Goal: Task Accomplishment & Management: Use online tool/utility

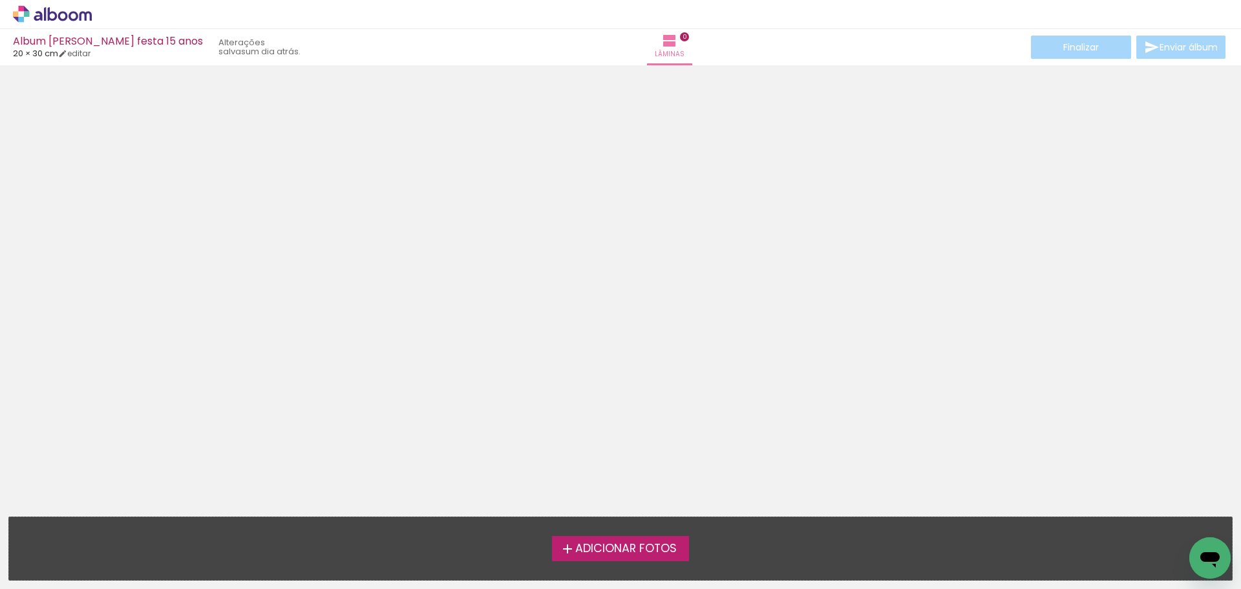
click at [588, 546] on span "Adicionar Fotos" at bounding box center [626, 549] width 102 height 12
click at [0, 0] on input "file" at bounding box center [0, 0] width 0 height 0
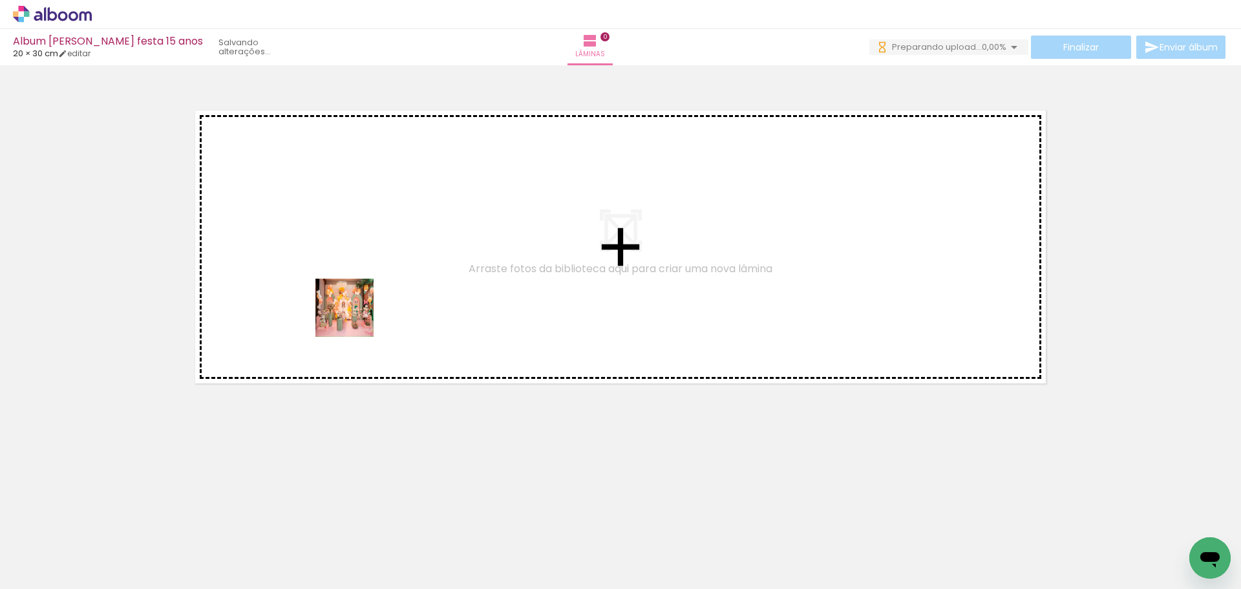
drag, startPoint x: 140, startPoint y: 555, endPoint x: 354, endPoint y: 317, distance: 320.5
click at [354, 317] on quentale-workspace at bounding box center [620, 294] width 1241 height 589
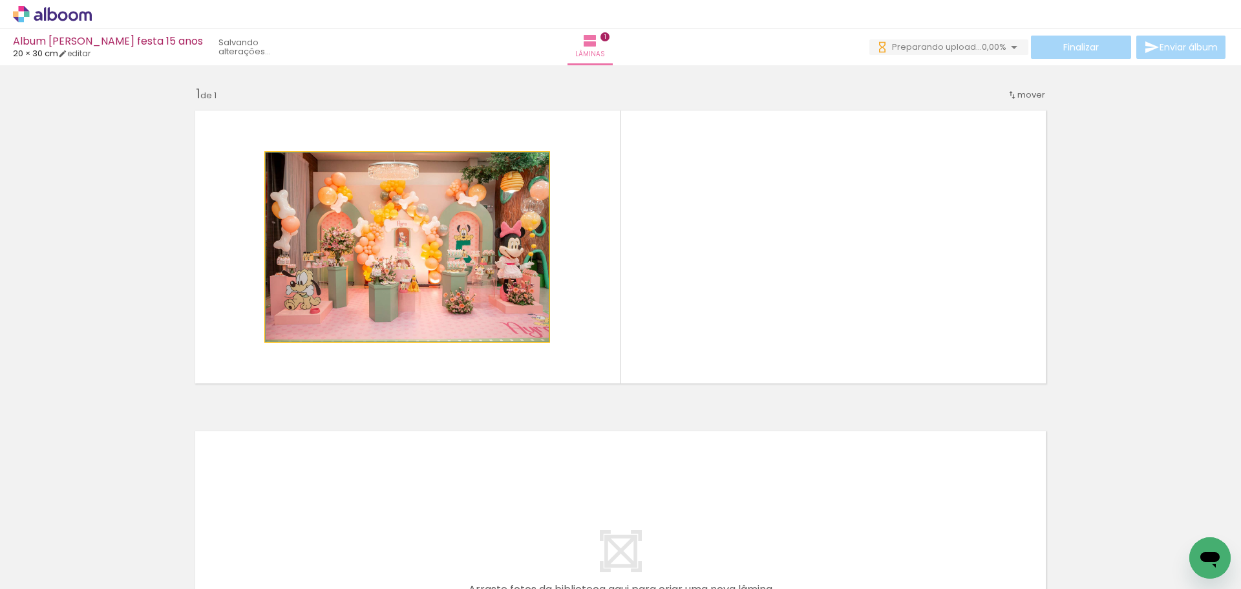
drag, startPoint x: 434, startPoint y: 285, endPoint x: 386, endPoint y: 236, distance: 69.0
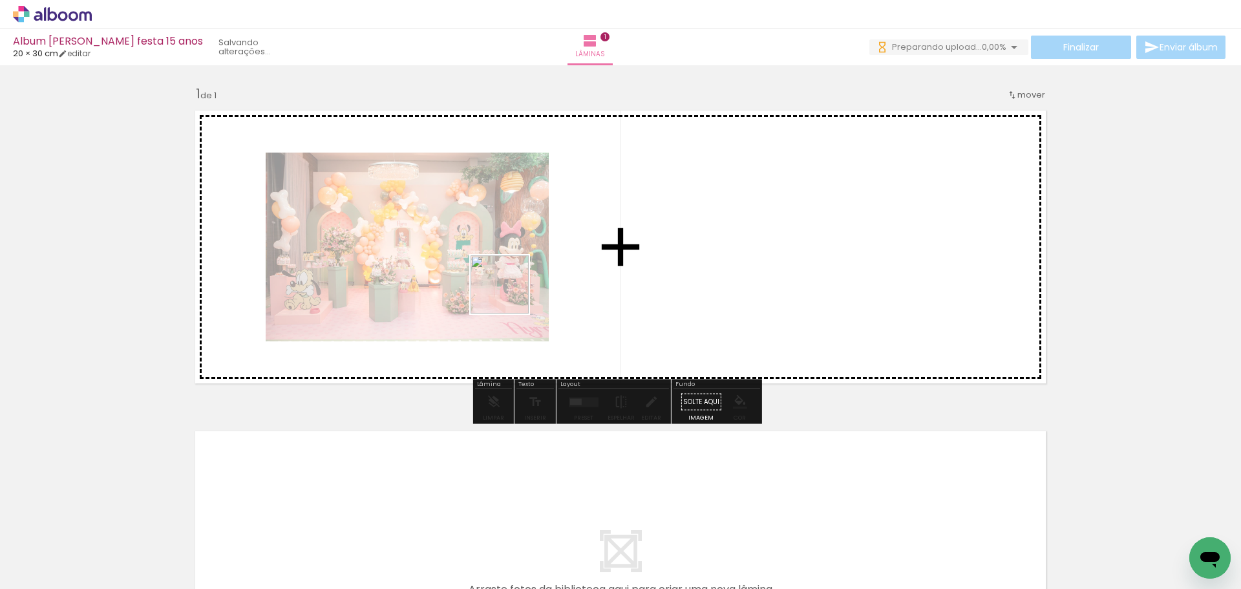
drag, startPoint x: 214, startPoint y: 537, endPoint x: 511, endPoint y: 292, distance: 385.0
click at [511, 292] on quentale-workspace at bounding box center [620, 294] width 1241 height 589
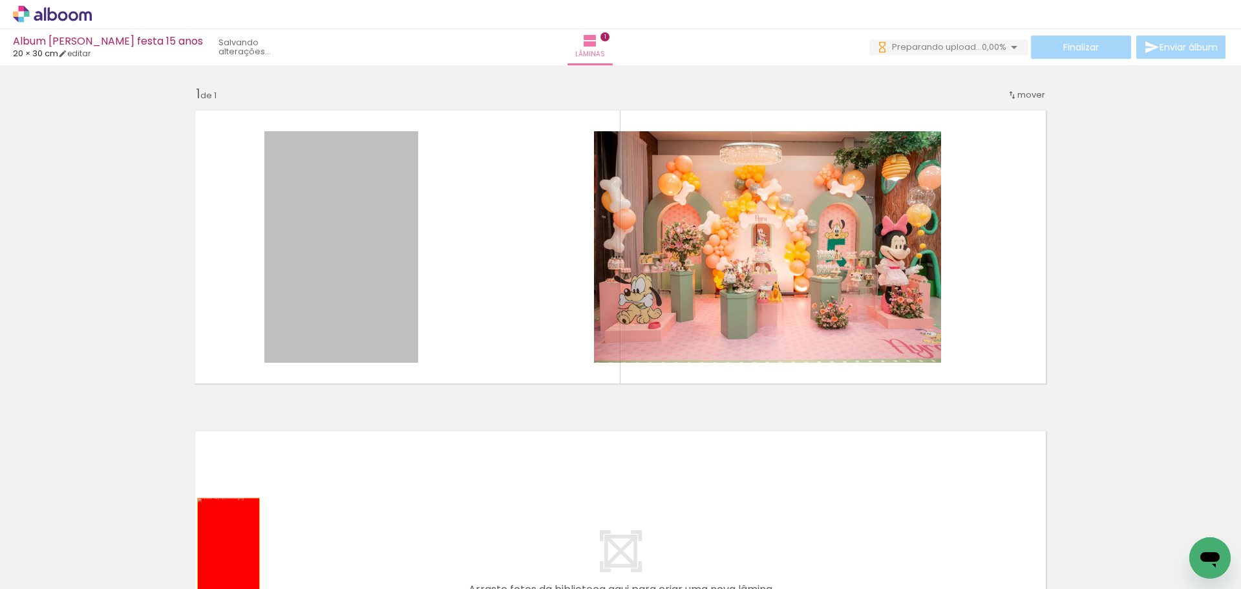
drag, startPoint x: 341, startPoint y: 258, endPoint x: 216, endPoint y: 544, distance: 312.7
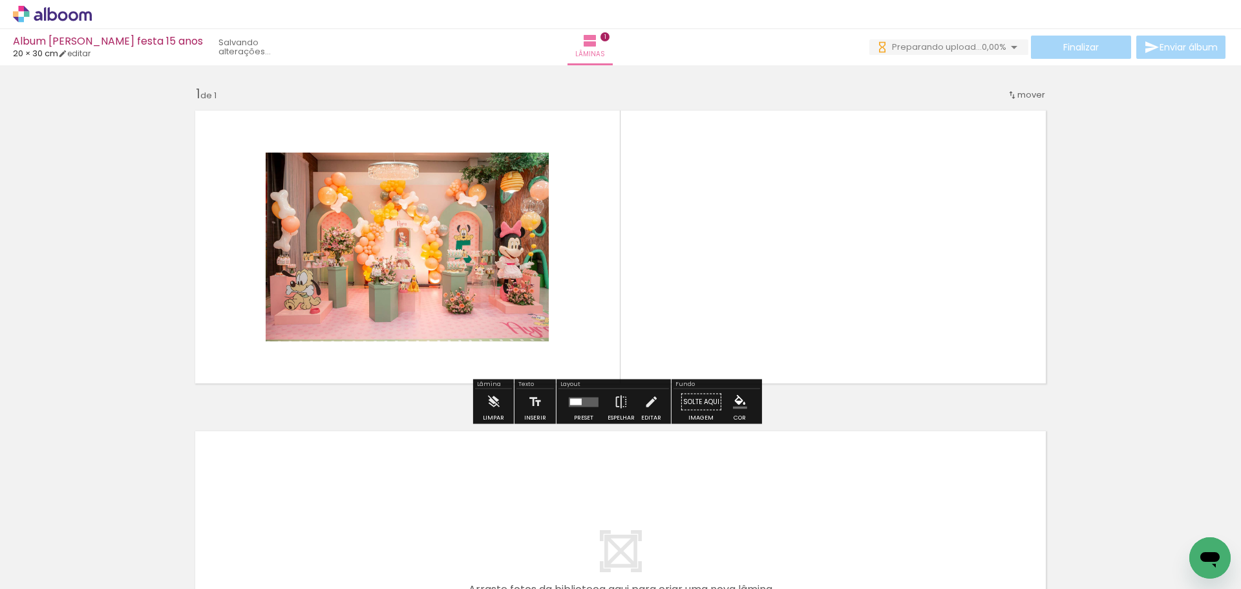
drag, startPoint x: 352, startPoint y: 553, endPoint x: 403, endPoint y: 321, distance: 237.7
click at [403, 321] on quentale-workspace at bounding box center [620, 294] width 1241 height 589
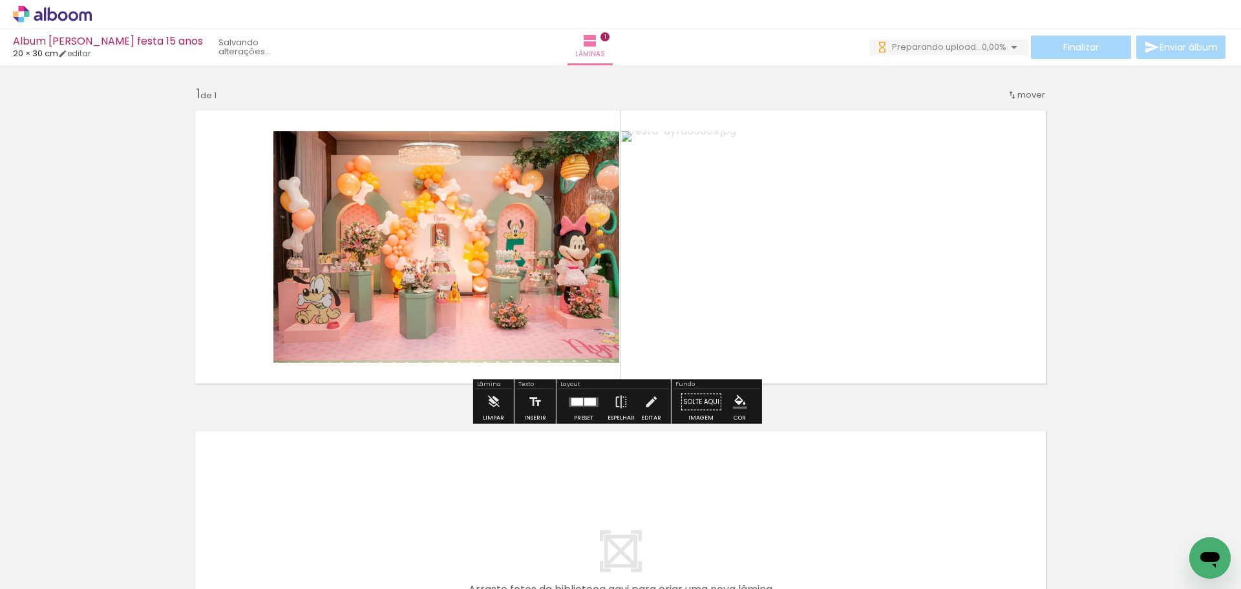
drag, startPoint x: 434, startPoint y: 533, endPoint x: 465, endPoint y: 312, distance: 222.6
click at [465, 312] on quentale-workspace at bounding box center [620, 294] width 1241 height 589
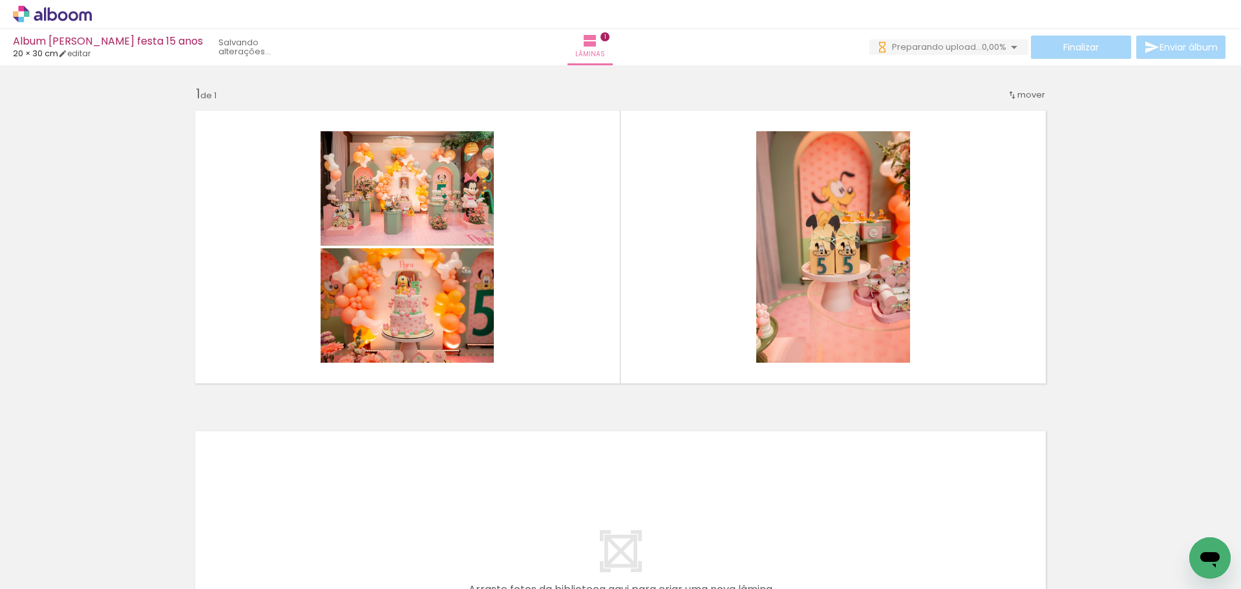
drag, startPoint x: 786, startPoint y: 548, endPoint x: 594, endPoint y: 335, distance: 286.1
click at [594, 335] on quentale-workspace at bounding box center [620, 294] width 1241 height 589
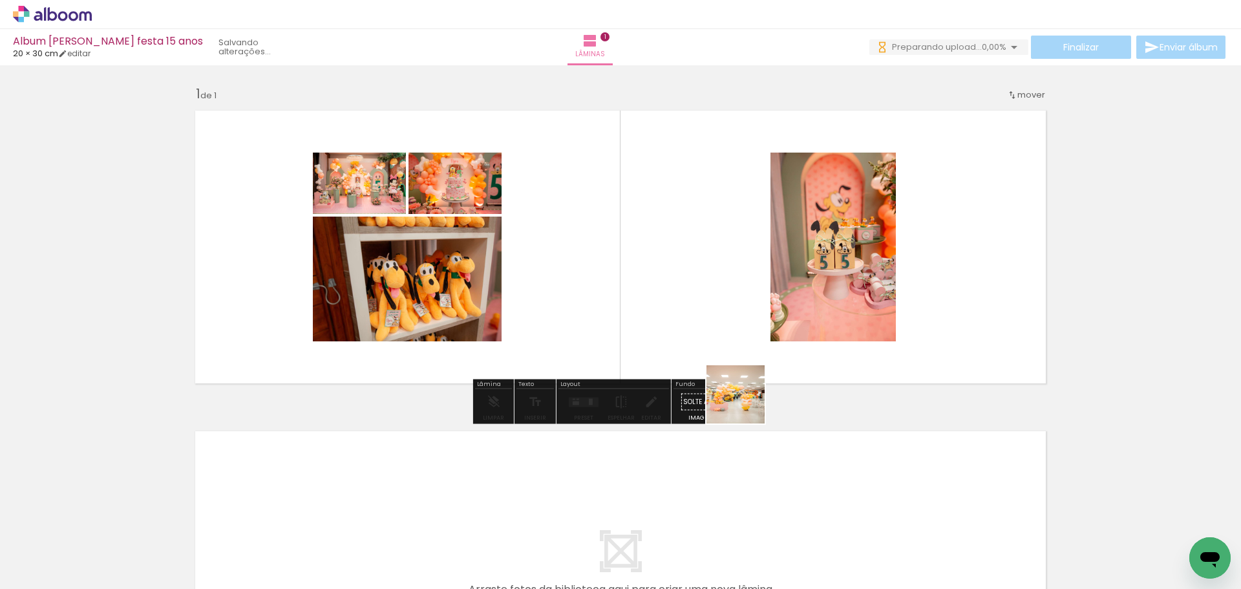
drag, startPoint x: 870, startPoint y: 535, endPoint x: 654, endPoint y: 327, distance: 299.5
click at [654, 327] on quentale-workspace at bounding box center [620, 294] width 1241 height 589
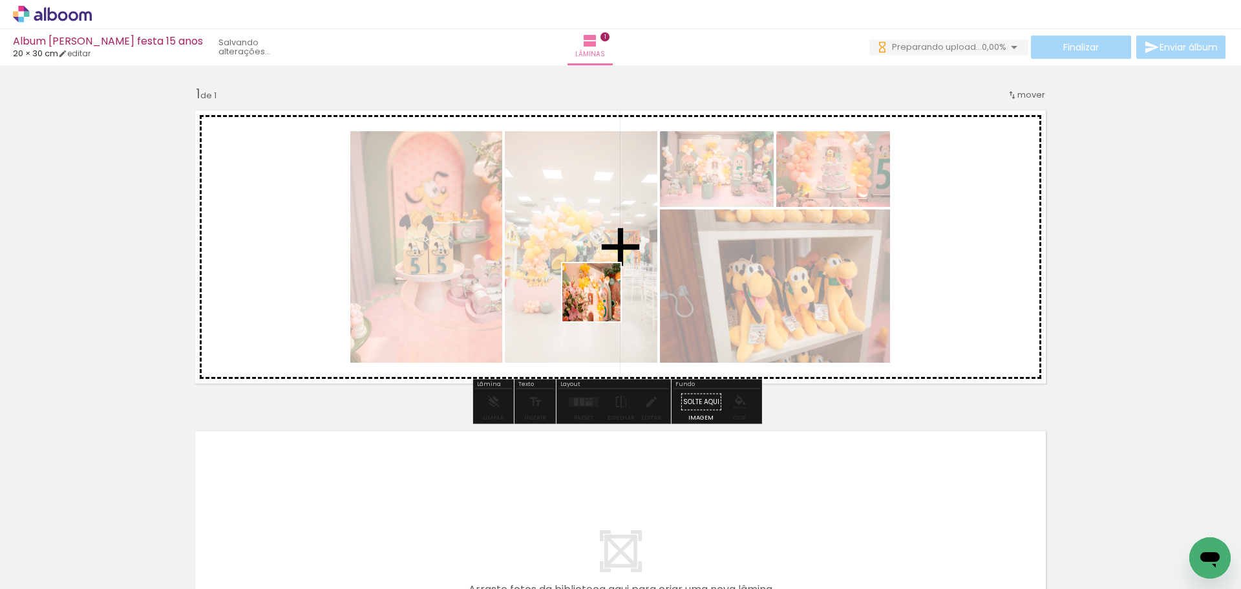
drag, startPoint x: 581, startPoint y: 555, endPoint x: 601, endPoint y: 301, distance: 254.2
click at [601, 301] on quentale-workspace at bounding box center [620, 294] width 1241 height 589
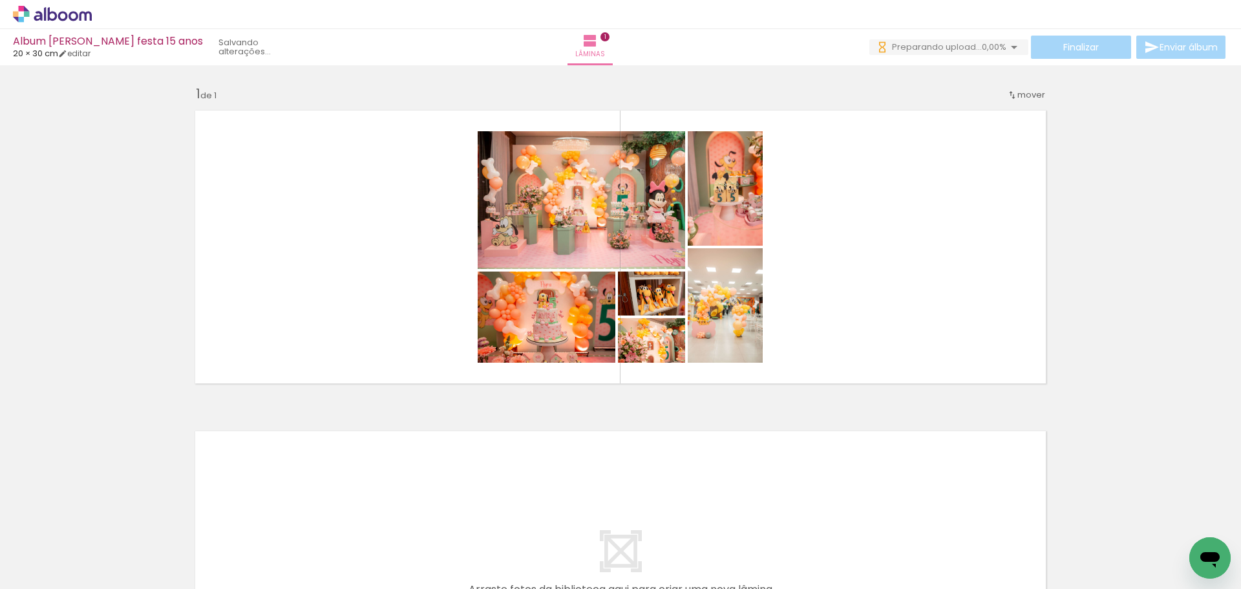
scroll to position [0, 627]
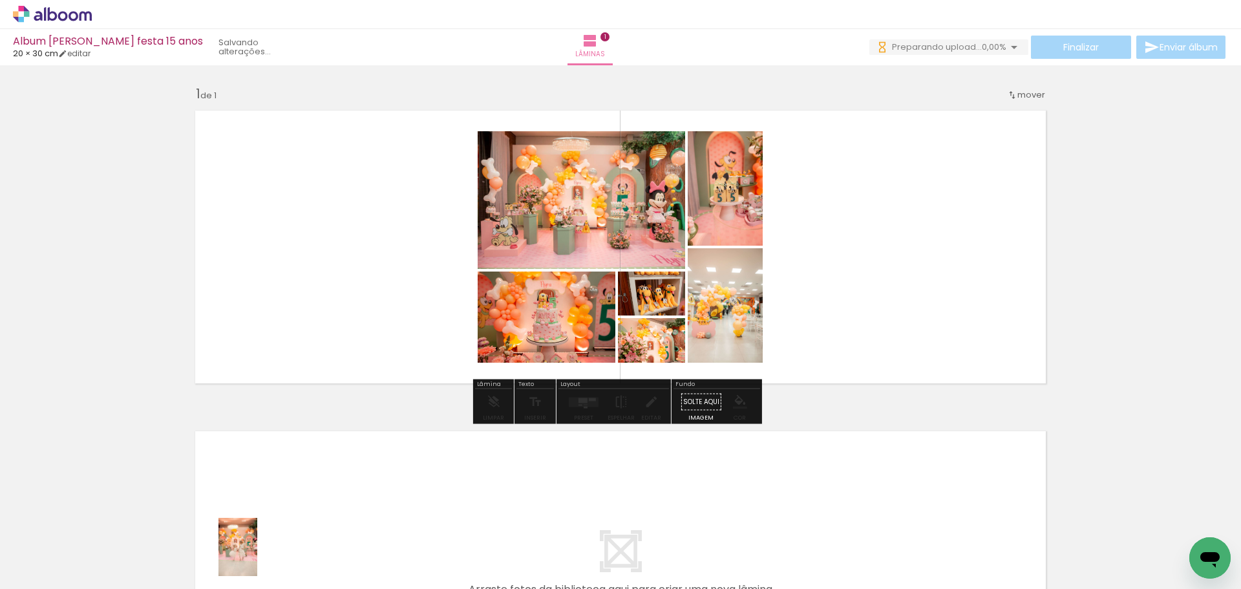
drag, startPoint x: 305, startPoint y: 567, endPoint x: 255, endPoint y: 556, distance: 50.4
click at [0, 0] on slot at bounding box center [0, 0] width 0 height 0
click at [588, 396] on div at bounding box center [583, 402] width 35 height 26
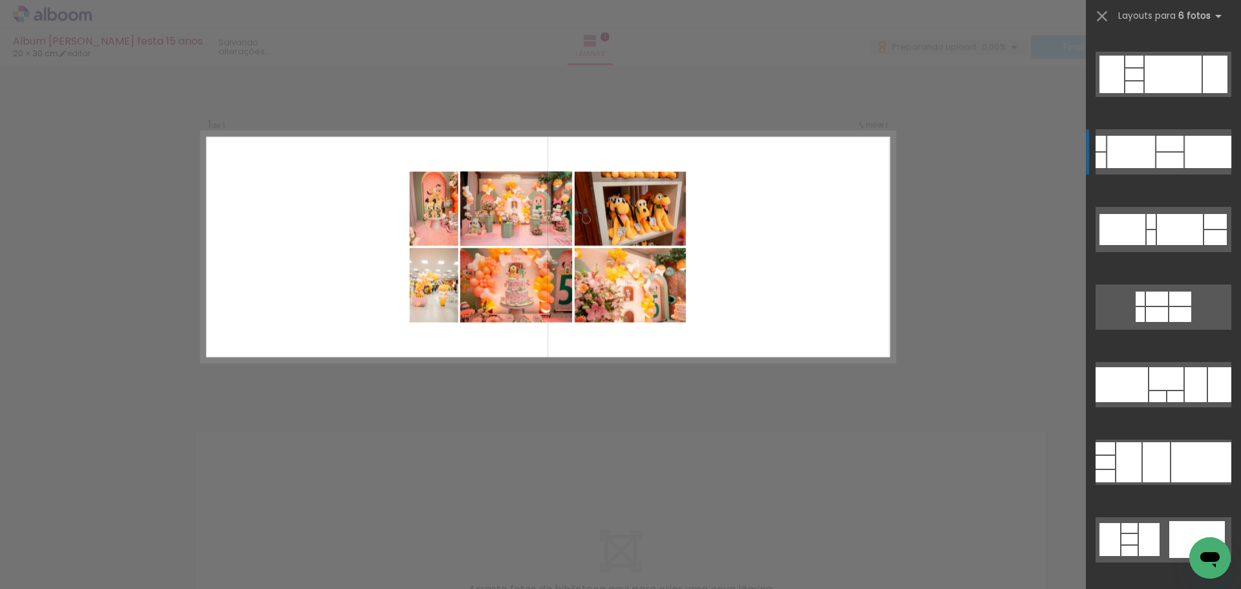
scroll to position [302, 0]
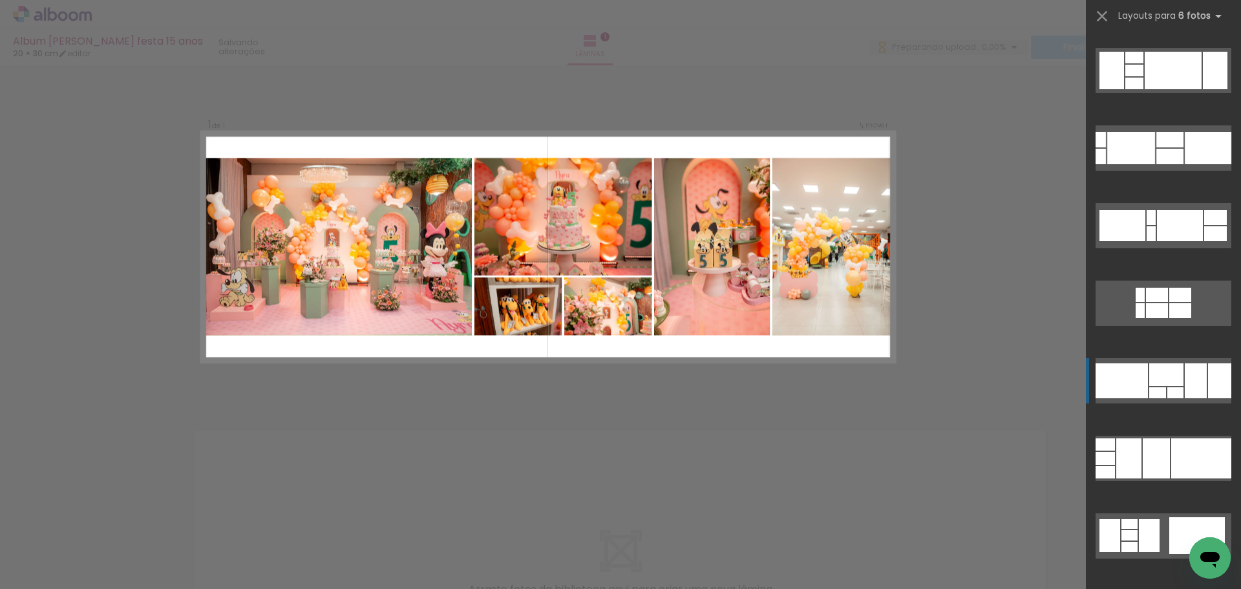
click at [1164, 383] on div at bounding box center [1167, 374] width 34 height 23
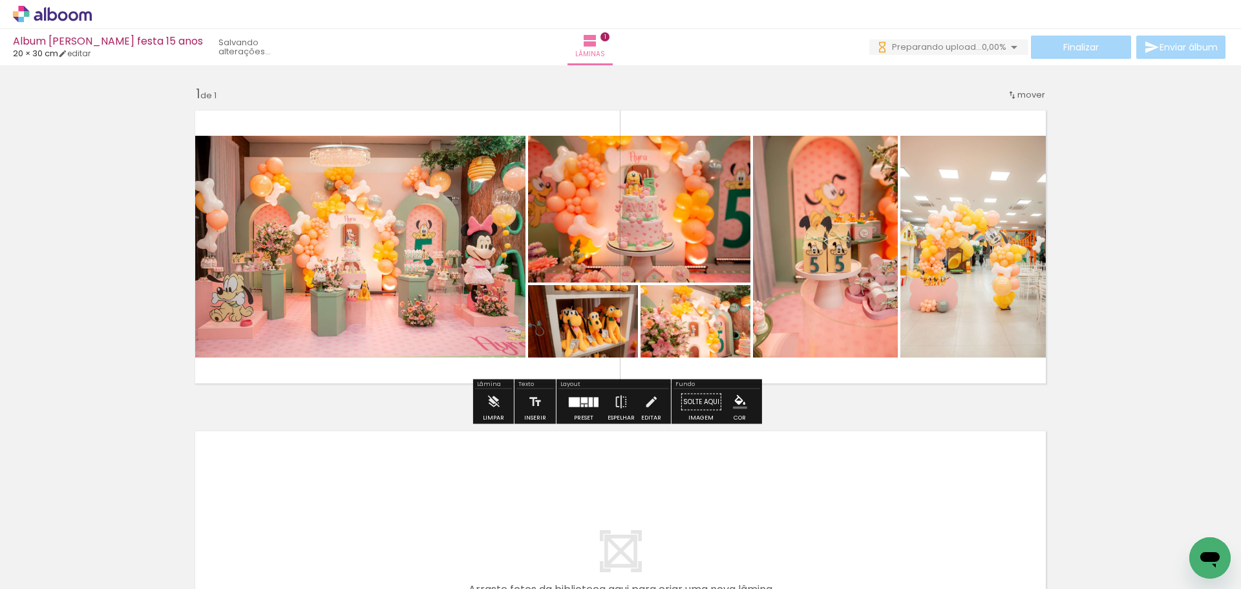
click at [1113, 208] on div "Inserir lâmina 1 de 1" at bounding box center [620, 391] width 1241 height 642
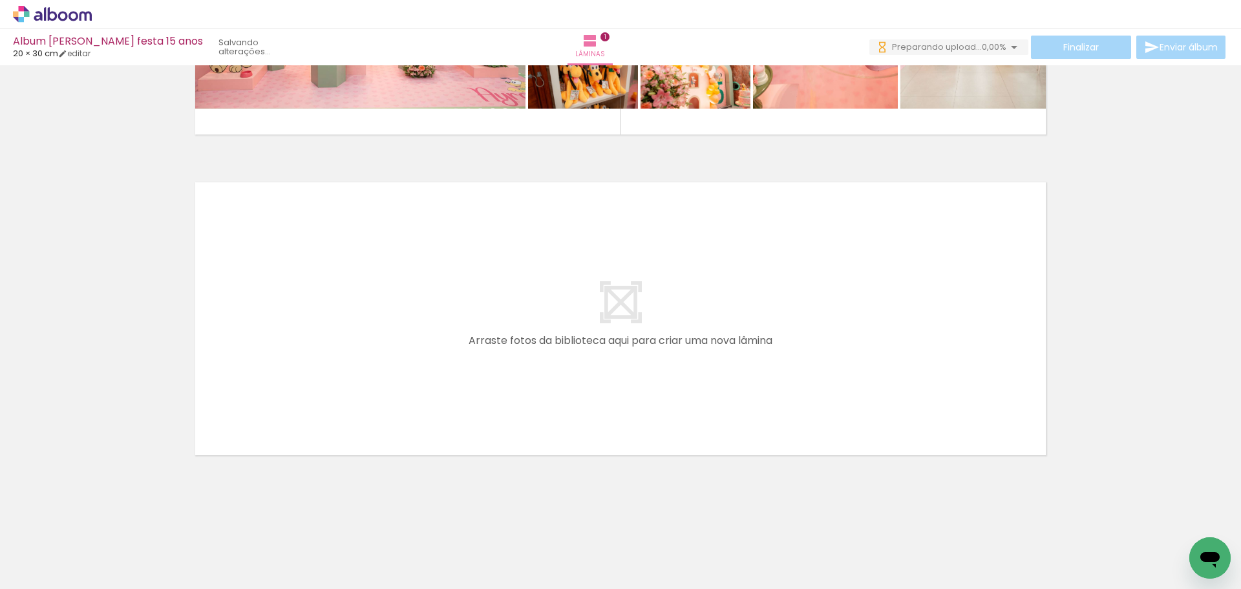
scroll to position [248, 0]
drag, startPoint x: 308, startPoint y: 540, endPoint x: 365, endPoint y: 425, distance: 127.8
click at [365, 425] on quentale-workspace at bounding box center [620, 294] width 1241 height 589
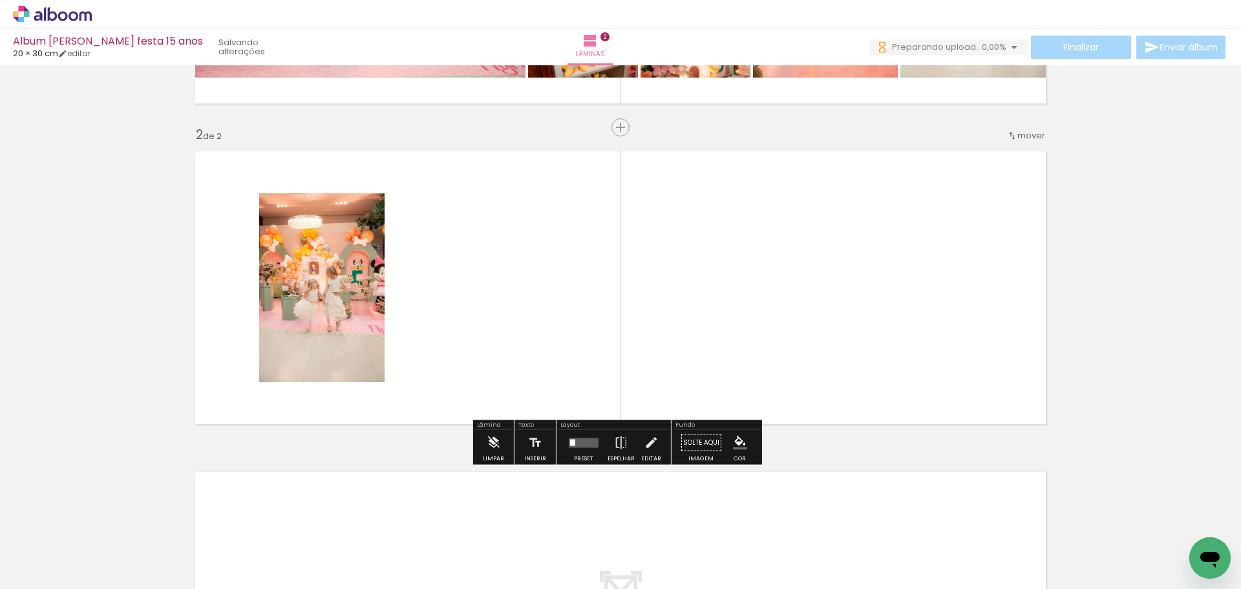
scroll to position [281, 0]
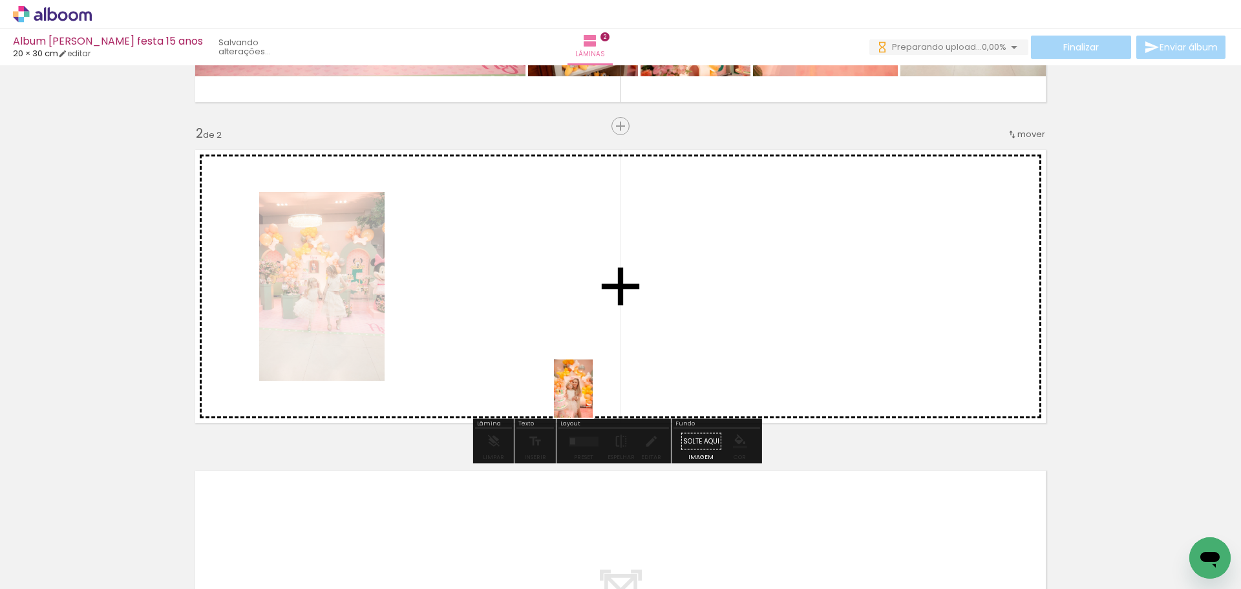
drag, startPoint x: 747, startPoint y: 564, endPoint x: 593, endPoint y: 398, distance: 226.0
click at [593, 398] on quentale-workspace at bounding box center [620, 294] width 1241 height 589
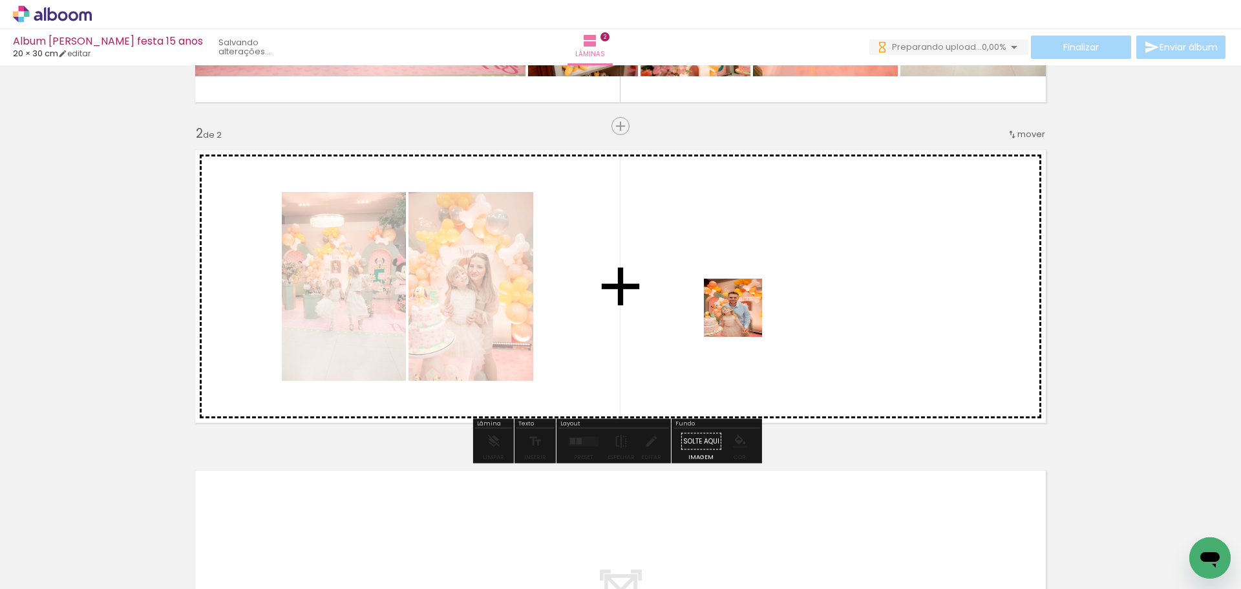
drag, startPoint x: 1102, startPoint y: 553, endPoint x: 709, endPoint y: 295, distance: 469.9
click at [709, 295] on quentale-workspace at bounding box center [620, 294] width 1241 height 589
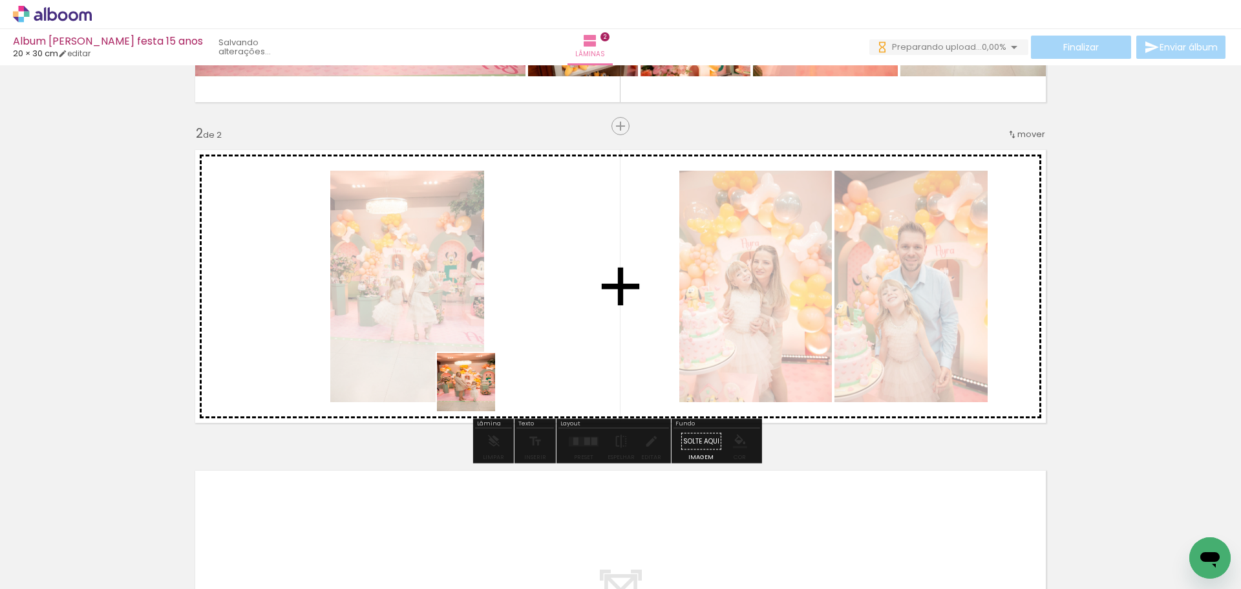
drag, startPoint x: 383, startPoint y: 559, endPoint x: 516, endPoint y: 333, distance: 261.7
click at [516, 333] on quentale-workspace at bounding box center [620, 294] width 1241 height 589
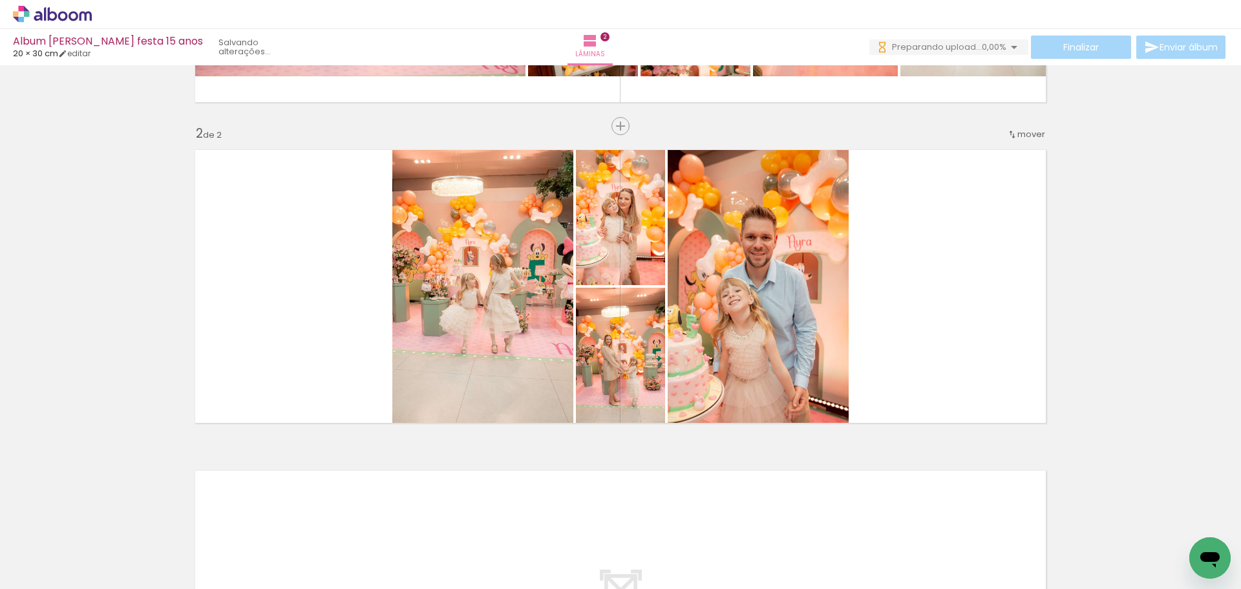
scroll to position [0, 1638]
drag, startPoint x: 174, startPoint y: 543, endPoint x: 489, endPoint y: 320, distance: 385.9
click at [489, 320] on quentale-workspace at bounding box center [620, 294] width 1241 height 589
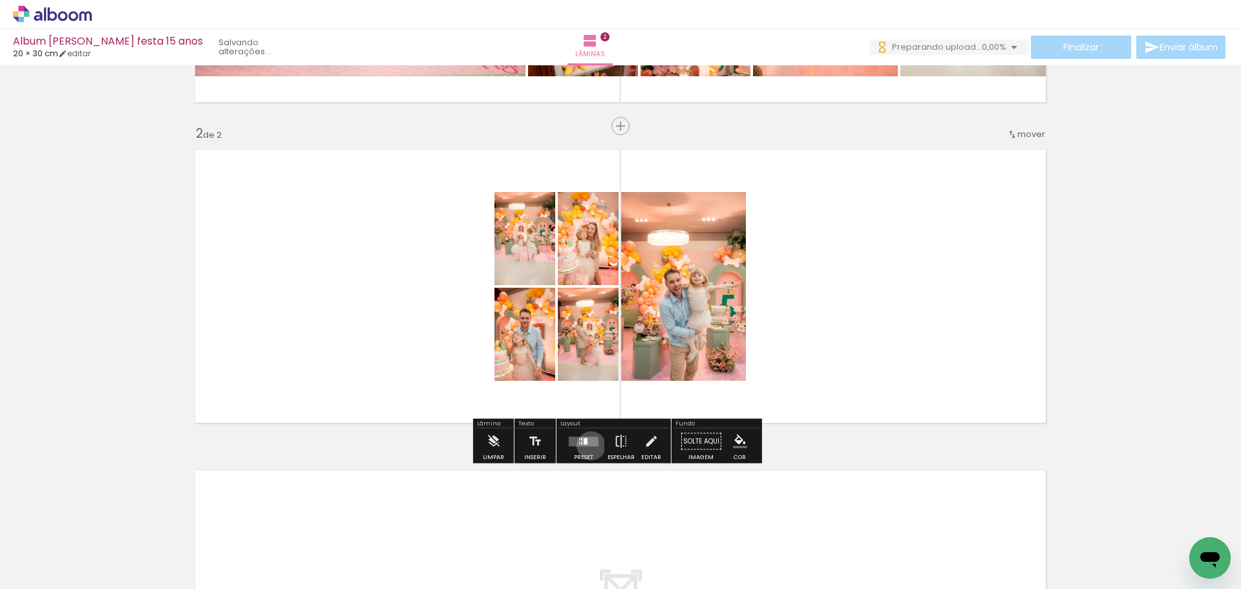
click at [588, 445] on quentale-layouter at bounding box center [584, 441] width 30 height 10
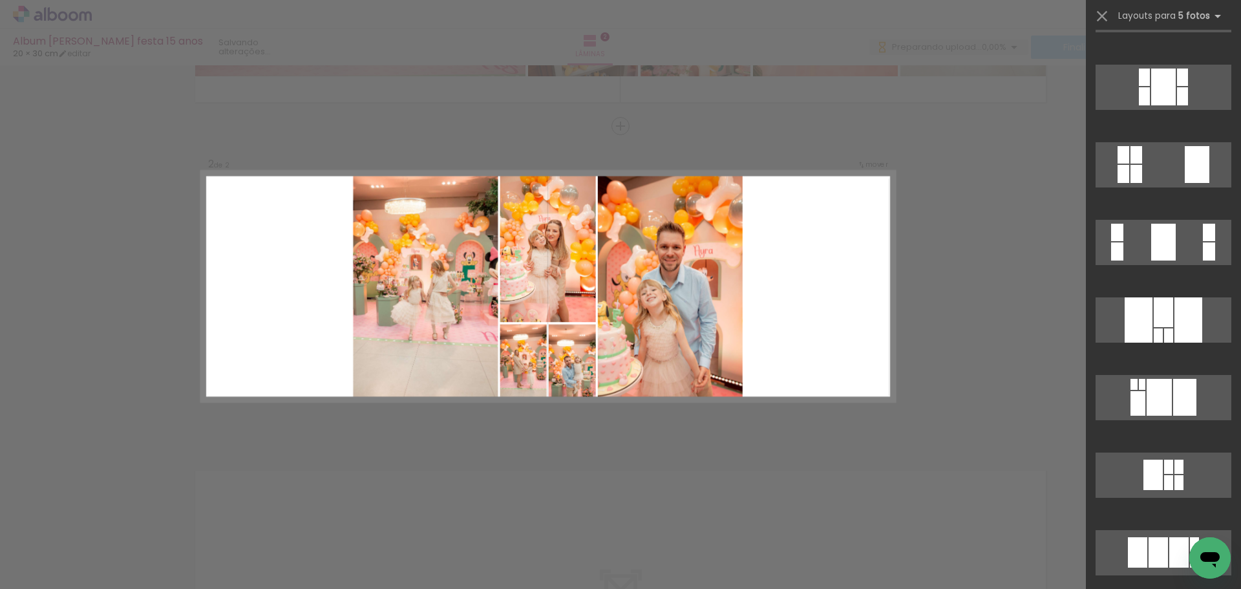
scroll to position [829, 0]
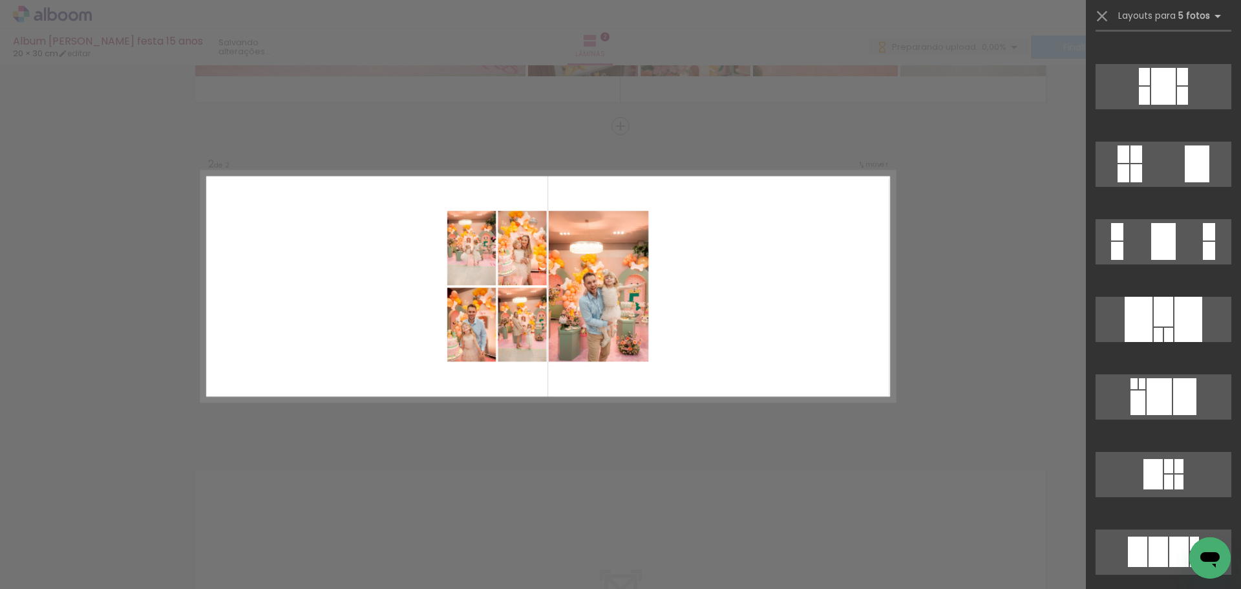
click at [1003, 297] on div "Confirmar Cancelar" at bounding box center [620, 280] width 1241 height 993
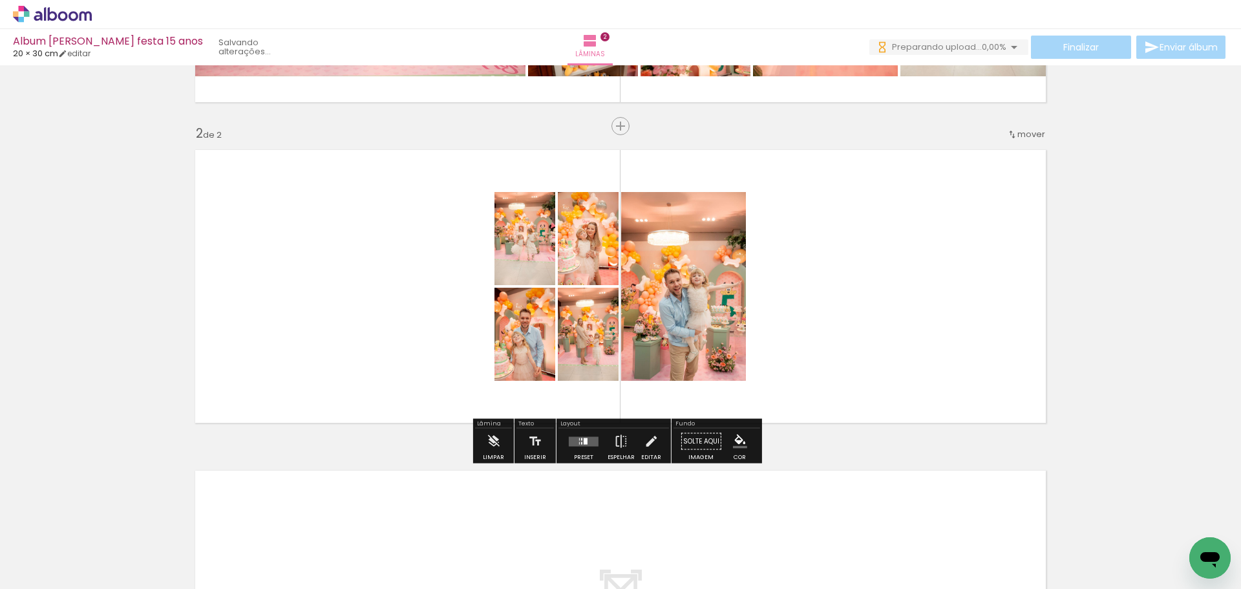
scroll to position [0, 0]
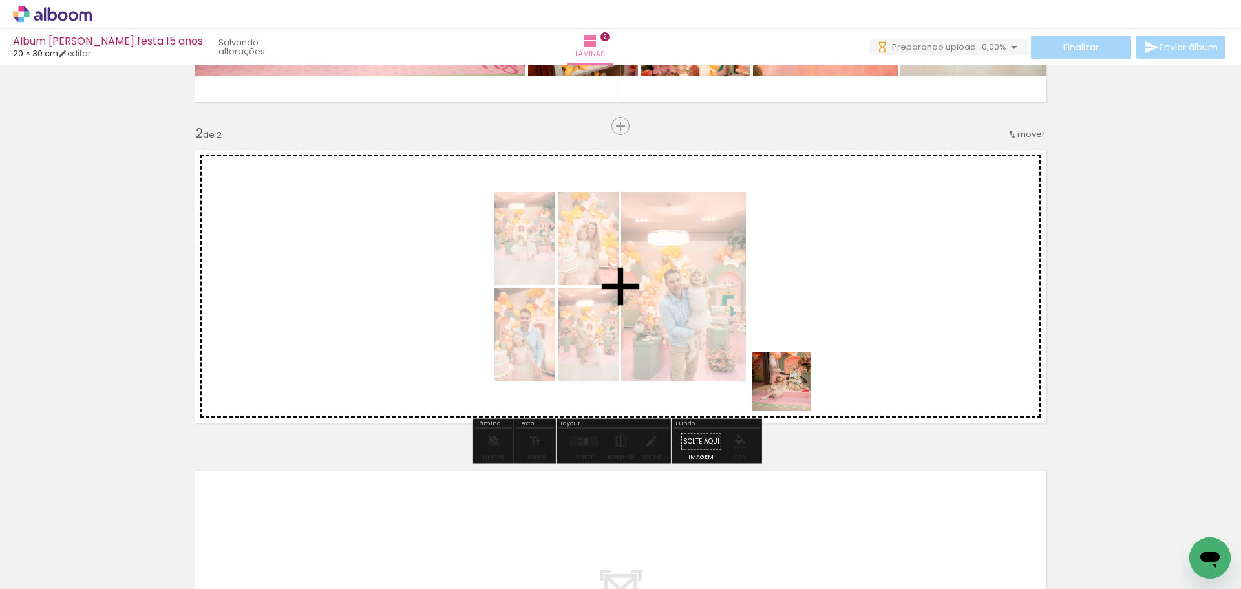
drag, startPoint x: 754, startPoint y: 542, endPoint x: 791, endPoint y: 391, distance: 155.2
click at [791, 391] on quentale-workspace at bounding box center [620, 294] width 1241 height 589
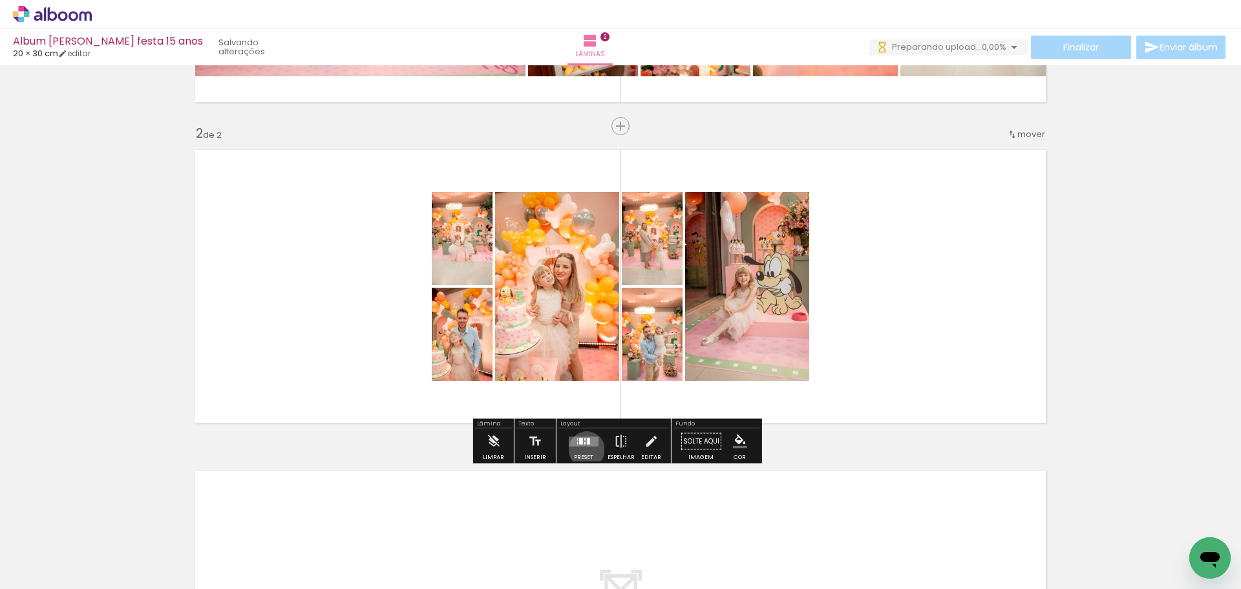
click at [584, 449] on div at bounding box center [583, 442] width 35 height 26
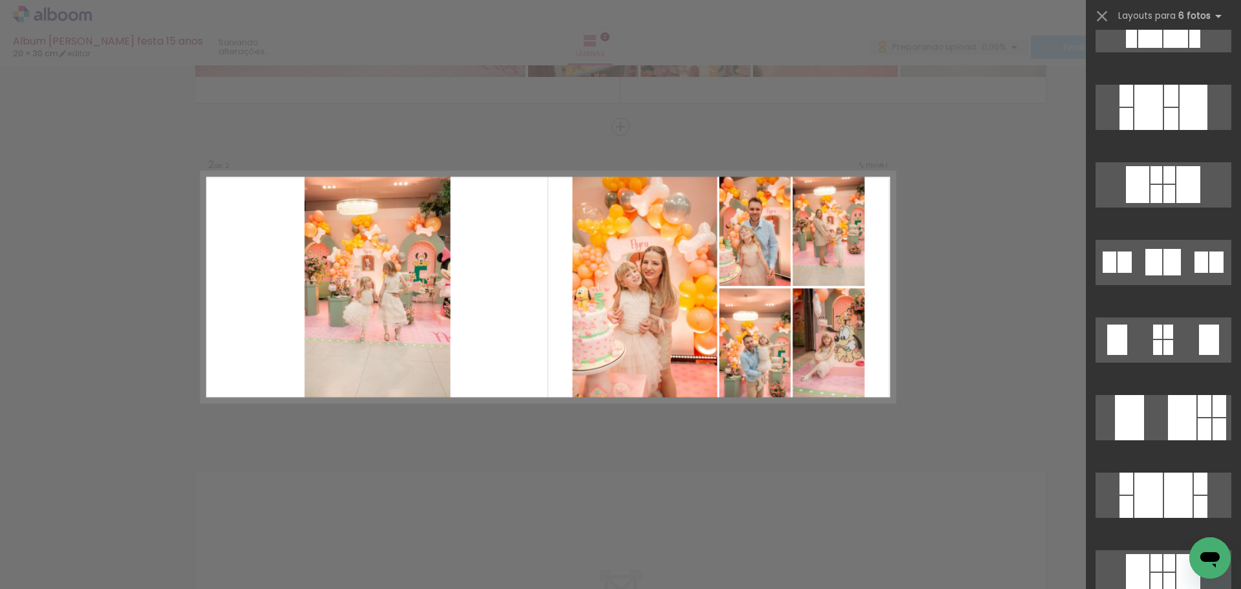
scroll to position [3960, 0]
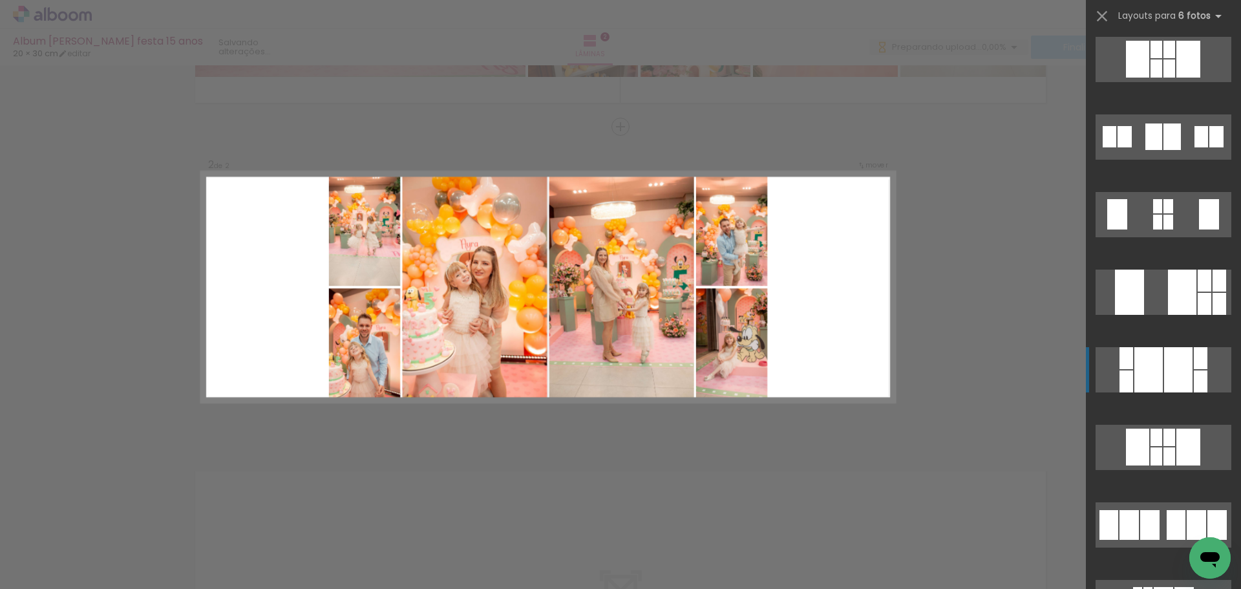
click at [1156, 374] on div at bounding box center [1149, 369] width 28 height 45
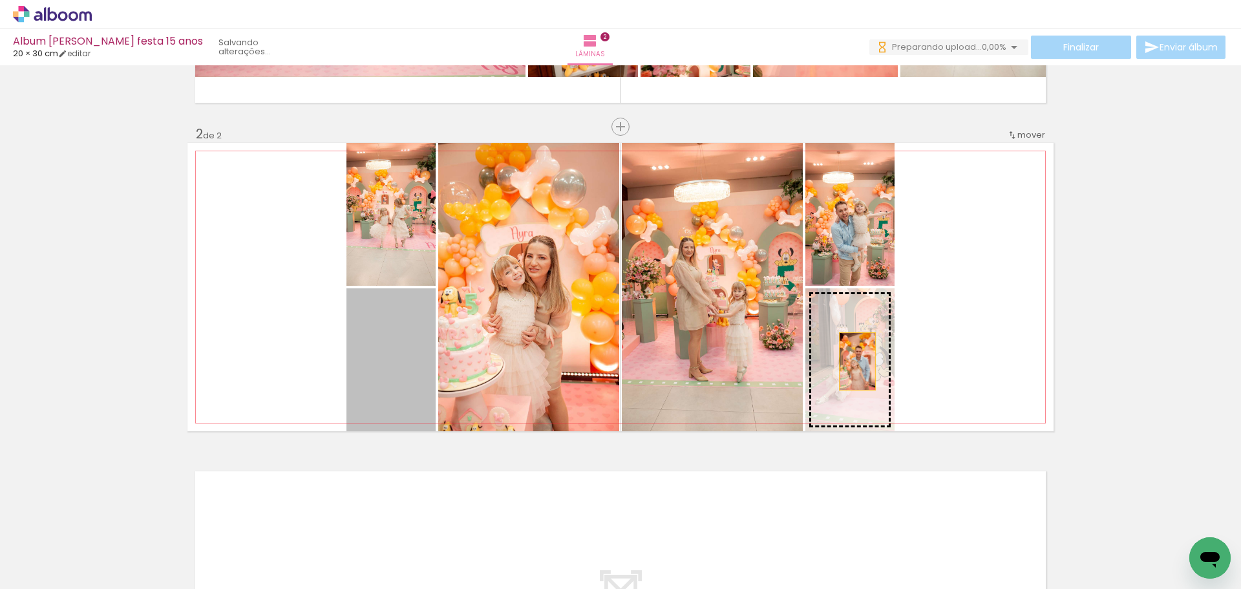
drag, startPoint x: 396, startPoint y: 369, endPoint x: 857, endPoint y: 361, distance: 461.7
click at [0, 0] on slot at bounding box center [0, 0] width 0 height 0
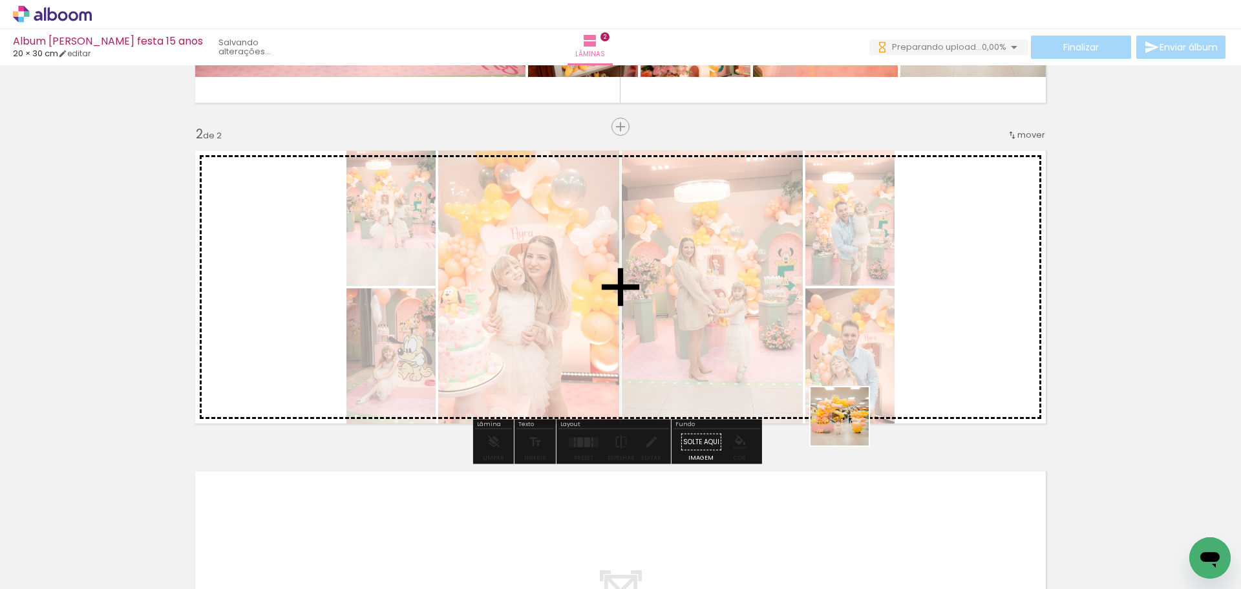
drag, startPoint x: 878, startPoint y: 544, endPoint x: 846, endPoint y: 385, distance: 161.7
click at [846, 385] on quentale-workspace at bounding box center [620, 294] width 1241 height 589
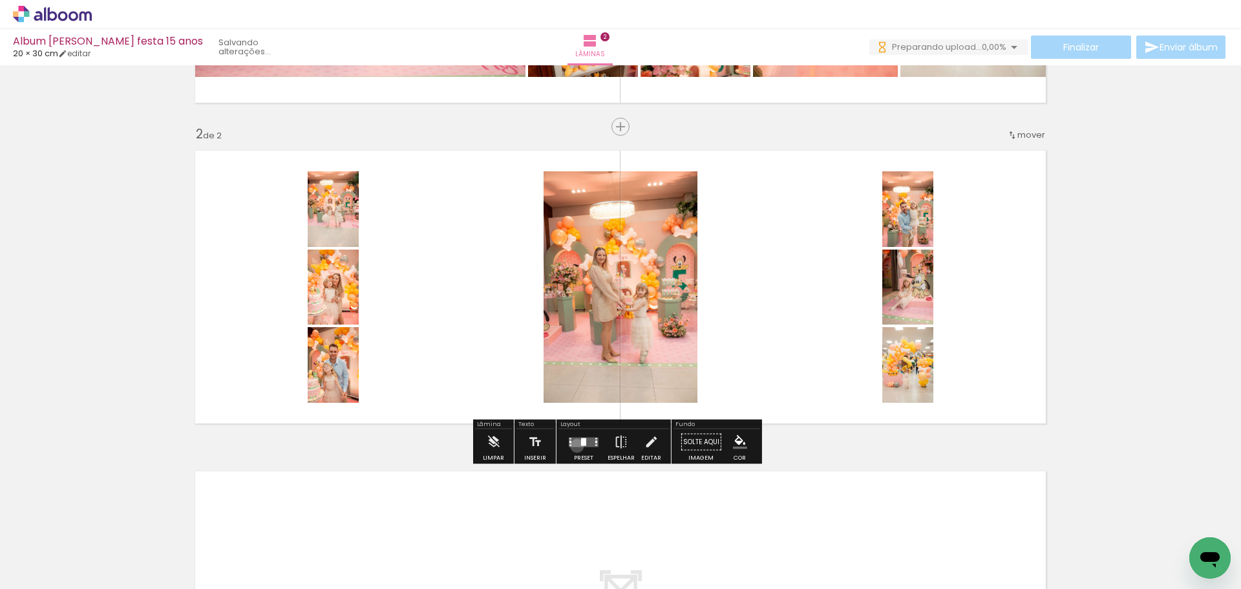
click at [574, 445] on quentale-layouter at bounding box center [584, 442] width 30 height 10
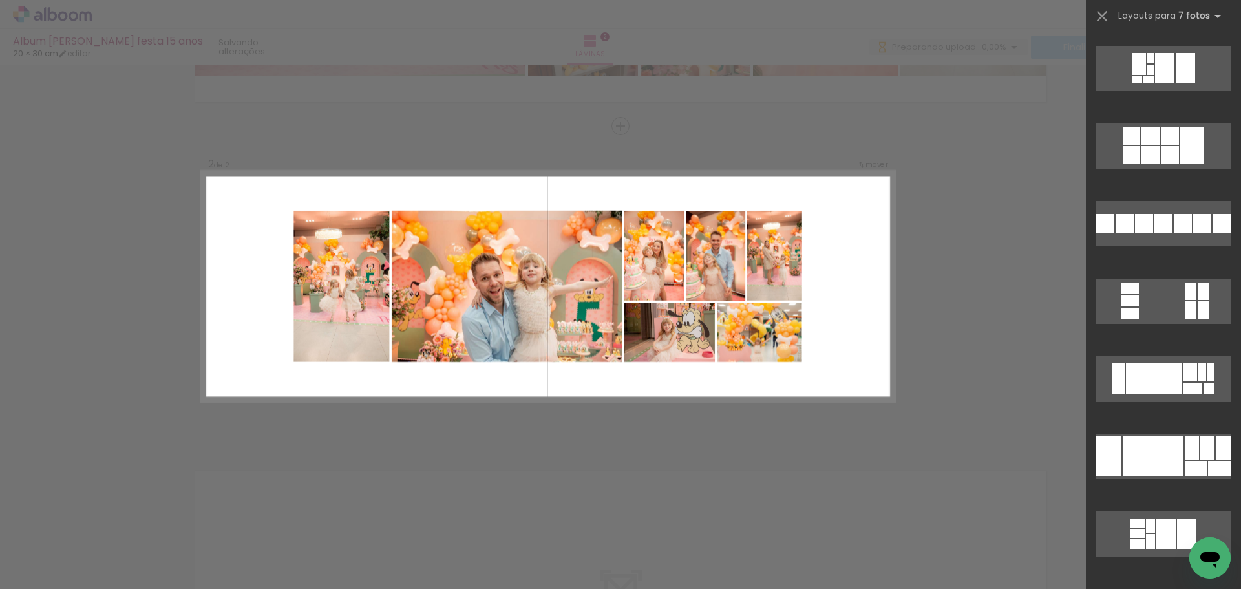
scroll to position [3616, 0]
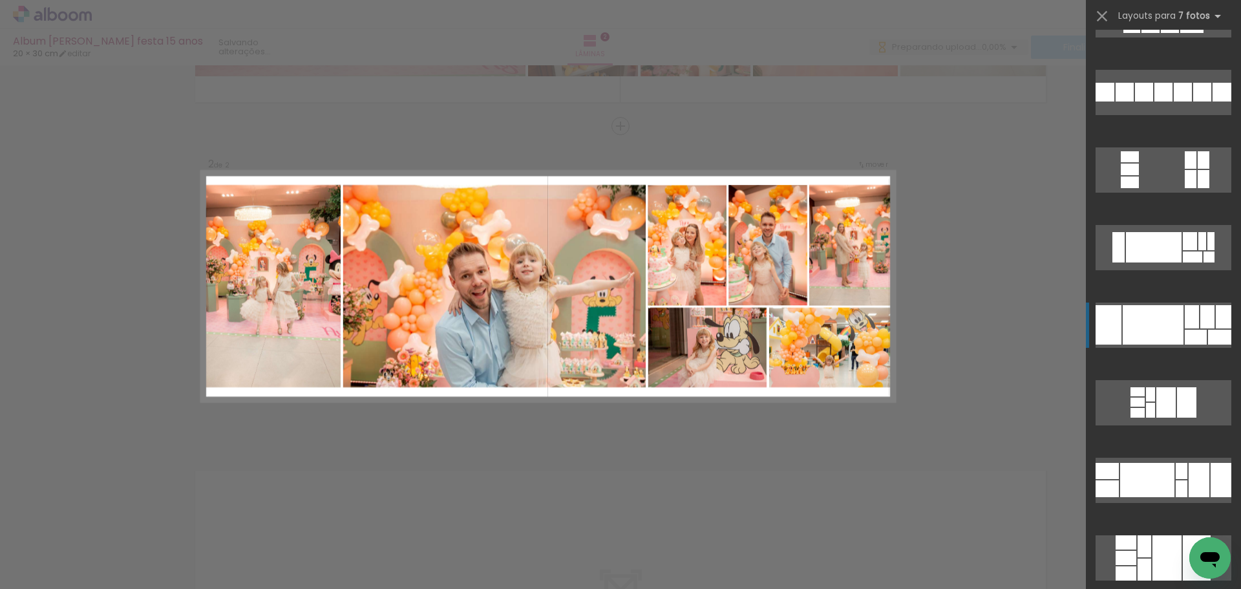
click at [1190, 321] on div at bounding box center [1192, 316] width 14 height 23
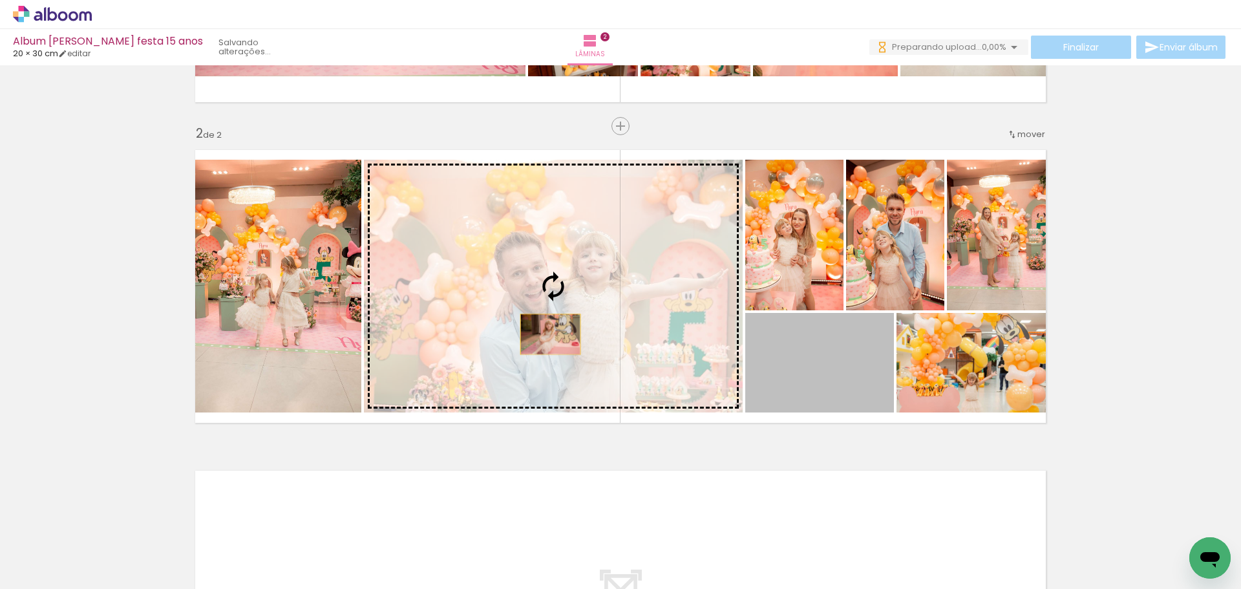
drag, startPoint x: 833, startPoint y: 373, endPoint x: 544, endPoint y: 329, distance: 293.0
click at [0, 0] on slot at bounding box center [0, 0] width 0 height 0
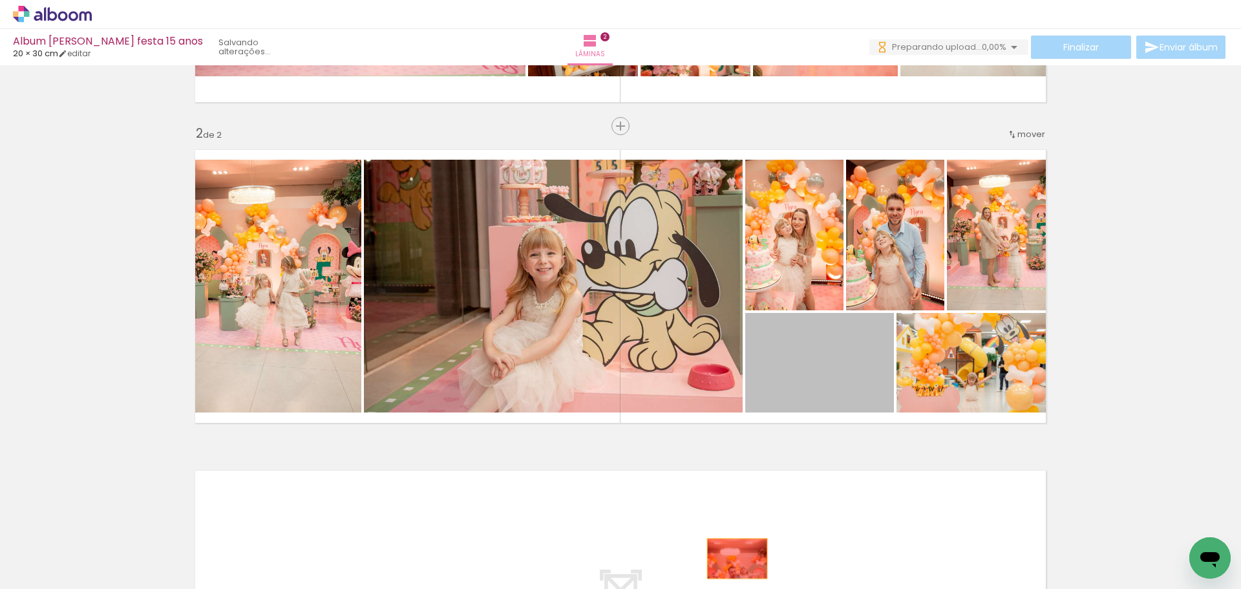
drag, startPoint x: 821, startPoint y: 377, endPoint x: 733, endPoint y: 559, distance: 202.1
click at [733, 559] on quentale-workspace at bounding box center [620, 294] width 1241 height 589
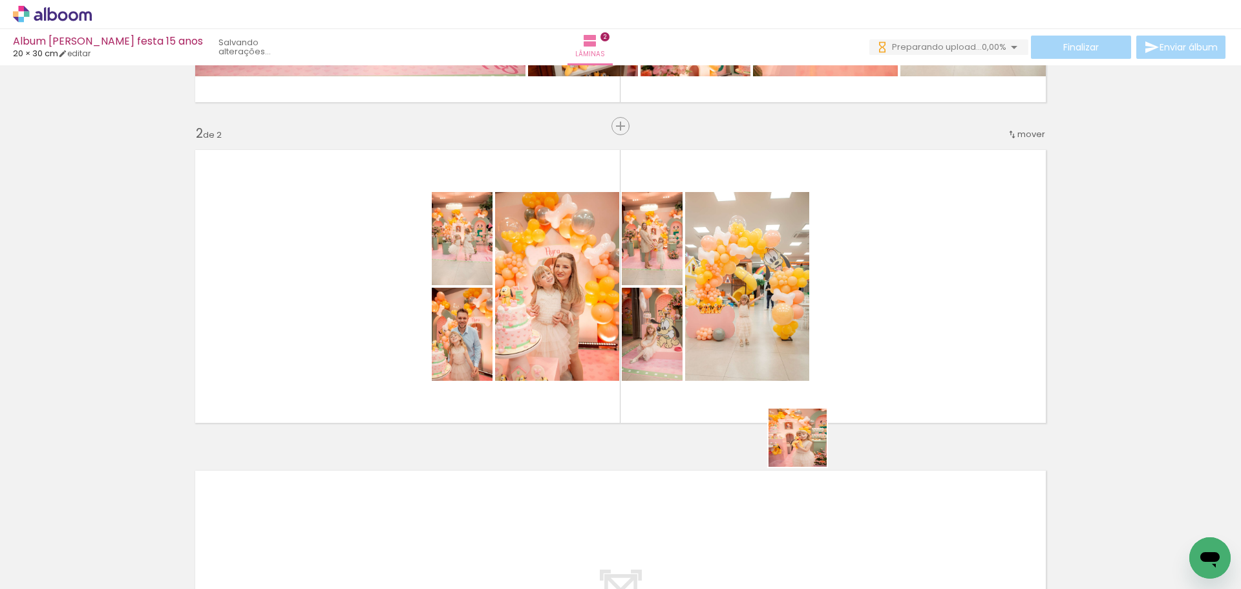
drag, startPoint x: 815, startPoint y: 559, endPoint x: 799, endPoint y: 392, distance: 167.6
click at [799, 392] on quentale-workspace at bounding box center [620, 294] width 1241 height 589
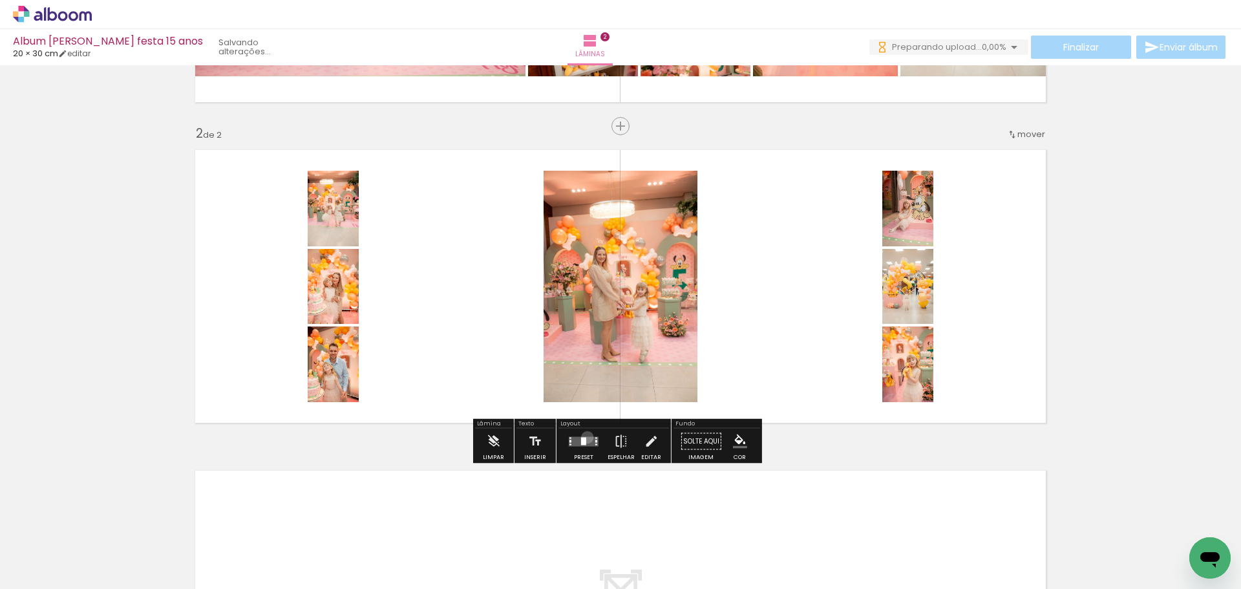
click at [585, 437] on quentale-layouter at bounding box center [584, 441] width 30 height 10
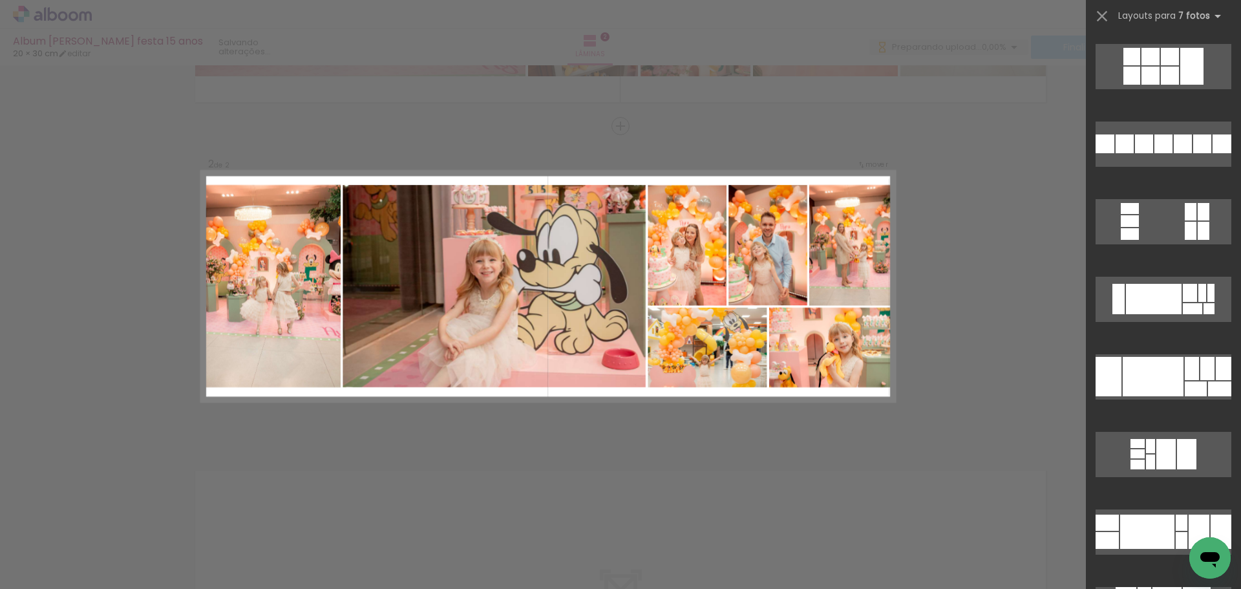
scroll to position [3572, 0]
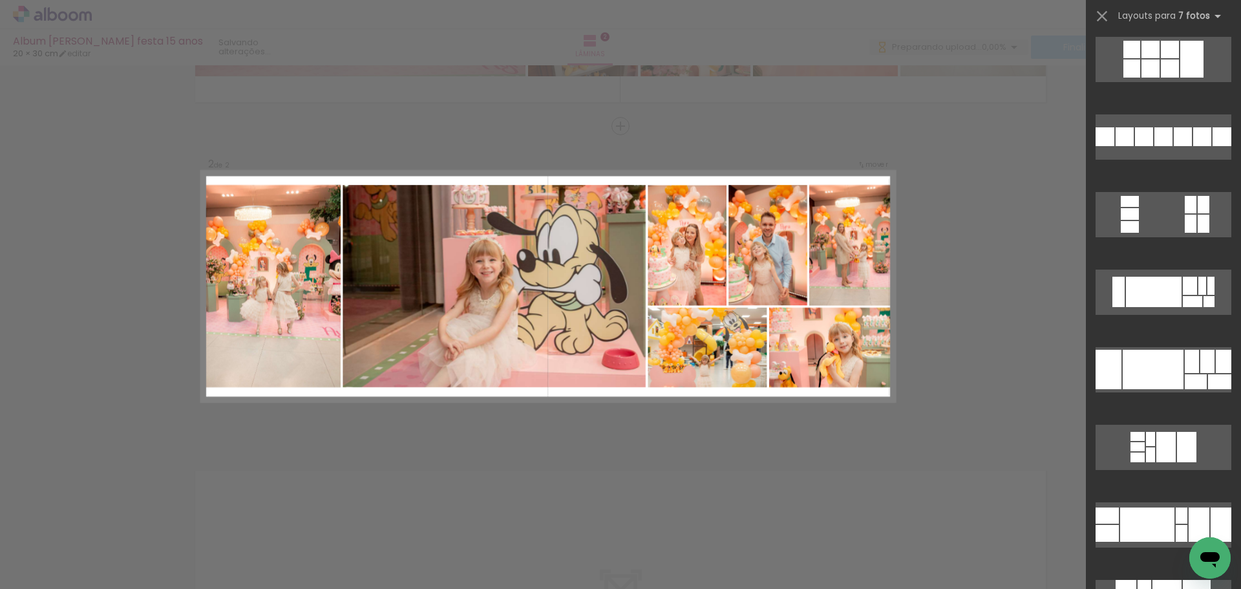
click at [1185, 352] on div at bounding box center [1192, 361] width 14 height 23
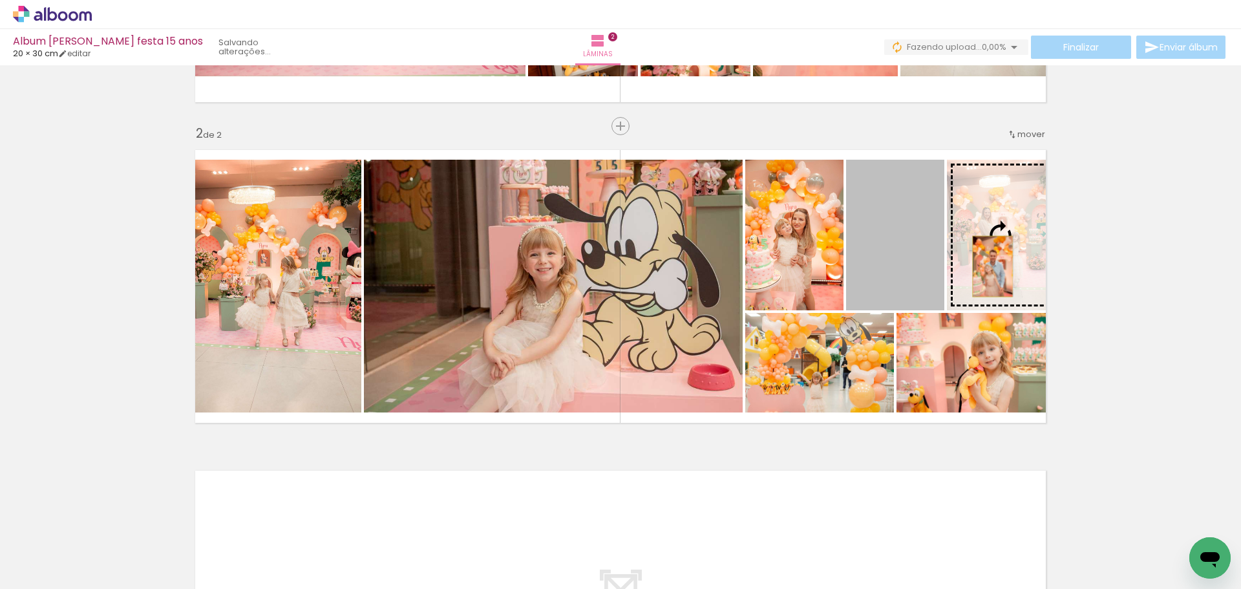
drag, startPoint x: 903, startPoint y: 270, endPoint x: 987, endPoint y: 266, distance: 83.5
click at [0, 0] on slot at bounding box center [0, 0] width 0 height 0
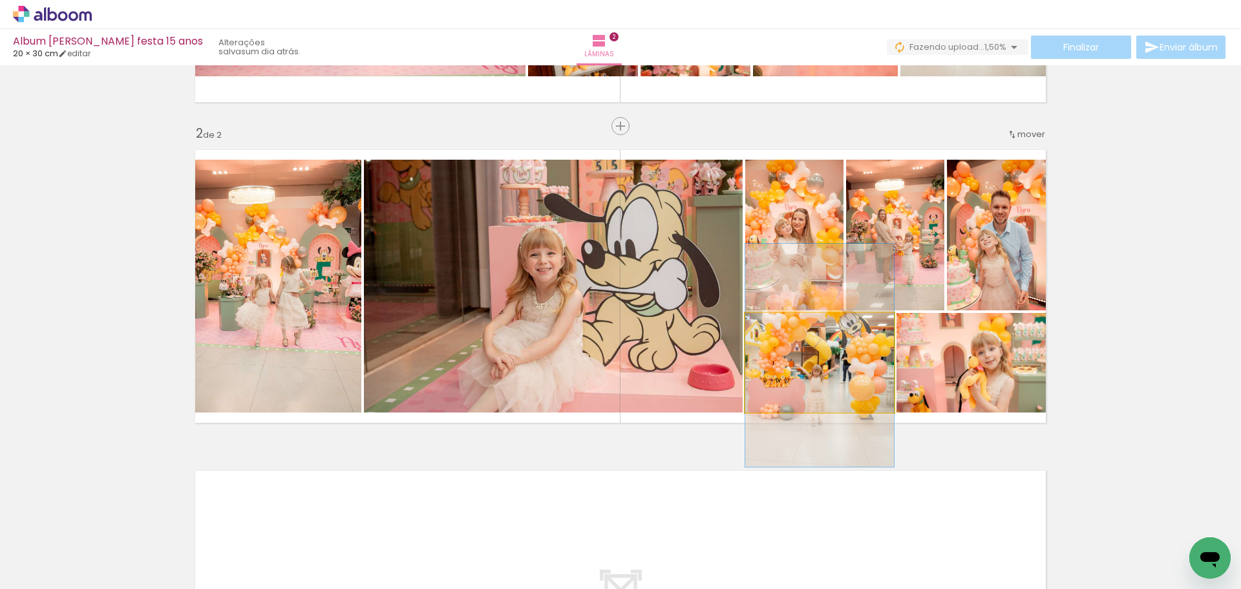
drag, startPoint x: 844, startPoint y: 391, endPoint x: 844, endPoint y: 384, distance: 7.1
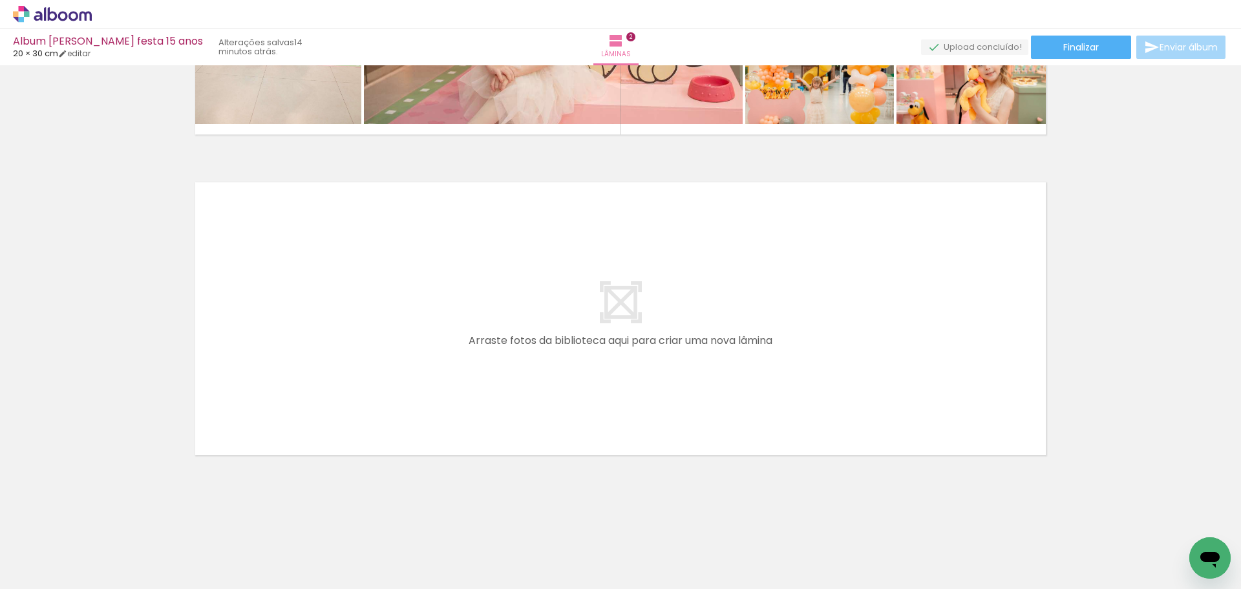
scroll to position [569, 0]
drag, startPoint x: 462, startPoint y: 547, endPoint x: 430, endPoint y: 432, distance: 119.5
click at [430, 432] on quentale-workspace at bounding box center [620, 294] width 1241 height 589
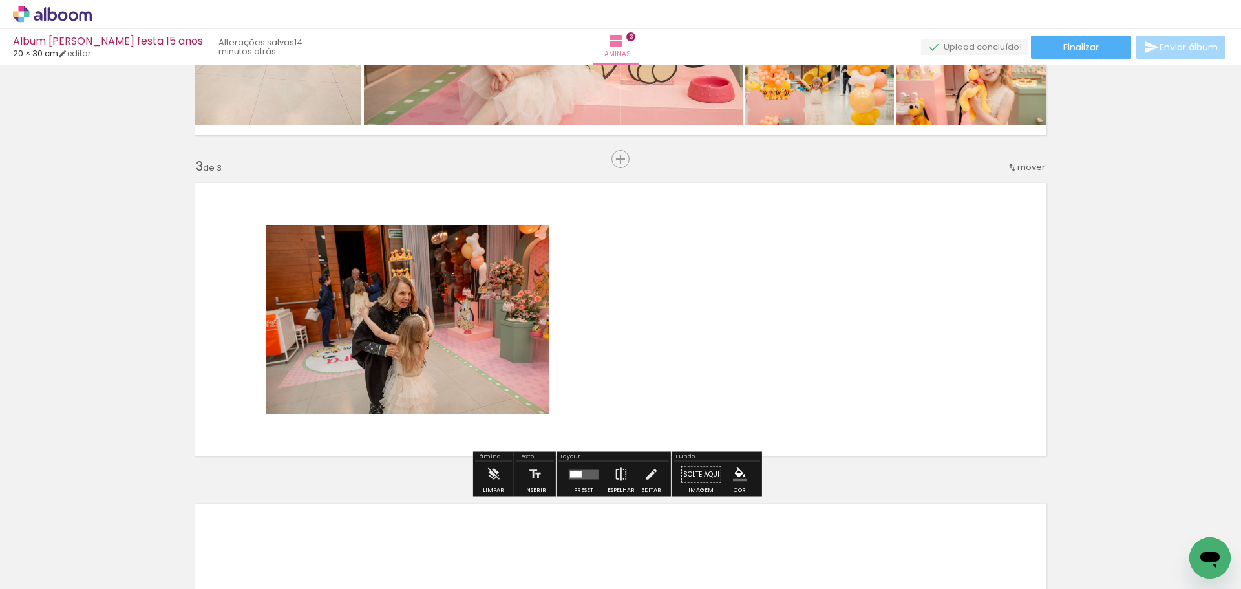
scroll to position [602, 0]
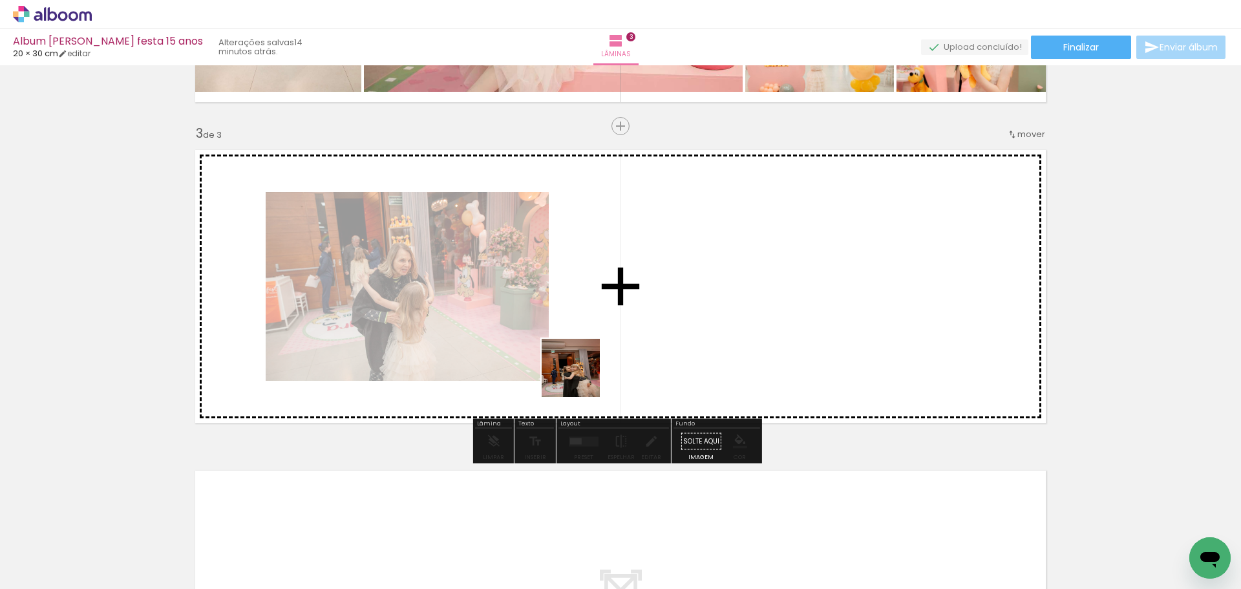
drag, startPoint x: 545, startPoint y: 550, endPoint x: 581, endPoint y: 377, distance: 176.3
click at [581, 377] on quentale-workspace at bounding box center [620, 294] width 1241 height 589
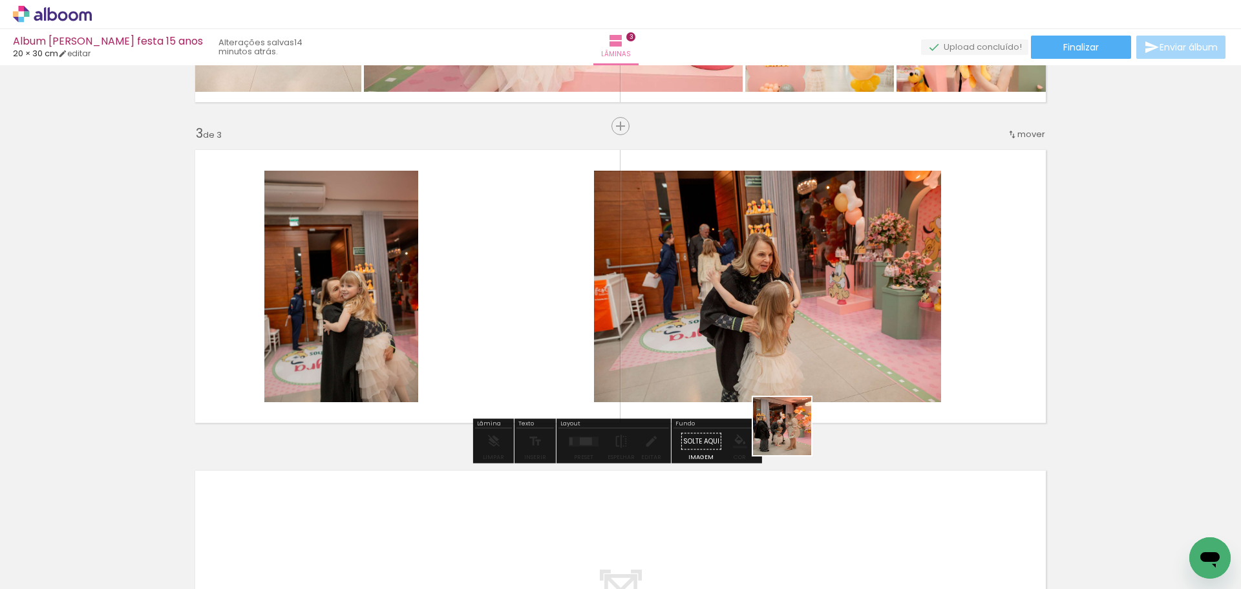
drag, startPoint x: 821, startPoint y: 541, endPoint x: 792, endPoint y: 435, distance: 109.3
click at [792, 435] on quentale-workspace at bounding box center [620, 294] width 1241 height 589
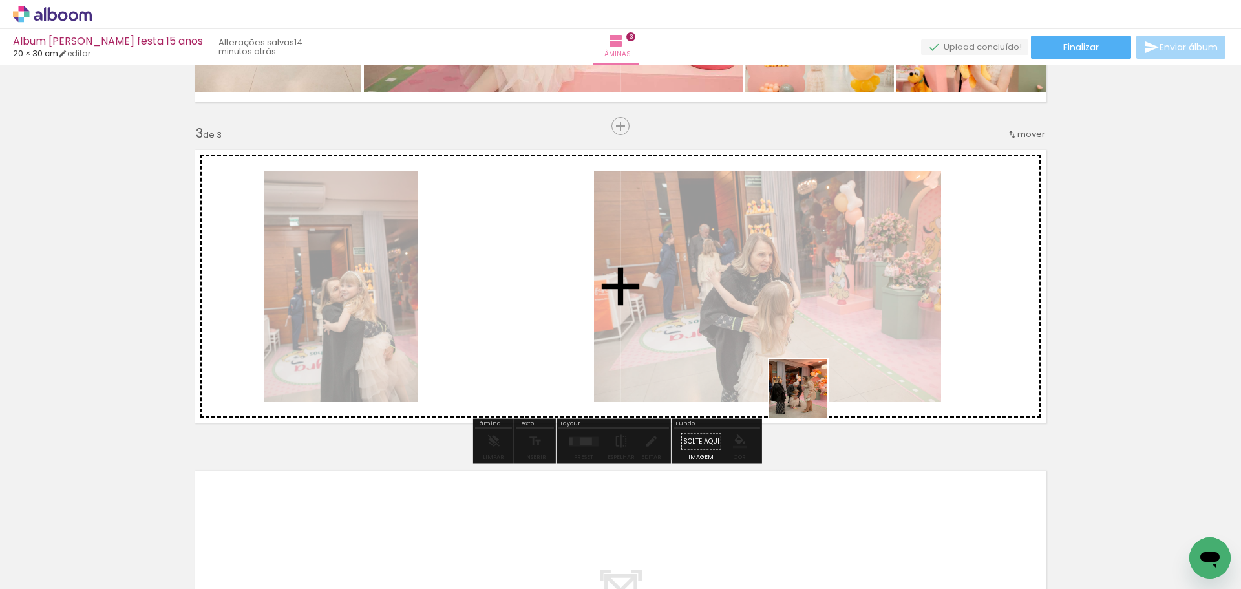
drag, startPoint x: 831, startPoint y: 557, endPoint x: 804, endPoint y: 390, distance: 169.5
click at [804, 390] on quentale-workspace at bounding box center [620, 294] width 1241 height 589
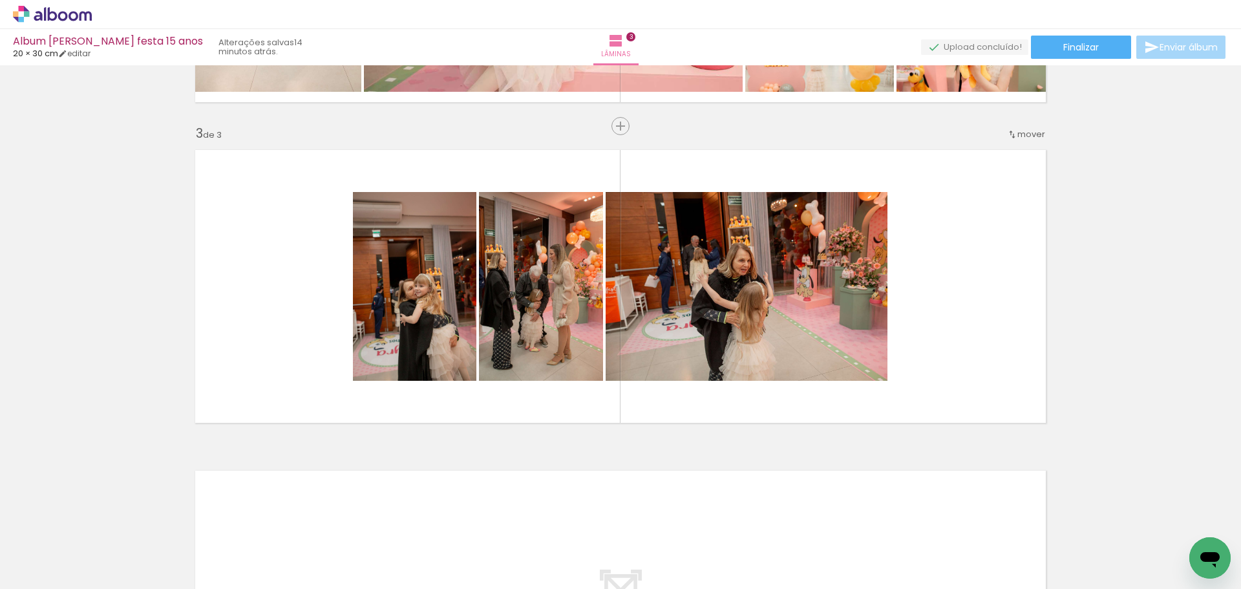
scroll to position [0, 2935]
drag, startPoint x: 316, startPoint y: 540, endPoint x: 399, endPoint y: 425, distance: 141.8
click at [399, 425] on quentale-workspace at bounding box center [620, 294] width 1241 height 589
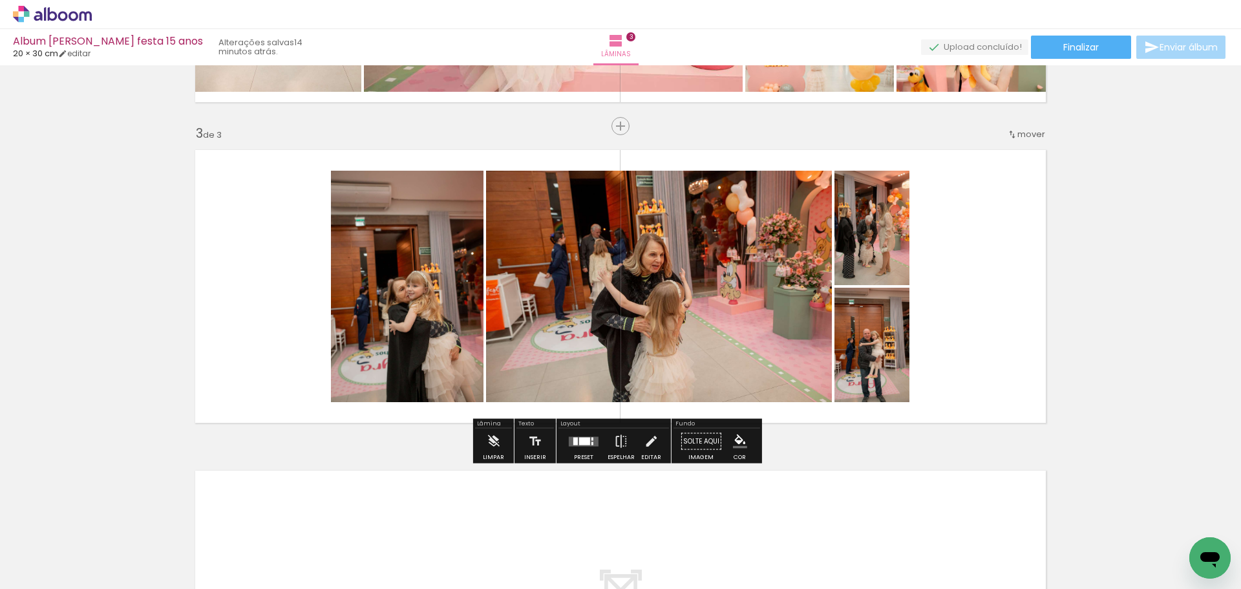
scroll to position [0, 3497]
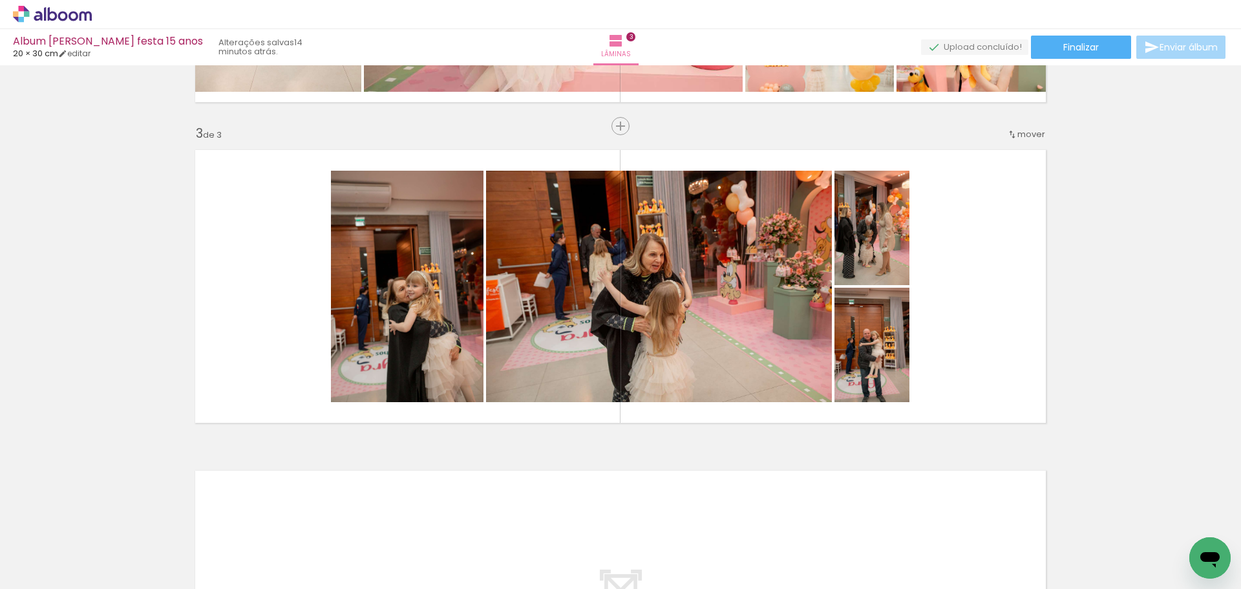
drag, startPoint x: 528, startPoint y: 552, endPoint x: 570, endPoint y: 369, distance: 187.9
click at [570, 369] on quentale-workspace at bounding box center [620, 294] width 1241 height 589
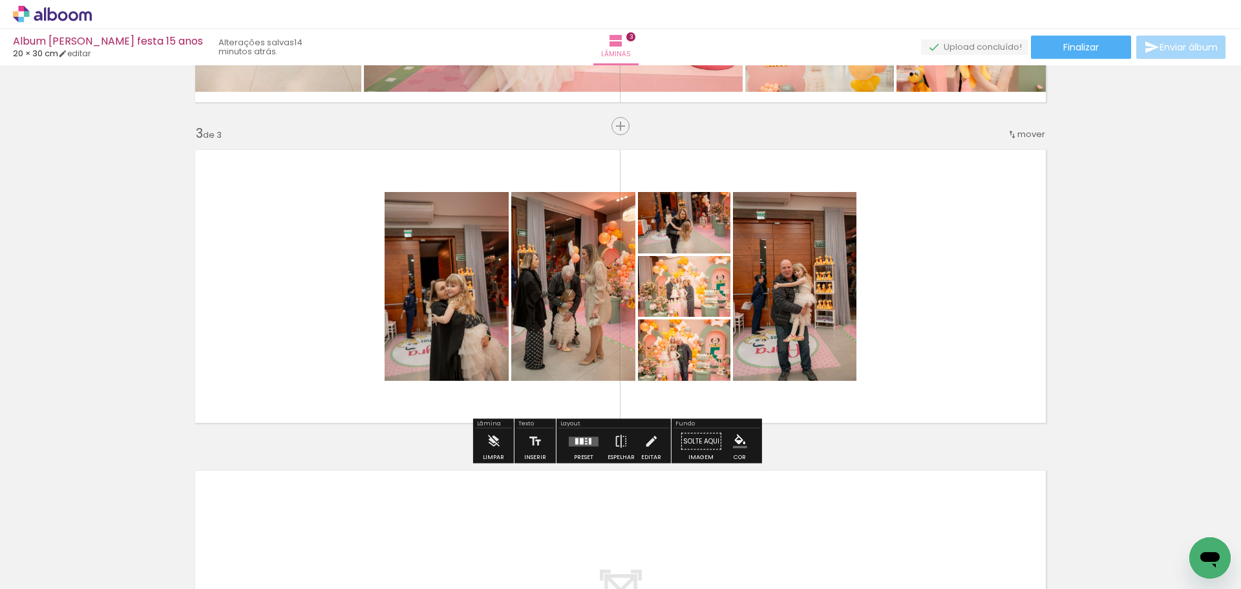
scroll to position [0, 3497]
click at [581, 452] on div at bounding box center [583, 442] width 35 height 26
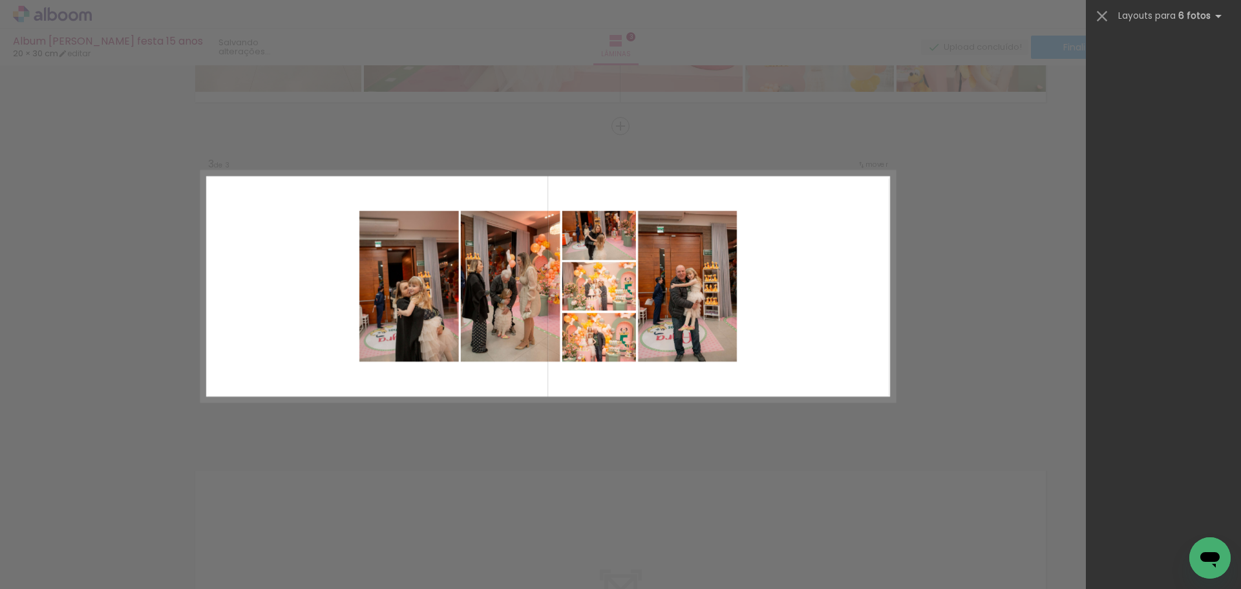
scroll to position [0, 0]
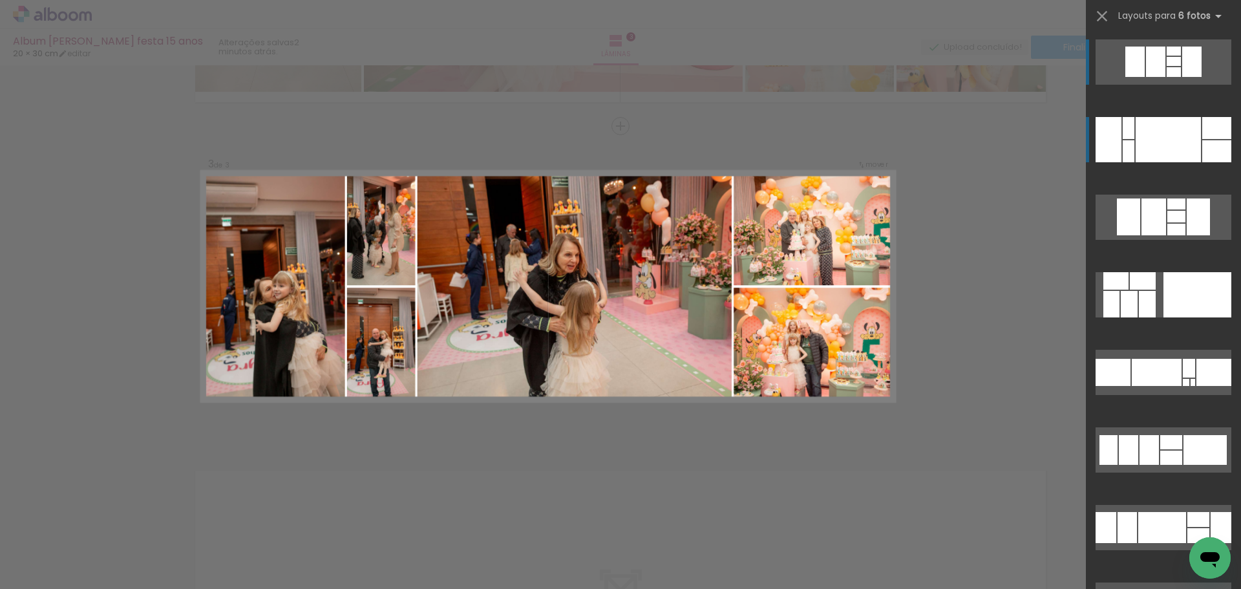
click at [1194, 149] on div at bounding box center [1168, 139] width 65 height 45
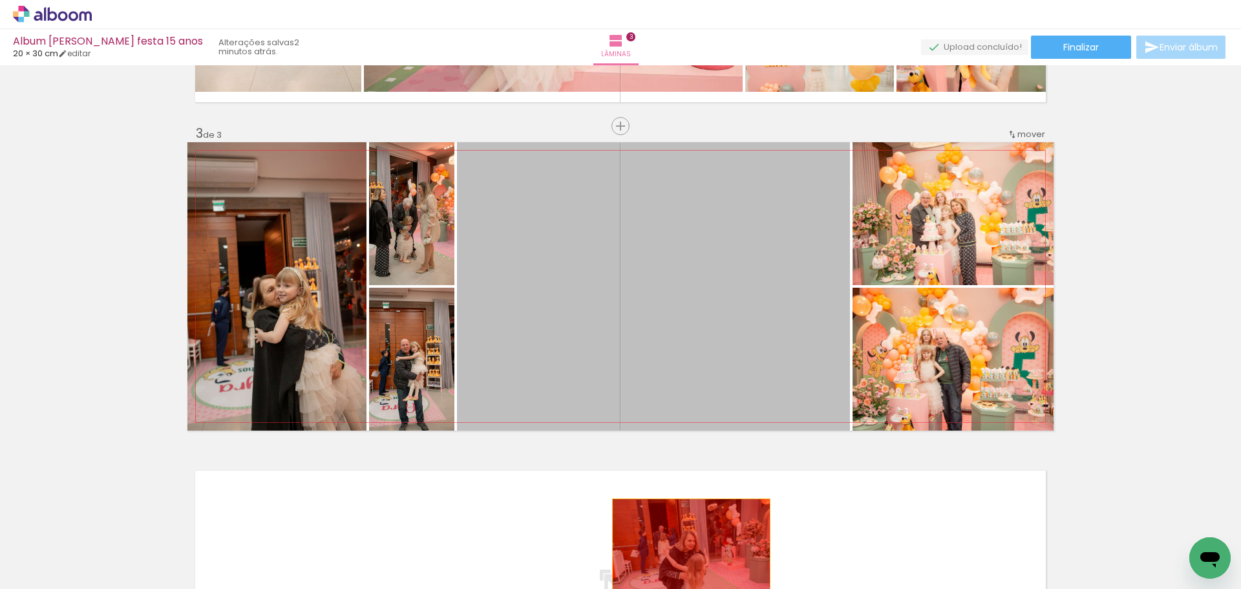
drag, startPoint x: 707, startPoint y: 291, endPoint x: 687, endPoint y: 573, distance: 282.6
click at [687, 573] on quentale-workspace at bounding box center [620, 294] width 1241 height 589
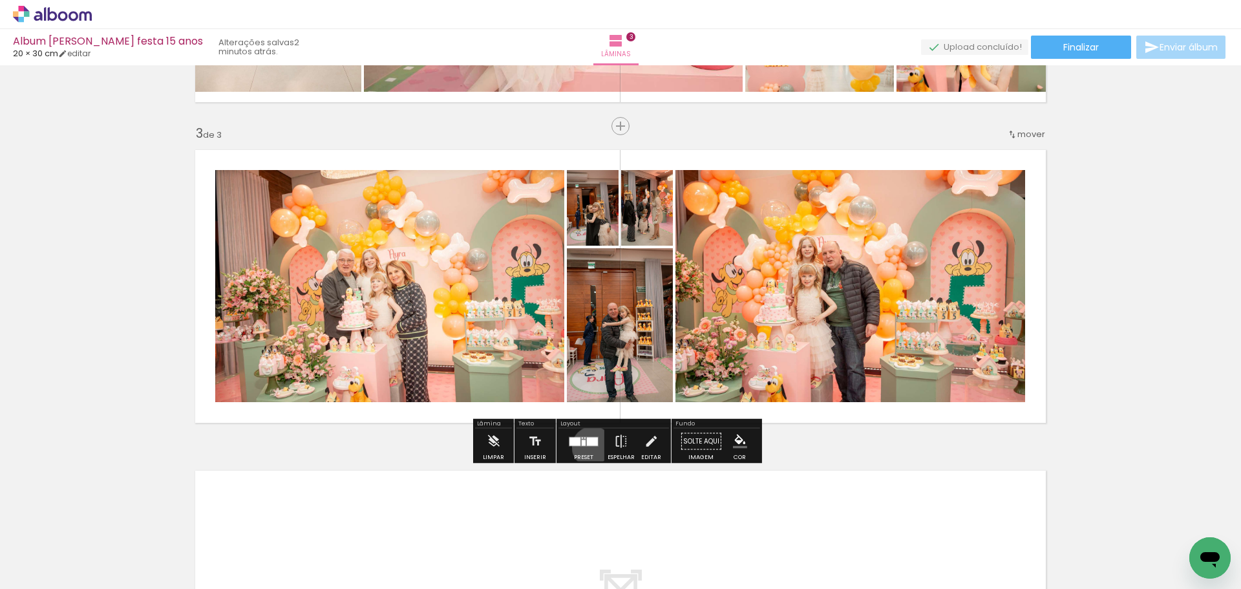
click at [590, 447] on div at bounding box center [583, 442] width 35 height 26
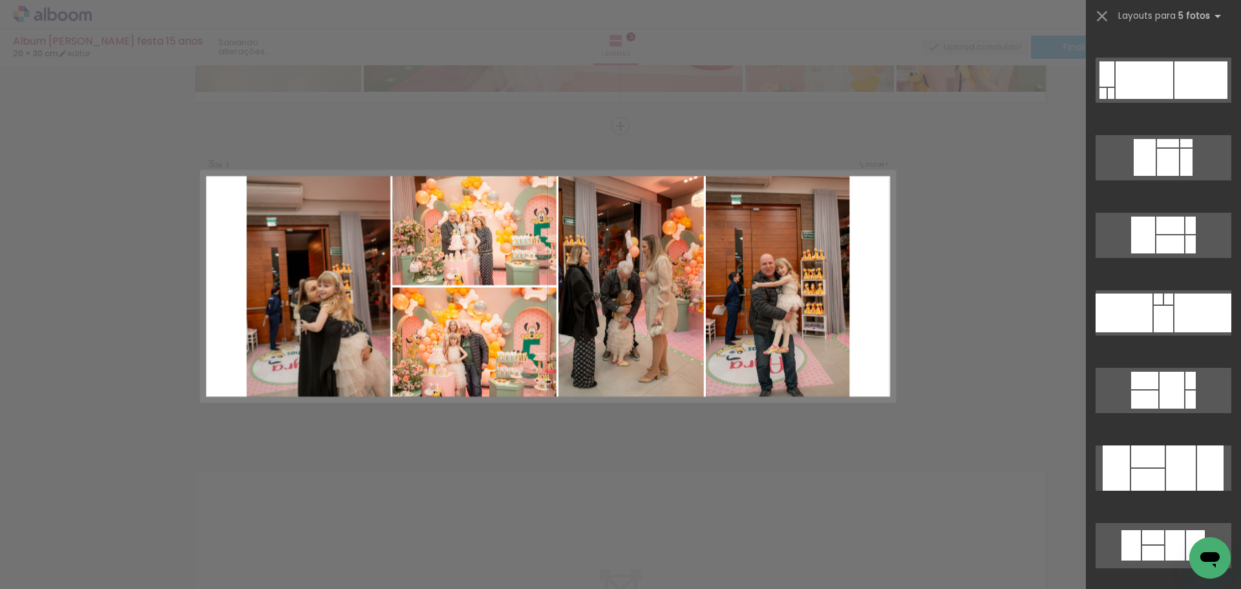
scroll to position [2342, 0]
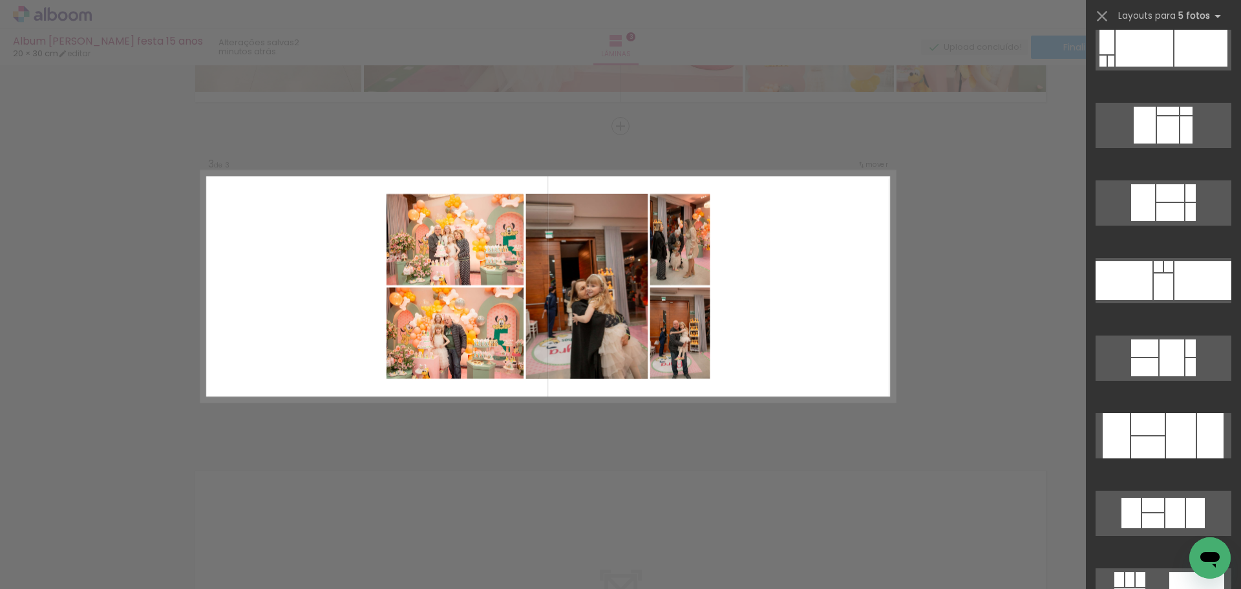
click at [1075, 329] on div "Confirmar Cancelar" at bounding box center [620, 120] width 1241 height 1314
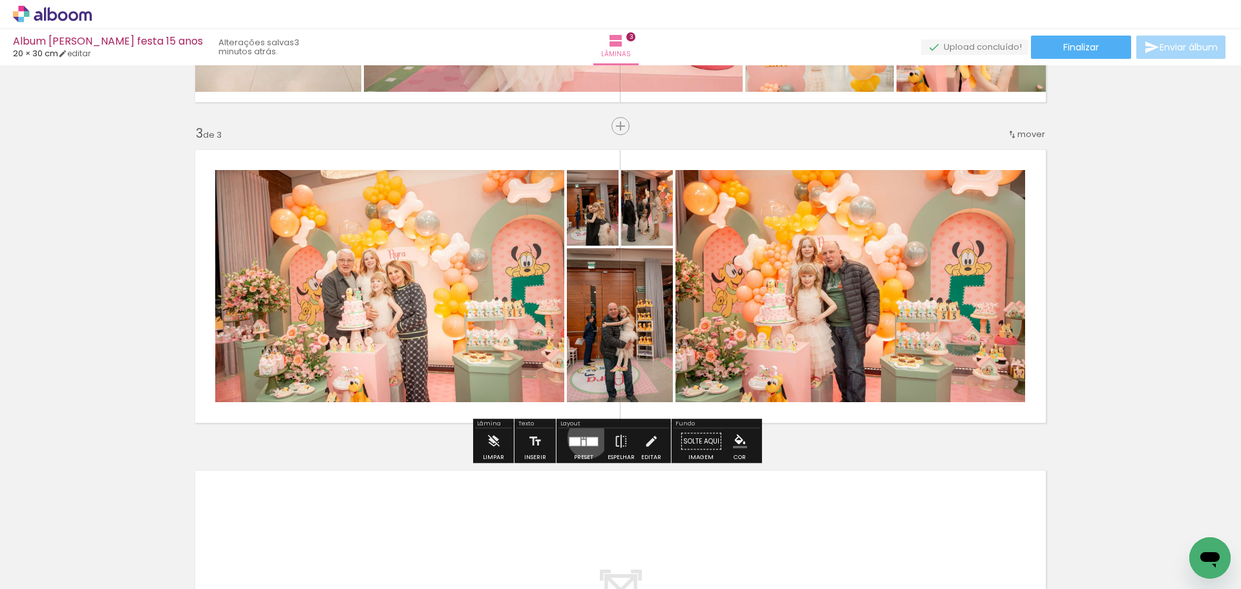
click at [587, 438] on div at bounding box center [592, 441] width 11 height 8
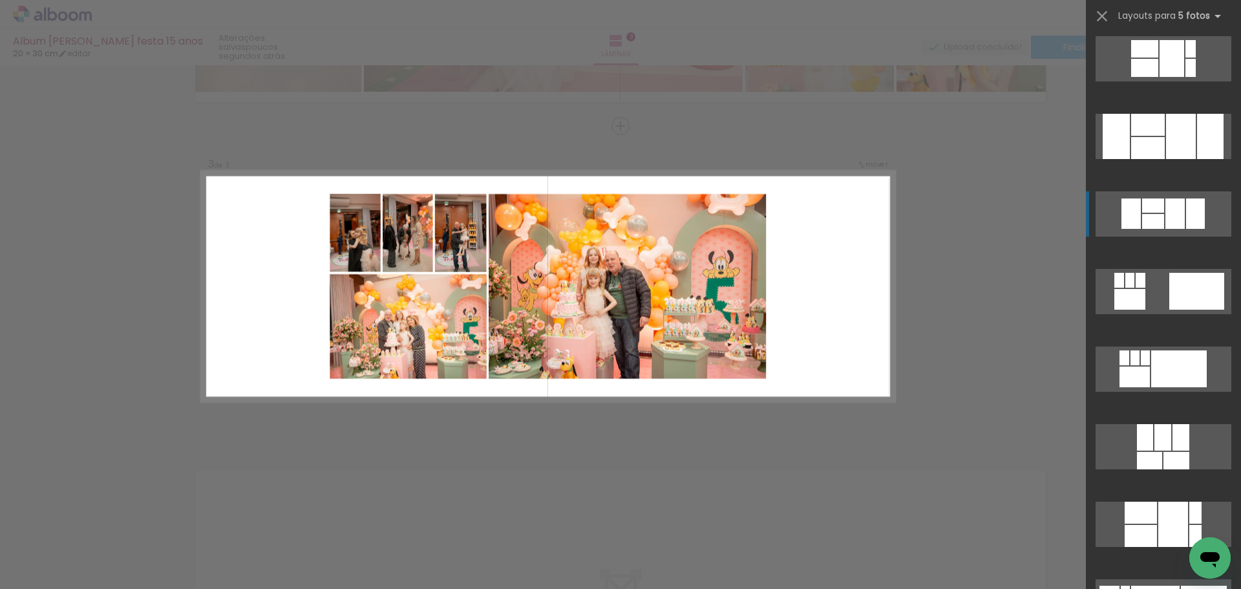
scroll to position [2642, 0]
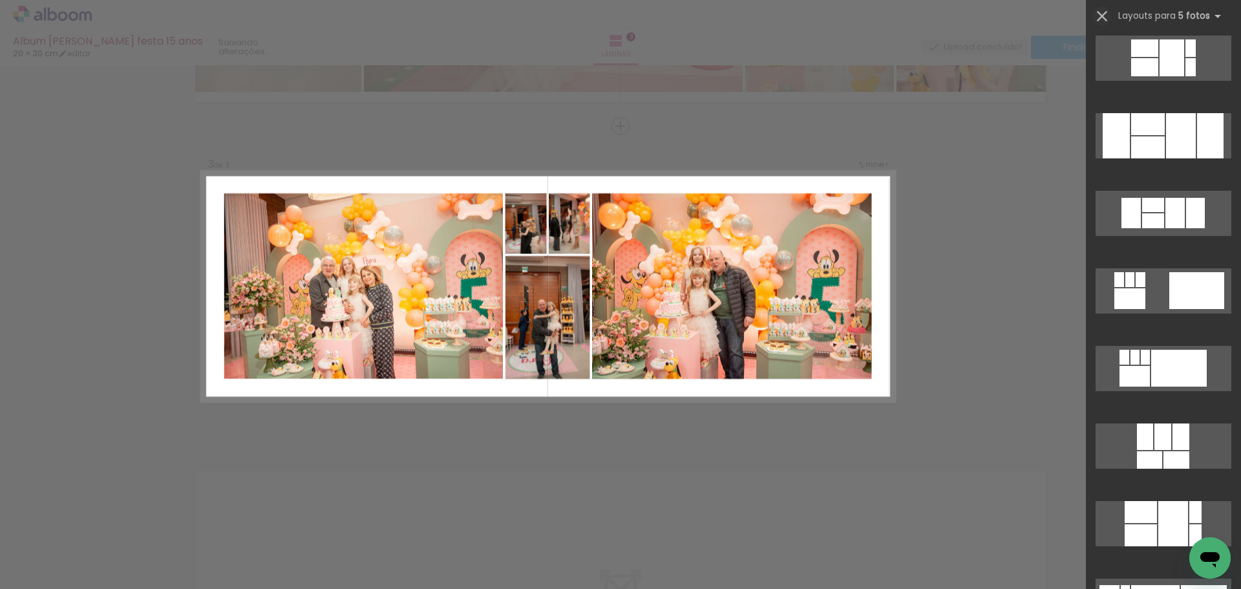
click at [1099, 16] on iron-icon at bounding box center [1102, 16] width 18 height 18
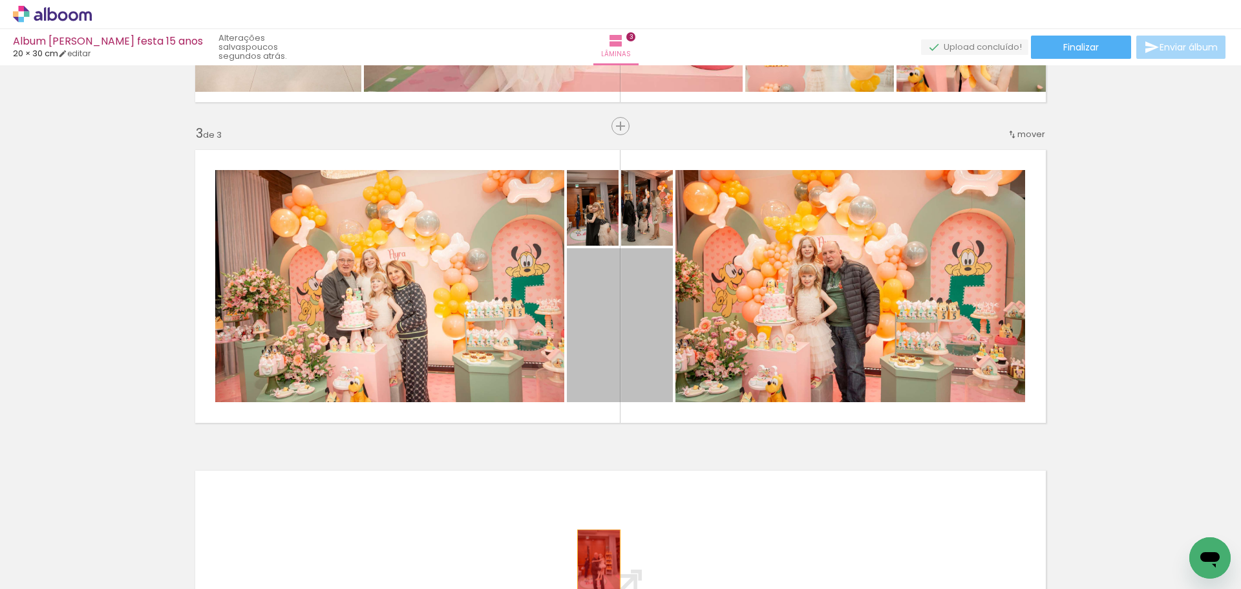
drag, startPoint x: 607, startPoint y: 341, endPoint x: 595, endPoint y: 566, distance: 225.3
click at [595, 566] on quentale-workspace at bounding box center [620, 294] width 1241 height 589
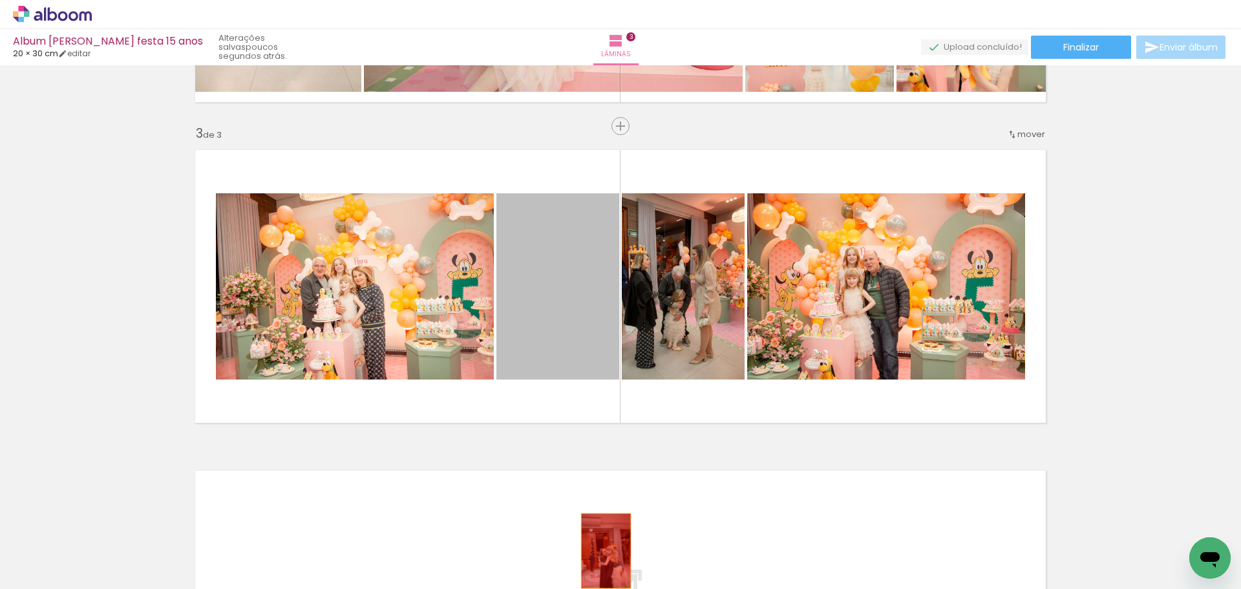
drag, startPoint x: 586, startPoint y: 295, endPoint x: 601, endPoint y: 559, distance: 264.9
click at [601, 559] on quentale-workspace at bounding box center [620, 294] width 1241 height 589
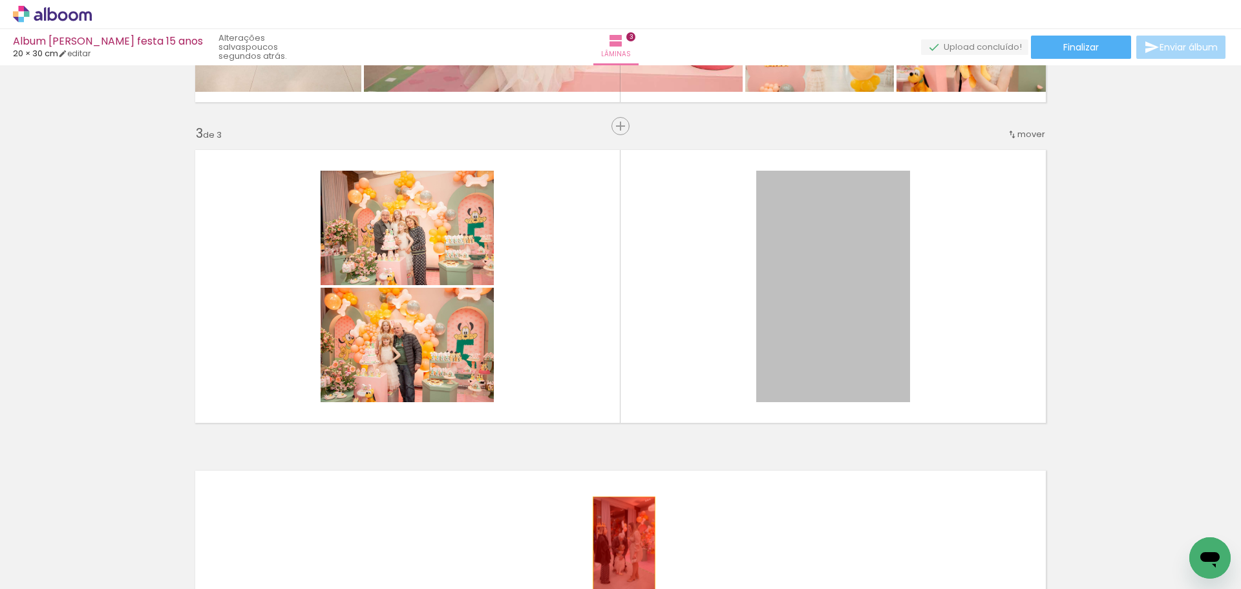
drag, startPoint x: 803, startPoint y: 321, endPoint x: 617, endPoint y: 545, distance: 290.7
click at [617, 545] on quentale-workspace at bounding box center [620, 294] width 1241 height 589
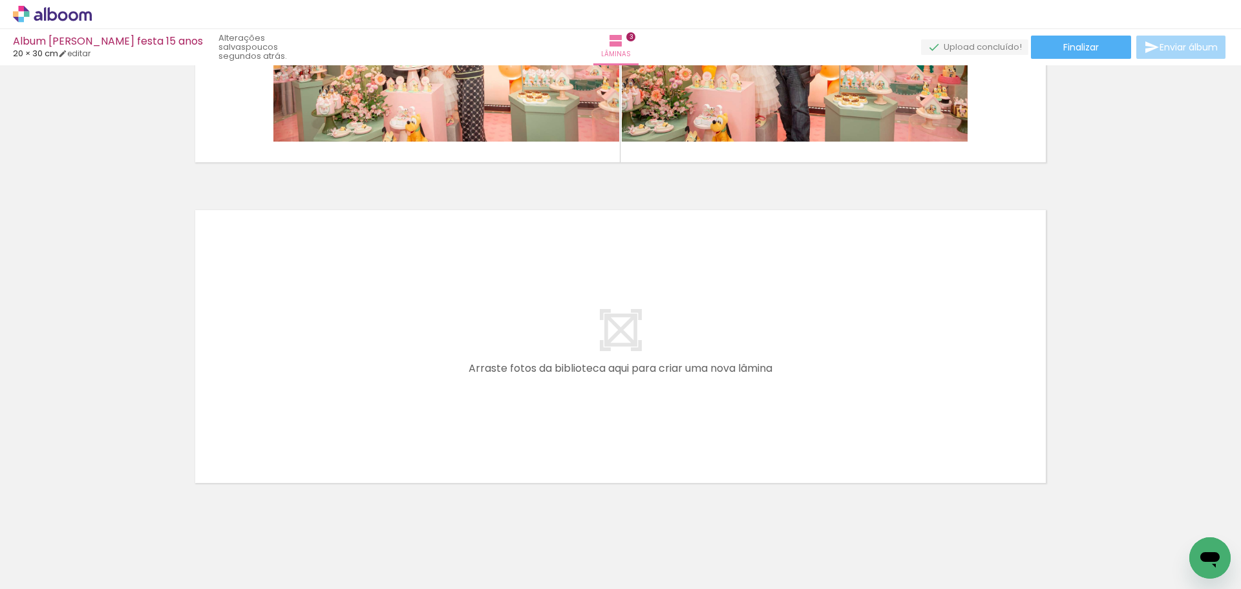
scroll to position [0, 2946]
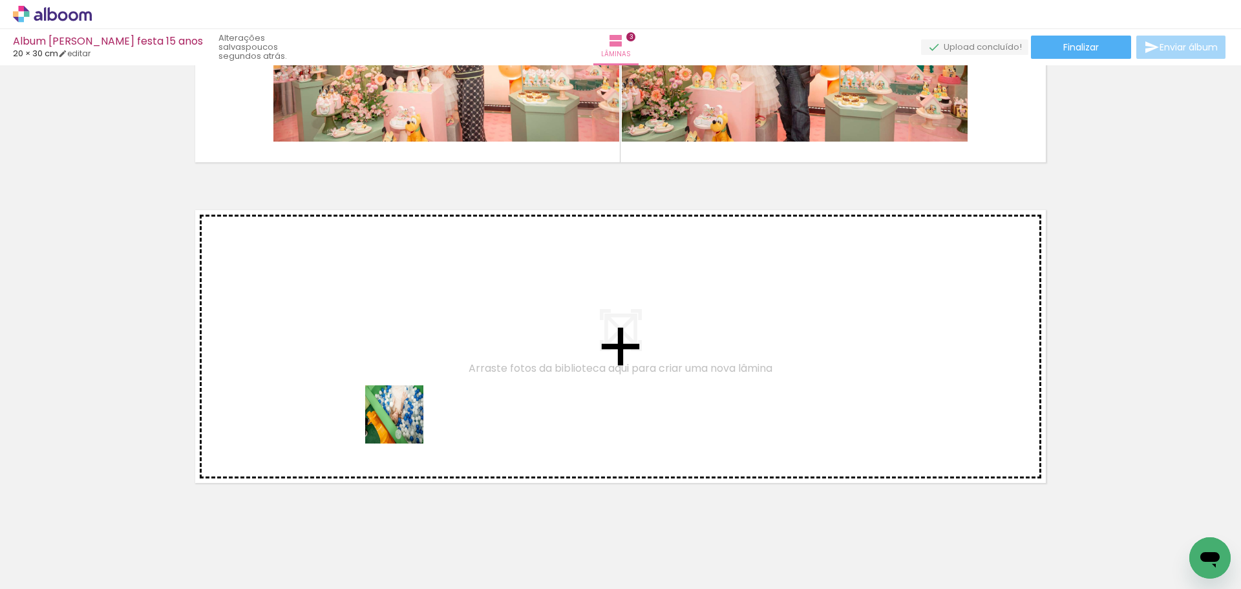
drag, startPoint x: 380, startPoint y: 554, endPoint x: 404, endPoint y: 424, distance: 132.1
click at [404, 424] on quentale-workspace at bounding box center [620, 294] width 1241 height 589
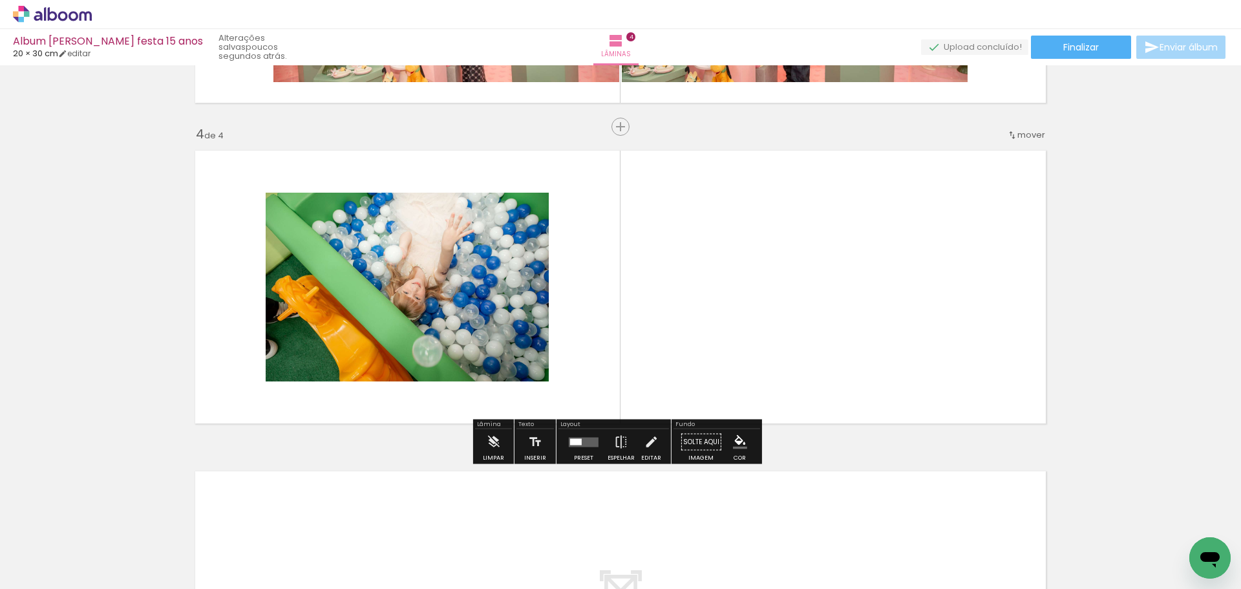
scroll to position [923, 0]
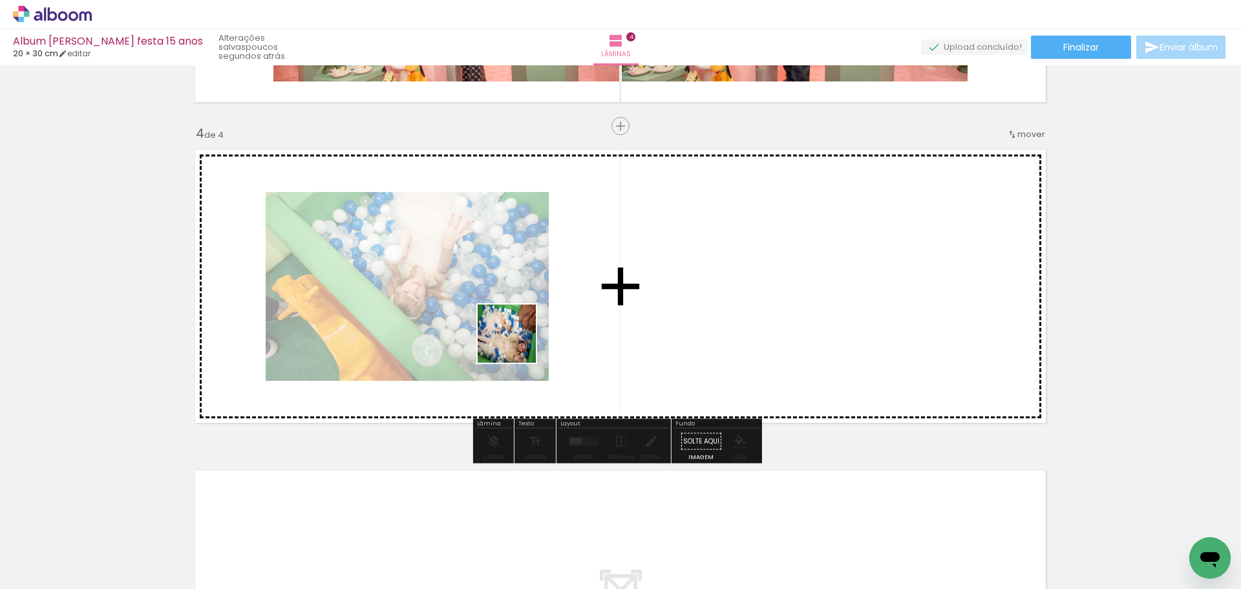
drag, startPoint x: 458, startPoint y: 550, endPoint x: 519, endPoint y: 343, distance: 216.4
click at [519, 343] on quentale-workspace at bounding box center [620, 294] width 1241 height 589
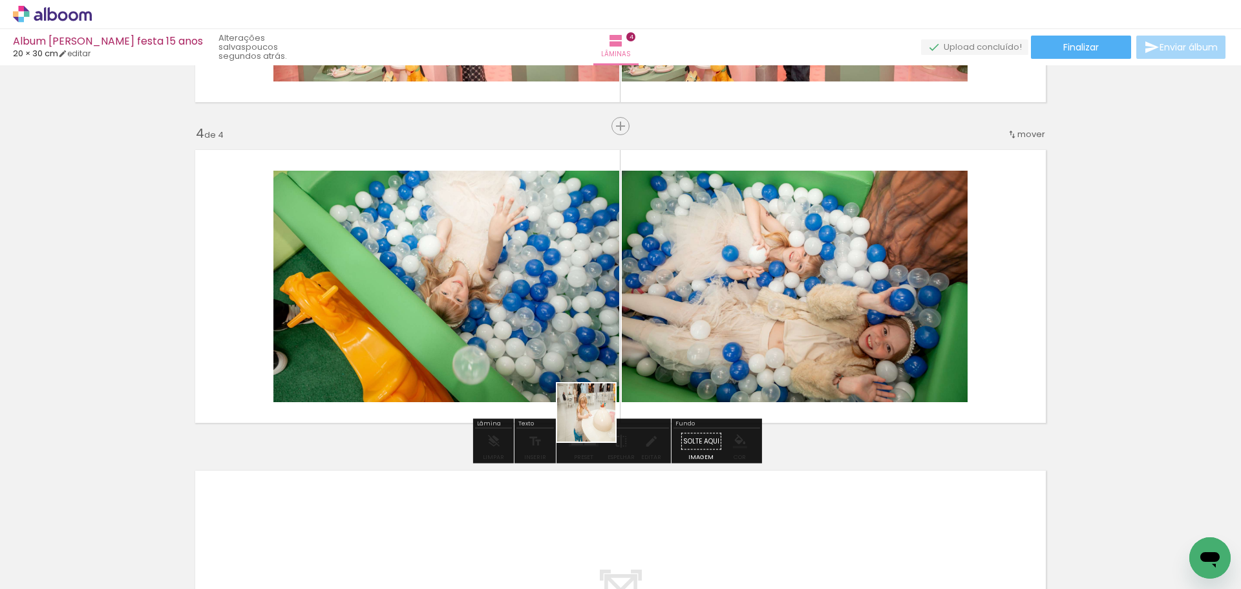
drag, startPoint x: 595, startPoint y: 541, endPoint x: 593, endPoint y: 405, distance: 135.8
click at [593, 405] on quentale-workspace at bounding box center [620, 294] width 1241 height 589
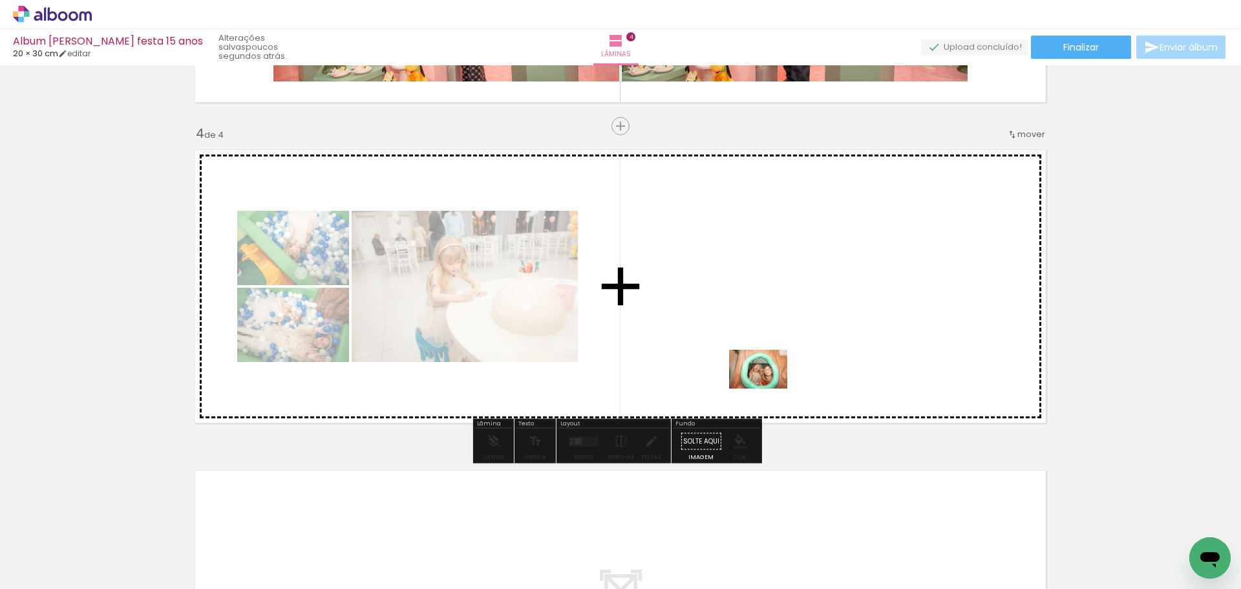
drag, startPoint x: 808, startPoint y: 559, endPoint x: 768, endPoint y: 383, distance: 180.4
click at [768, 383] on quentale-workspace at bounding box center [620, 294] width 1241 height 589
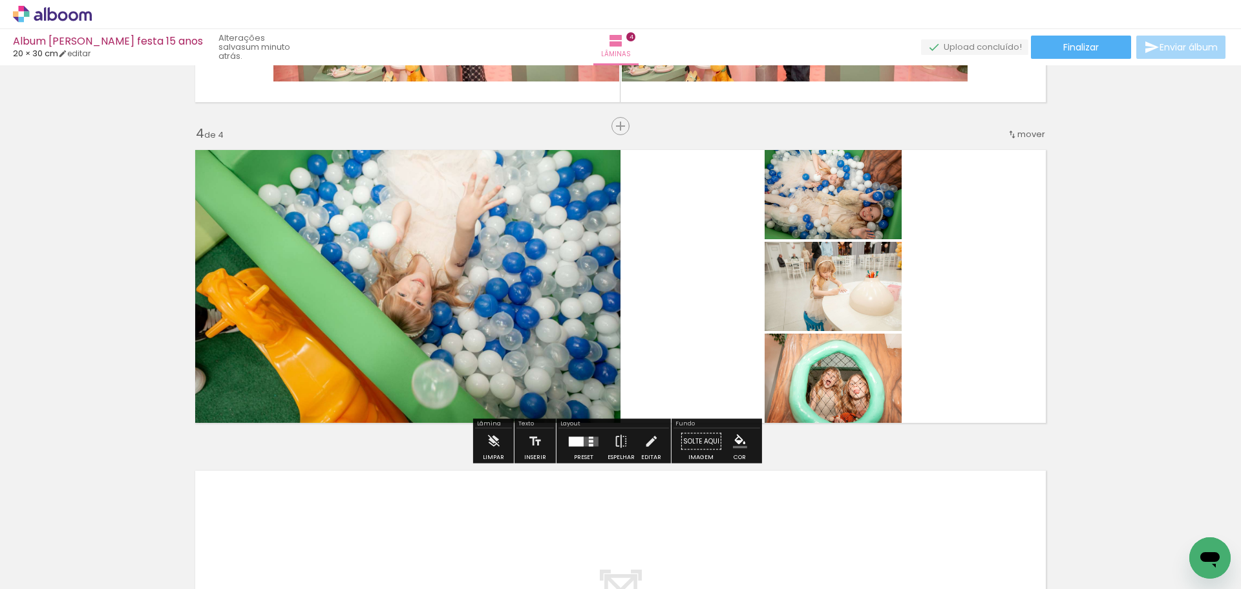
drag, startPoint x: 879, startPoint y: 550, endPoint x: 793, endPoint y: 392, distance: 179.4
click at [793, 392] on quentale-workspace at bounding box center [620, 294] width 1241 height 589
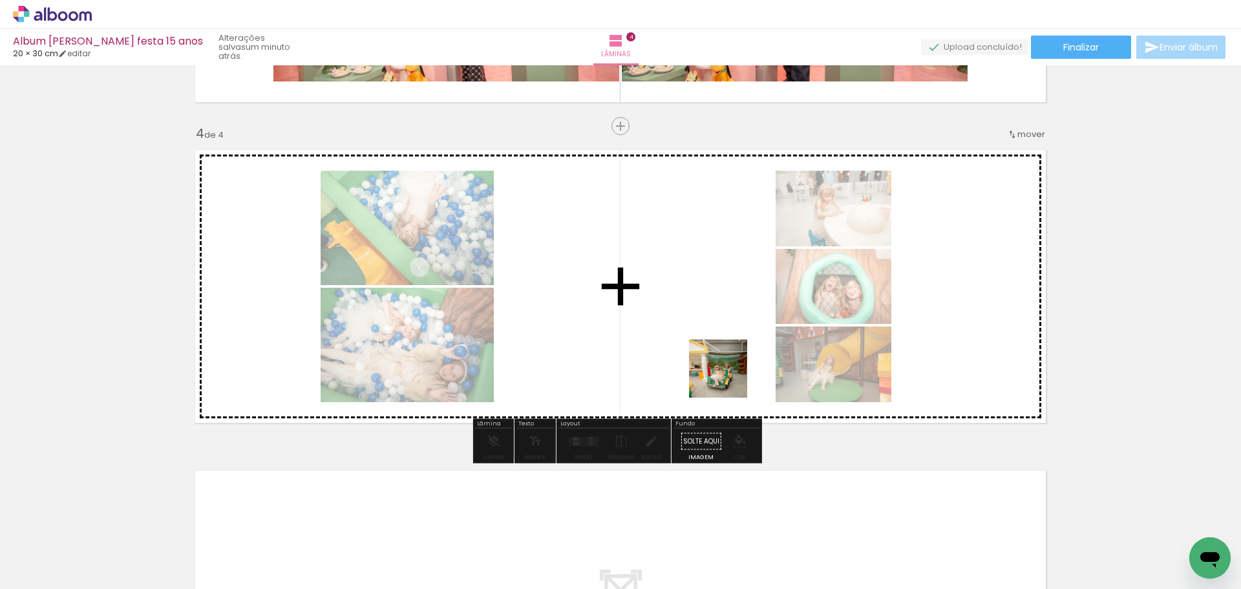
drag, startPoint x: 958, startPoint y: 542, endPoint x: 727, endPoint y: 378, distance: 282.4
click at [727, 378] on quentale-workspace at bounding box center [620, 294] width 1241 height 589
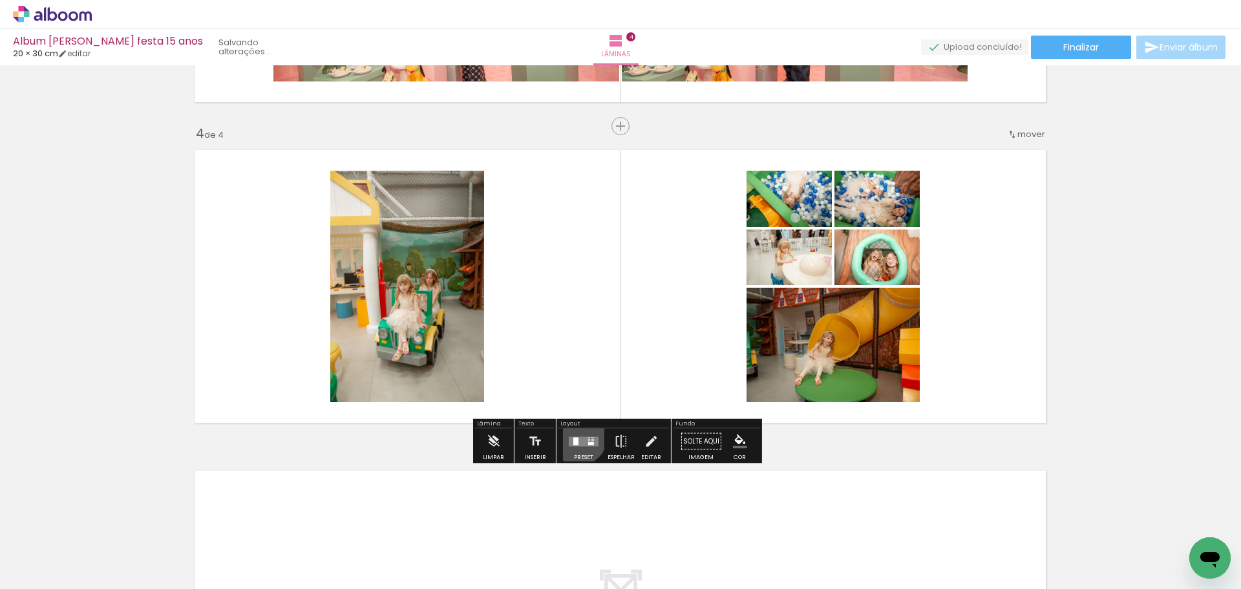
click at [576, 437] on quentale-layouter at bounding box center [584, 441] width 30 height 10
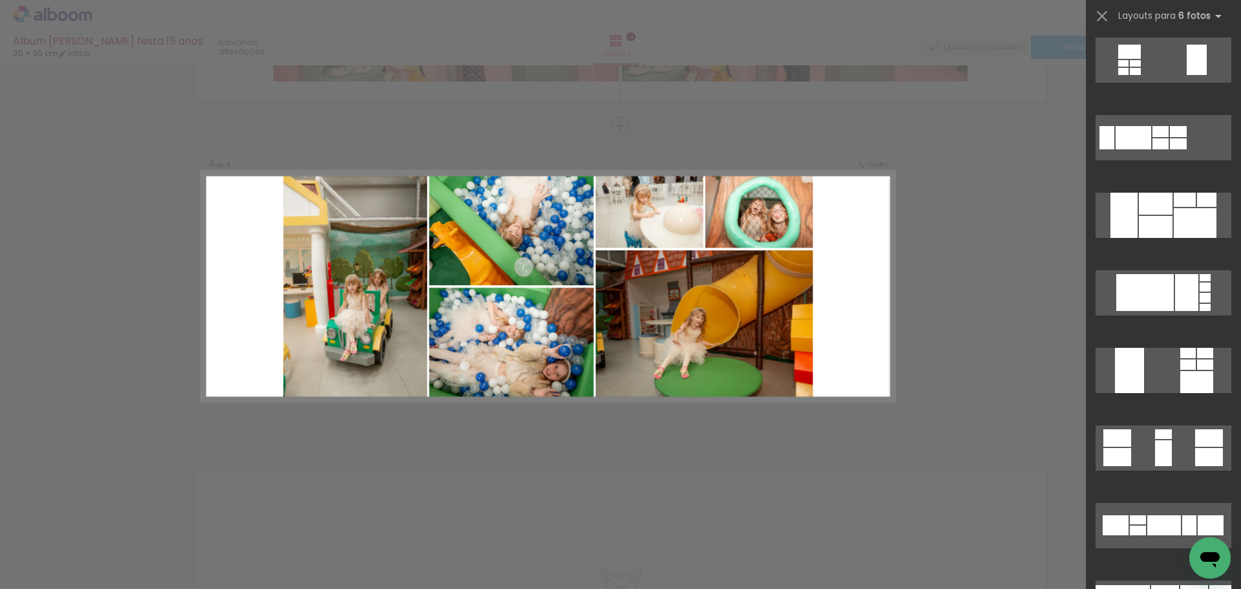
scroll to position [702, 0]
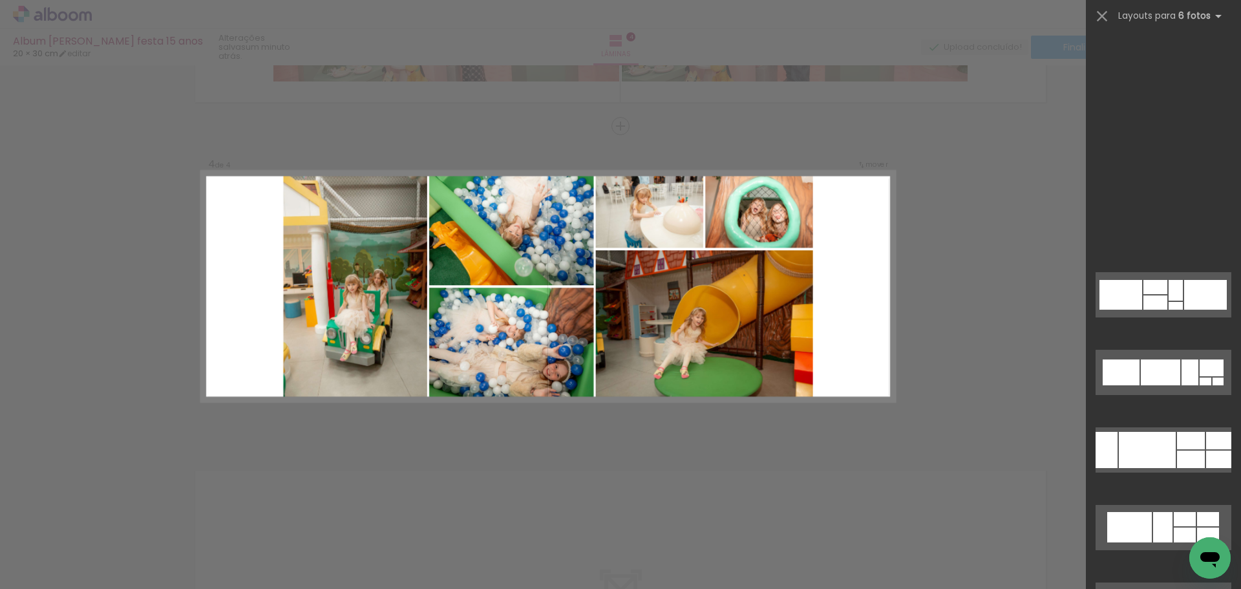
scroll to position [0, 2946]
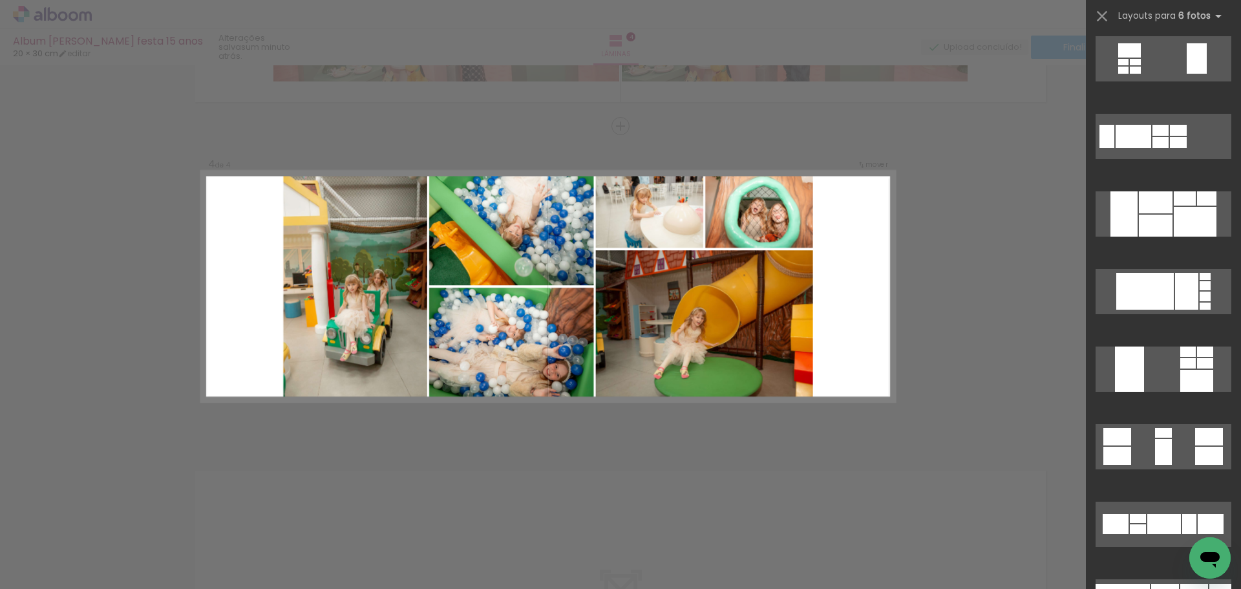
click at [1175, 203] on div at bounding box center [1185, 198] width 22 height 14
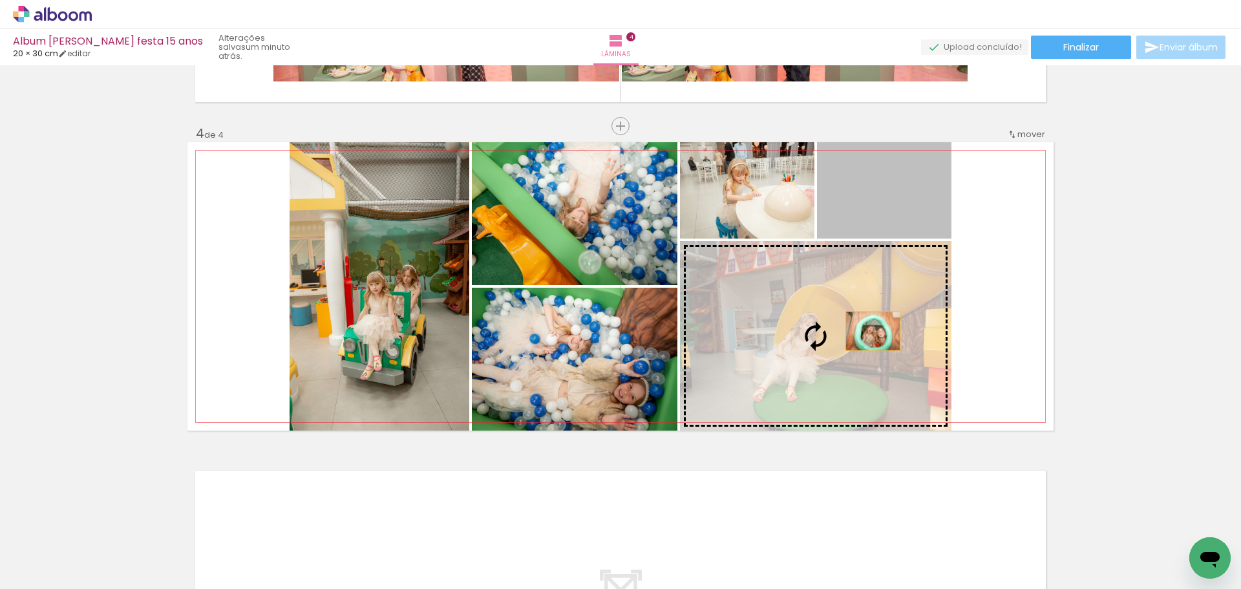
drag, startPoint x: 891, startPoint y: 207, endPoint x: 867, endPoint y: 328, distance: 123.9
click at [0, 0] on slot at bounding box center [0, 0] width 0 height 0
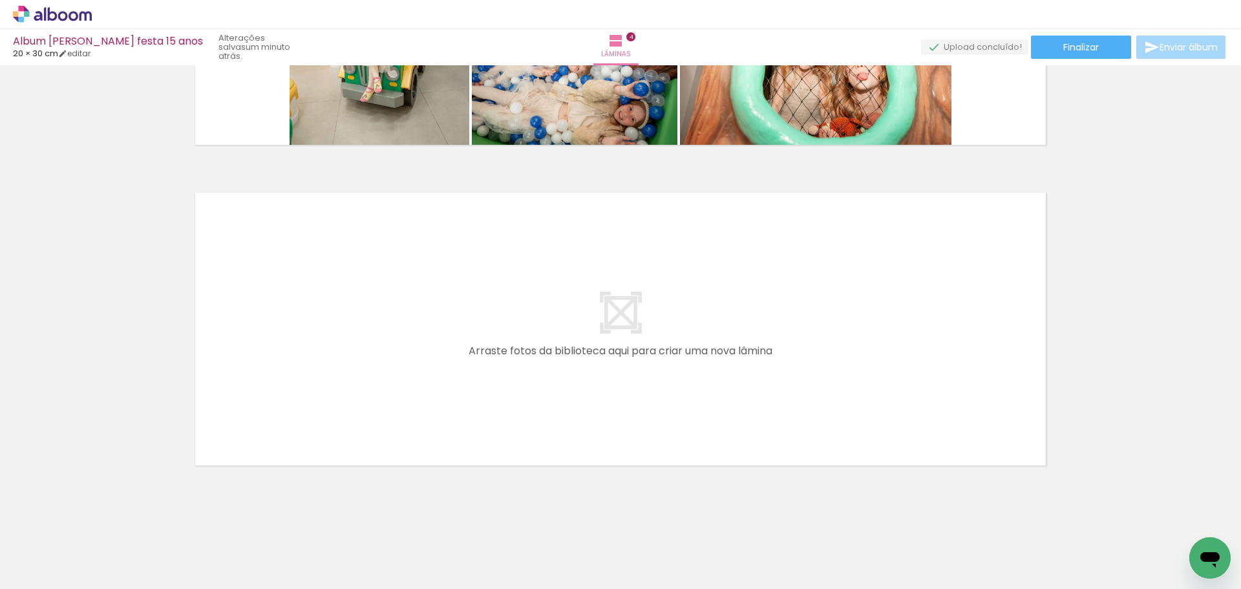
scroll to position [0, 4046]
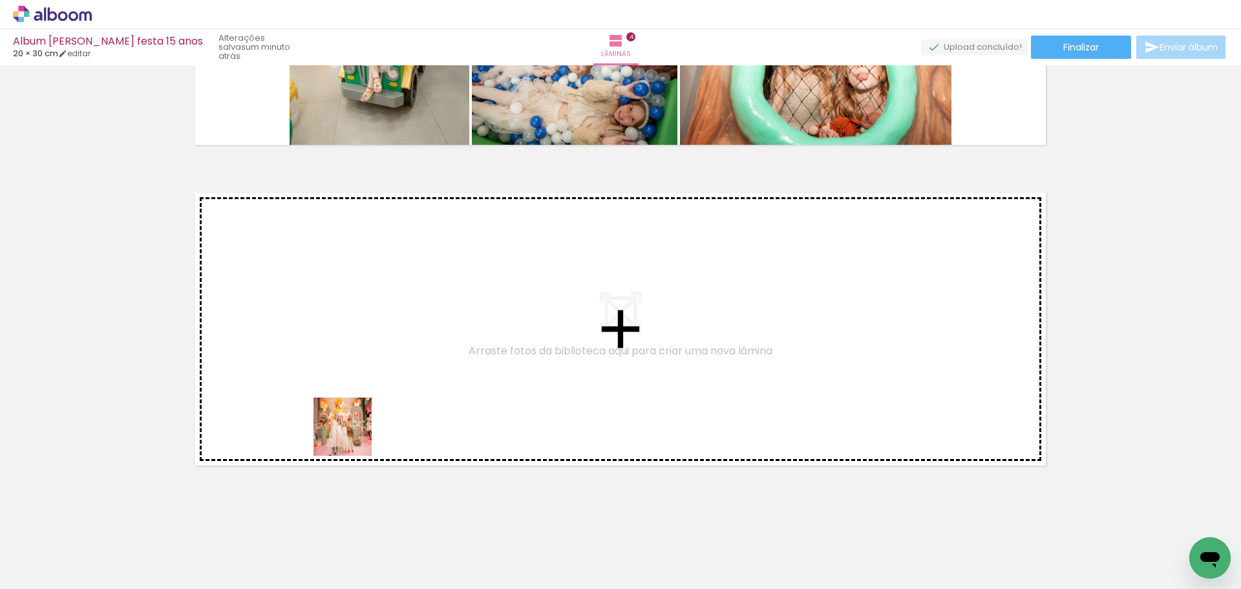
drag, startPoint x: 305, startPoint y: 554, endPoint x: 356, endPoint y: 429, distance: 134.8
click at [356, 429] on quentale-workspace at bounding box center [620, 294] width 1241 height 589
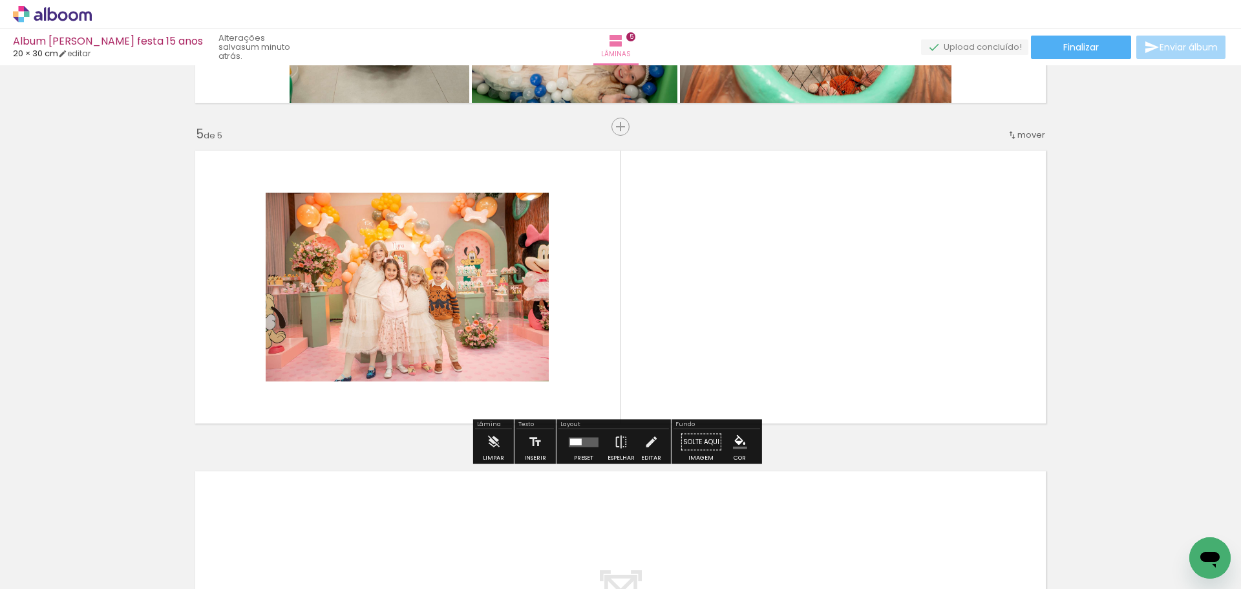
scroll to position [1243, 0]
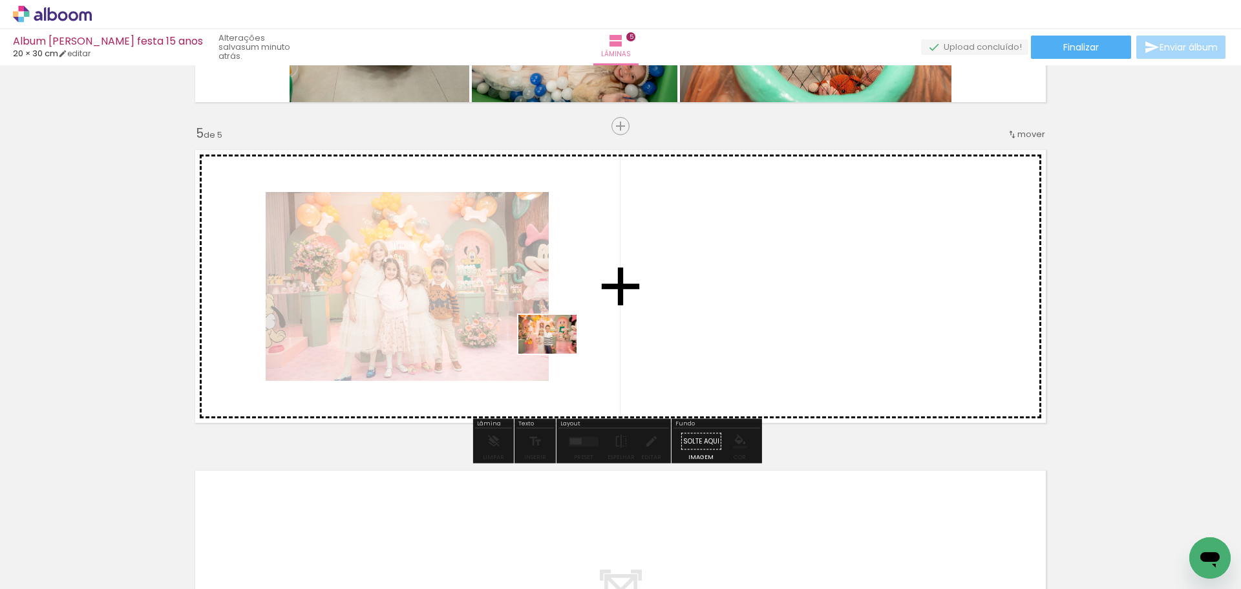
drag, startPoint x: 441, startPoint y: 534, endPoint x: 558, endPoint y: 353, distance: 215.6
click at [558, 353] on quentale-workspace at bounding box center [620, 294] width 1241 height 589
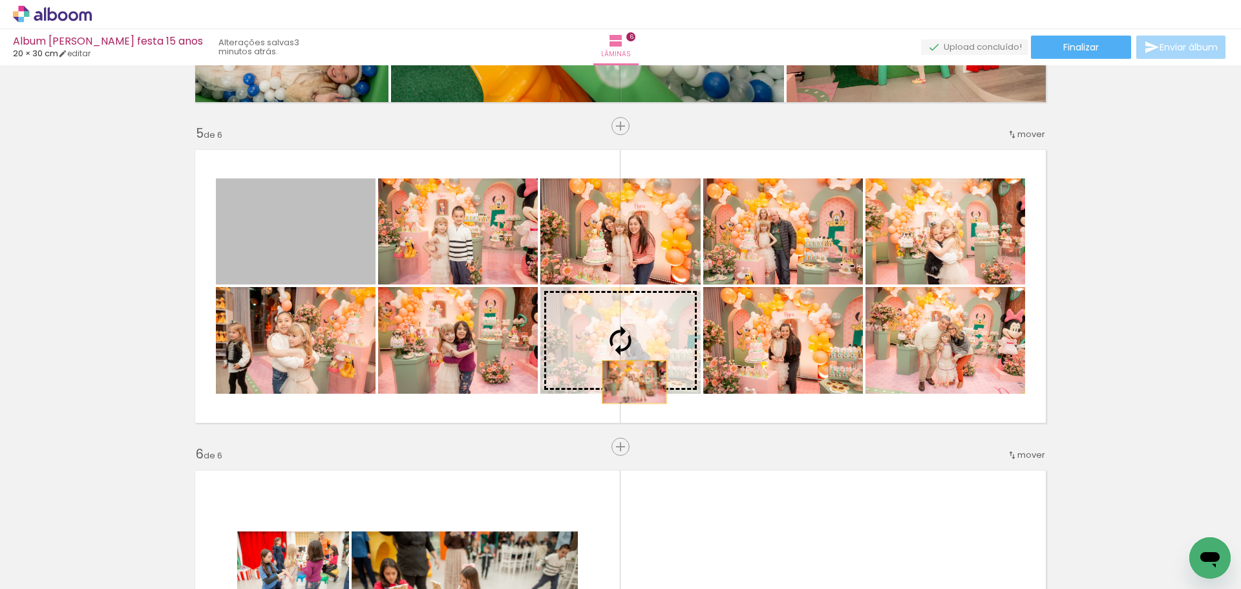
scroll to position [0, 6685]
drag, startPoint x: 0, startPoint y: 0, endPoint x: 626, endPoint y: 356, distance: 720.2
click at [0, 0] on slot at bounding box center [0, 0] width 0 height 0
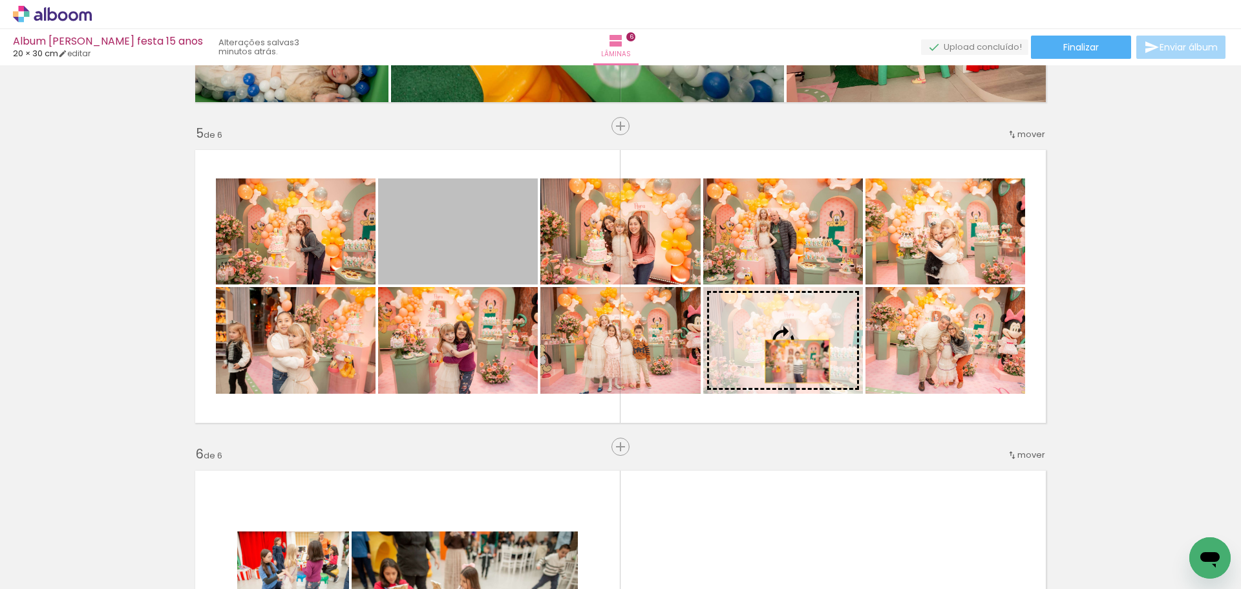
drag, startPoint x: 463, startPoint y: 241, endPoint x: 793, endPoint y: 361, distance: 351.2
click at [0, 0] on slot at bounding box center [0, 0] width 0 height 0
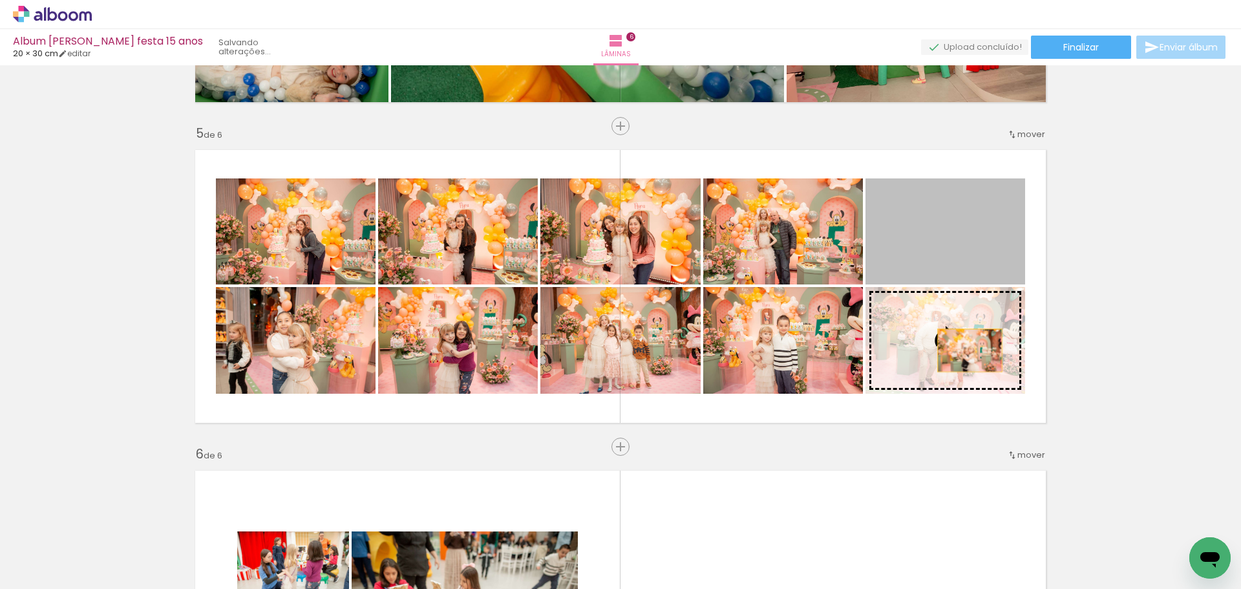
drag, startPoint x: 971, startPoint y: 240, endPoint x: 965, endPoint y: 350, distance: 110.7
click at [0, 0] on slot at bounding box center [0, 0] width 0 height 0
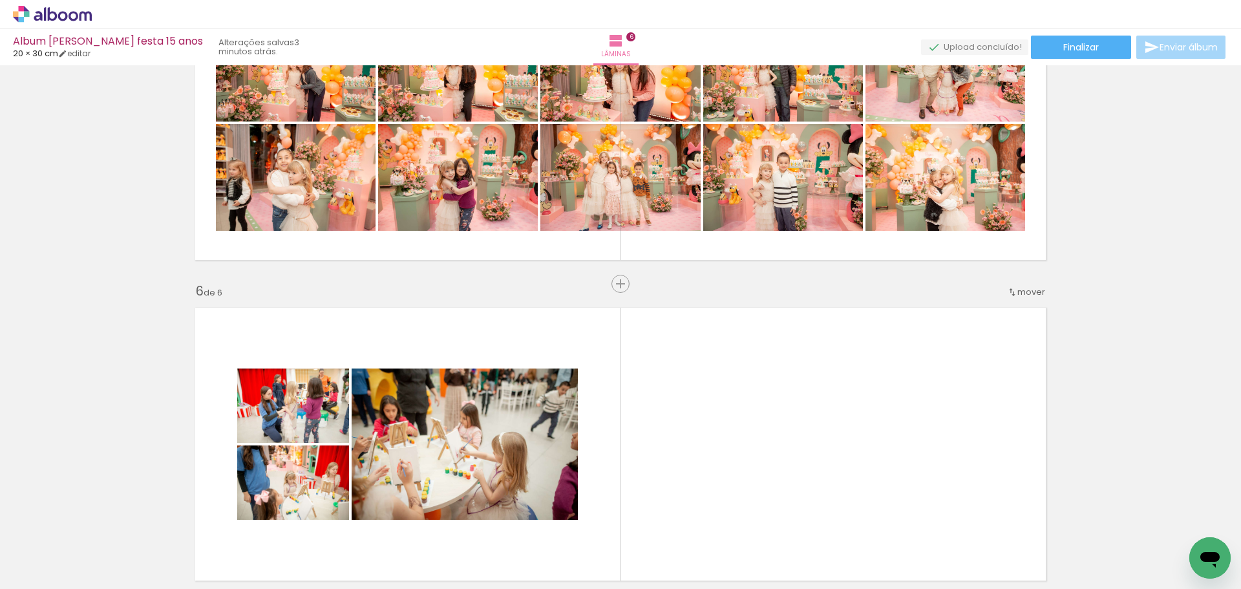
scroll to position [1406, 0]
click at [619, 280] on span "Inserir lâmina" at bounding box center [626, 284] width 50 height 8
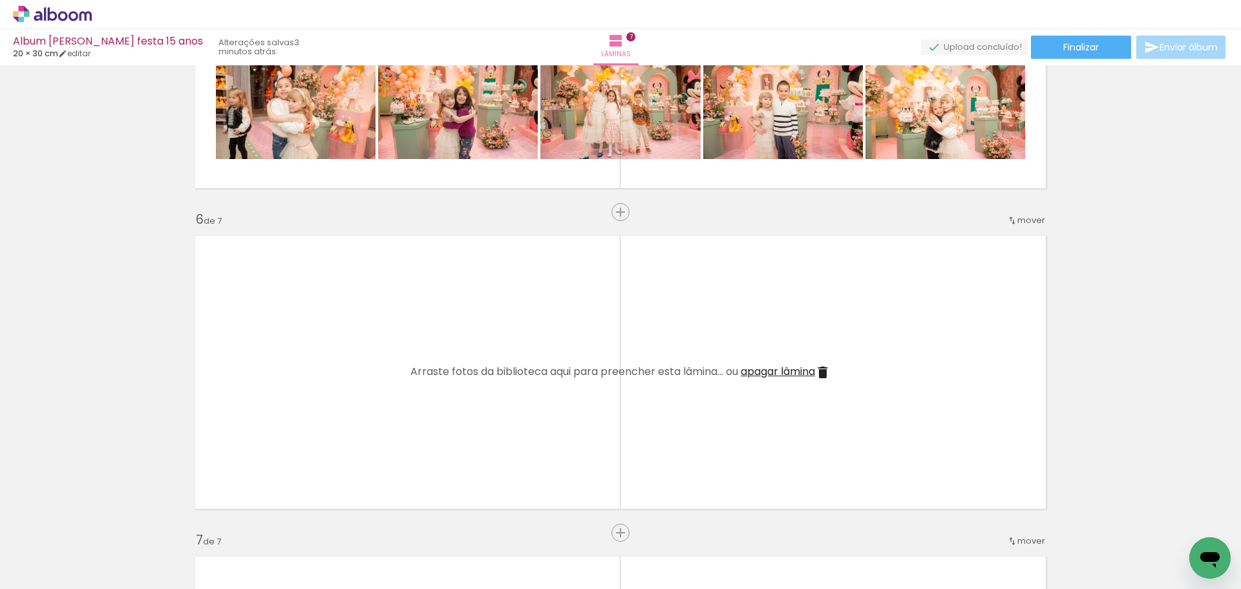
scroll to position [0, 7048]
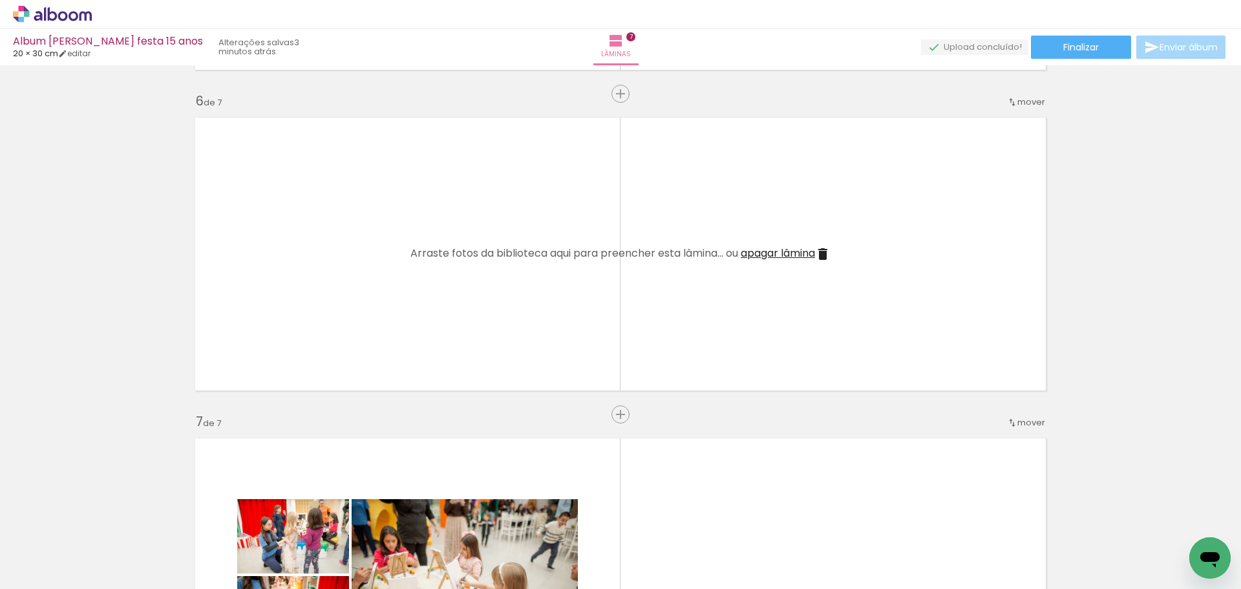
scroll to position [1596, 0]
drag, startPoint x: 603, startPoint y: 548, endPoint x: 610, endPoint y: 374, distance: 174.0
click at [610, 374] on quentale-workspace at bounding box center [620, 294] width 1241 height 589
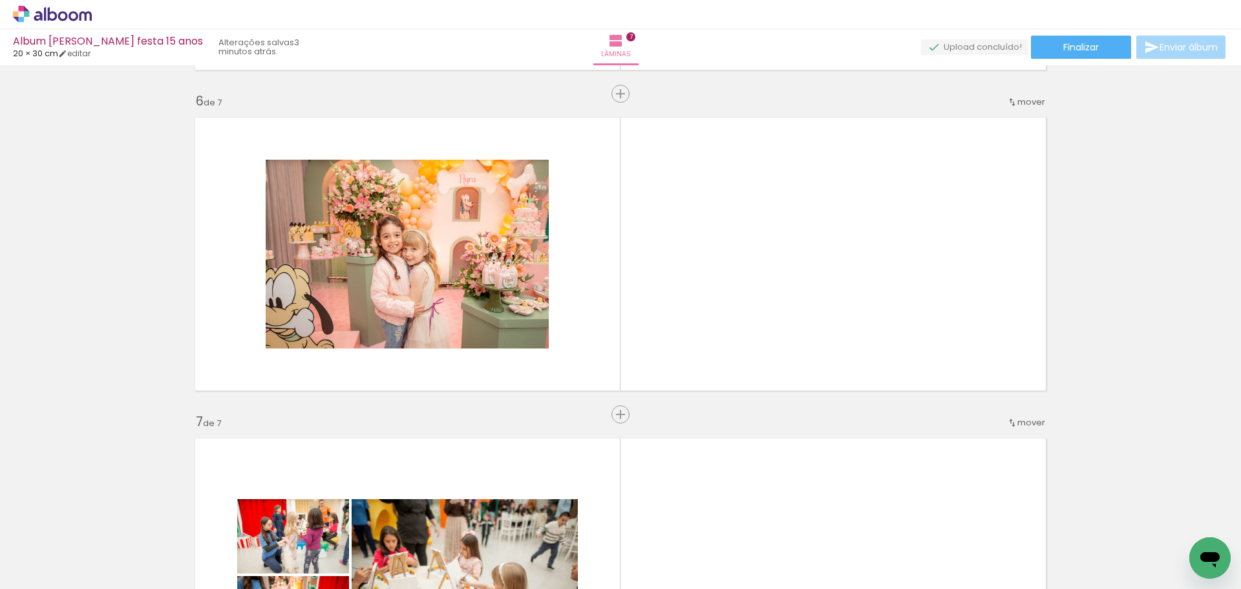
drag, startPoint x: 979, startPoint y: 556, endPoint x: 807, endPoint y: 322, distance: 290.5
click at [807, 322] on quentale-workspace at bounding box center [620, 294] width 1241 height 589
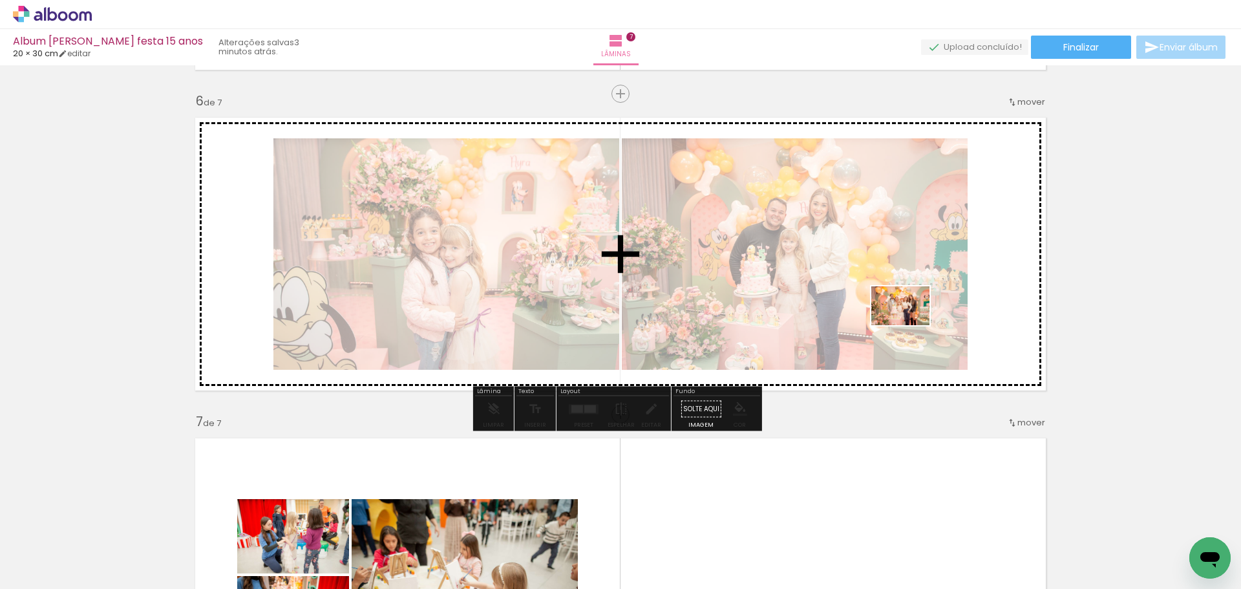
drag, startPoint x: 1049, startPoint y: 555, endPoint x: 910, endPoint y: 325, distance: 268.0
click at [910, 325] on quentale-workspace at bounding box center [620, 294] width 1241 height 589
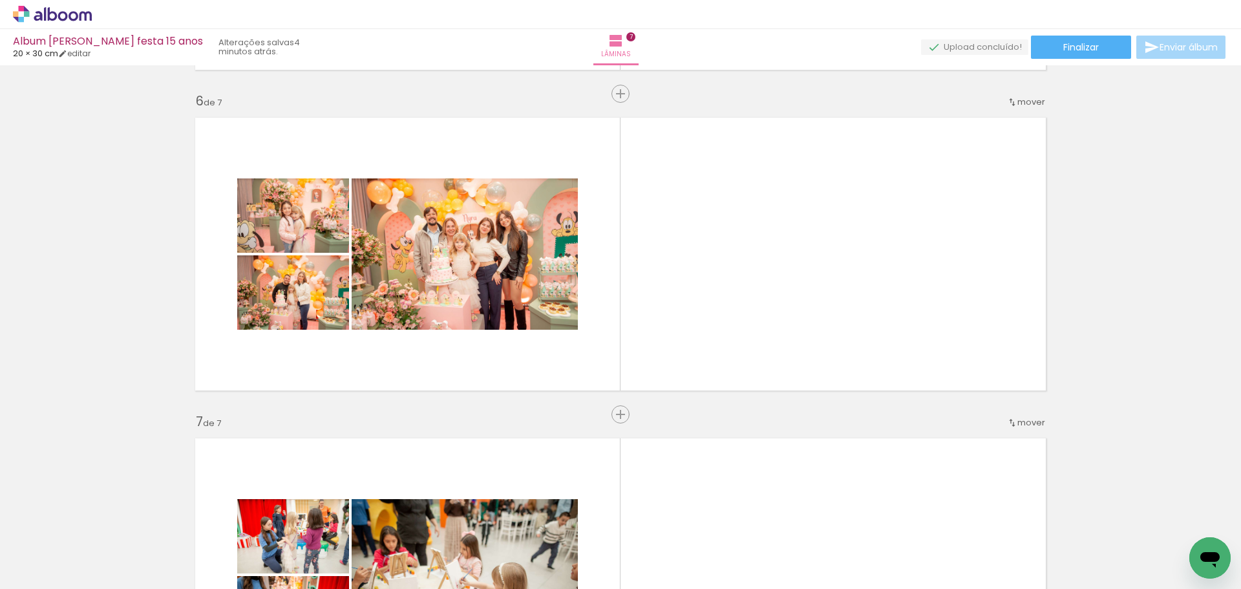
scroll to position [0, 8411]
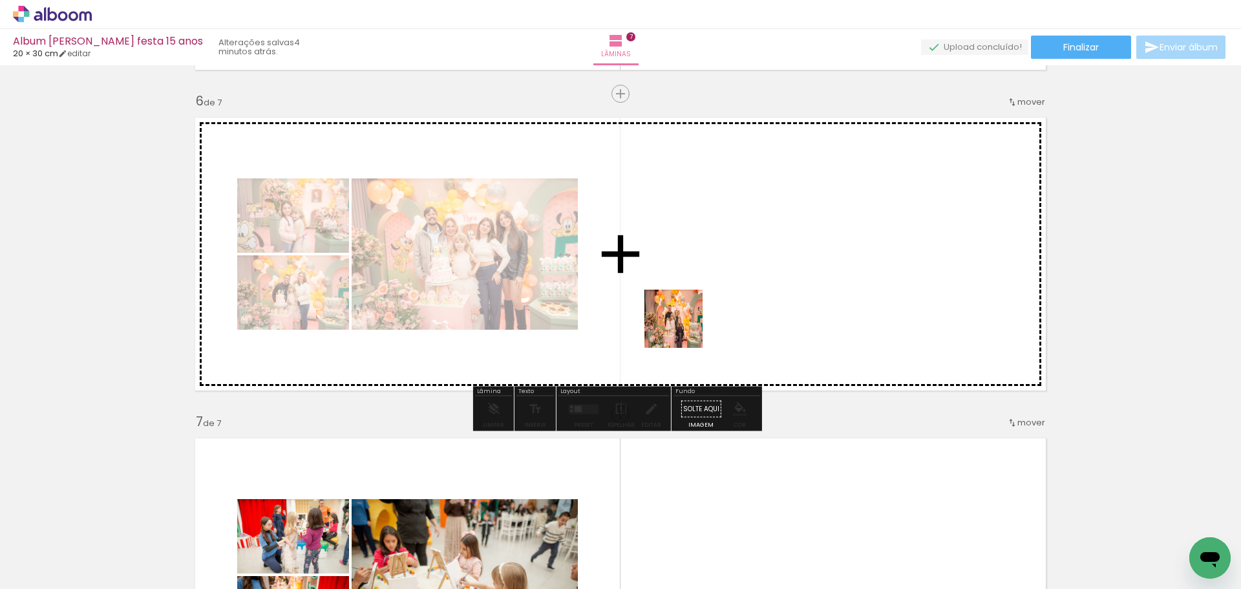
drag, startPoint x: 637, startPoint y: 562, endPoint x: 688, endPoint y: 313, distance: 254.1
click at [688, 313] on quentale-workspace at bounding box center [620, 294] width 1241 height 589
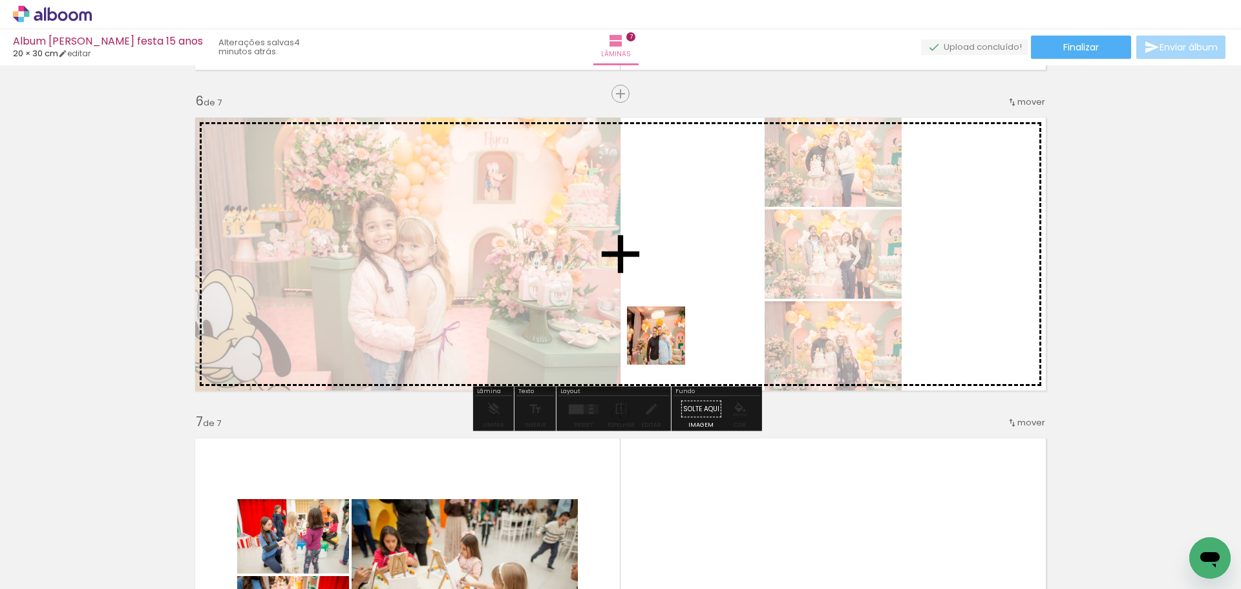
drag, startPoint x: 711, startPoint y: 542, endPoint x: 664, endPoint y: 343, distance: 205.3
click at [664, 343] on quentale-workspace at bounding box center [620, 294] width 1241 height 589
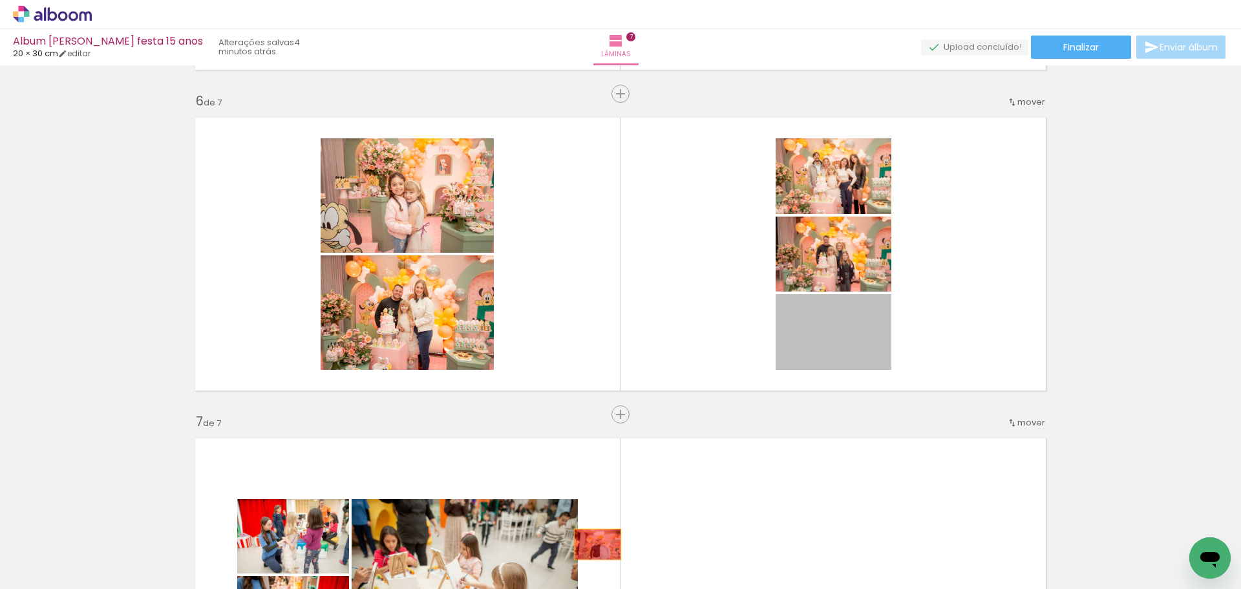
drag, startPoint x: 855, startPoint y: 345, endPoint x: 594, endPoint y: 544, distance: 328.9
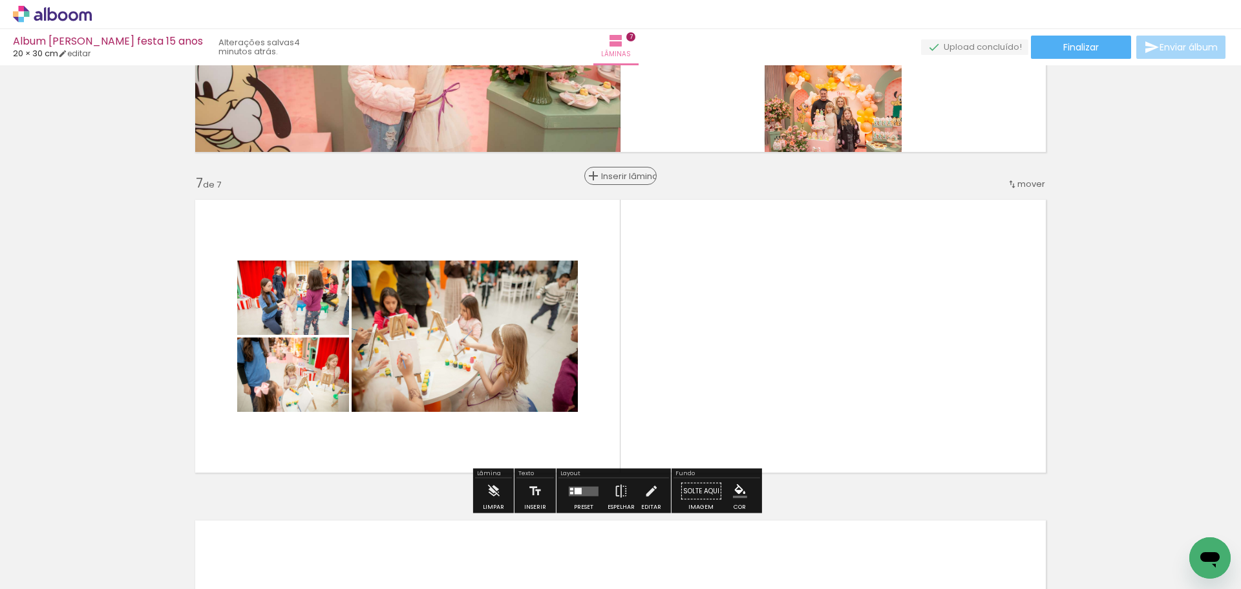
scroll to position [1845, 0]
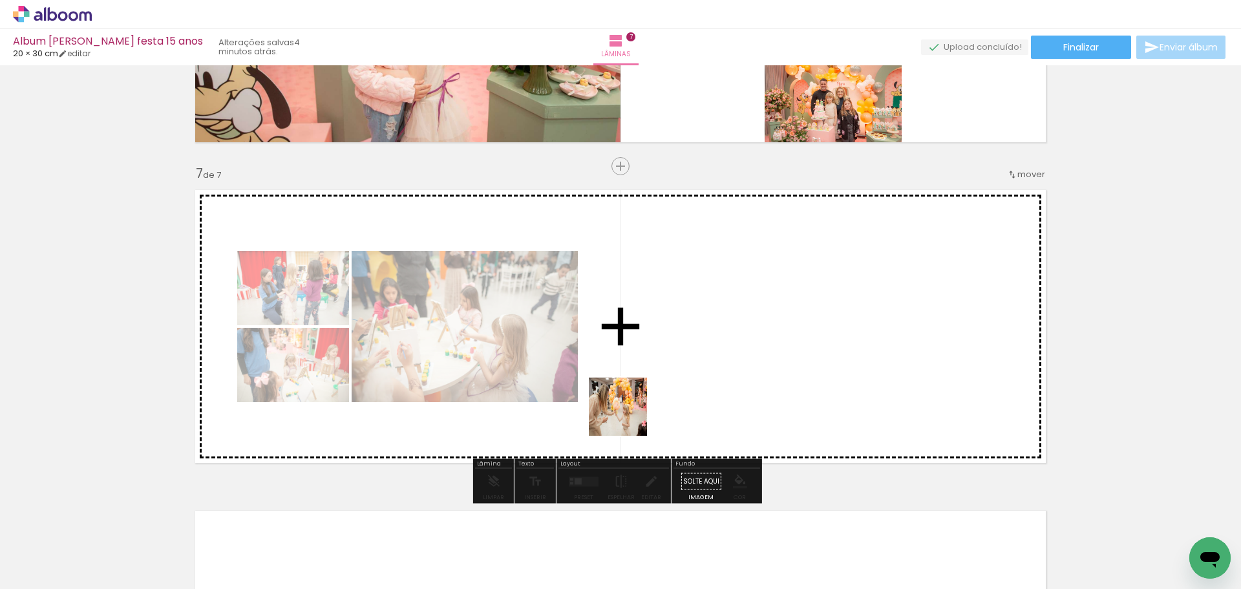
drag, startPoint x: 440, startPoint y: 561, endPoint x: 685, endPoint y: 388, distance: 299.6
click at [685, 388] on quentale-workspace at bounding box center [620, 294] width 1241 height 589
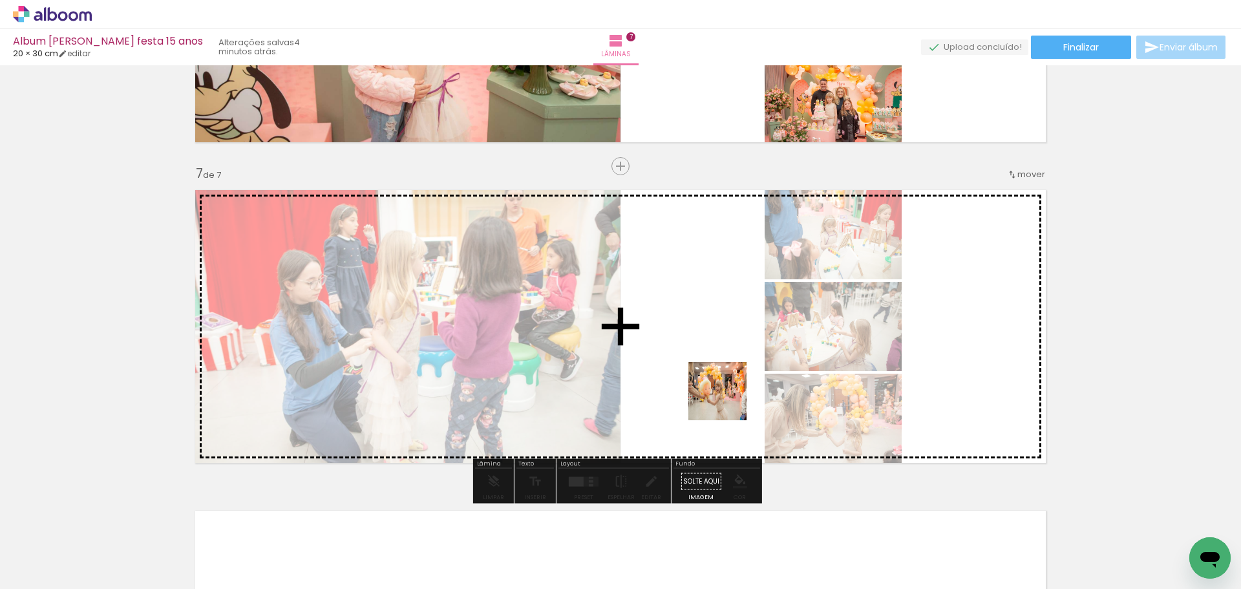
drag, startPoint x: 590, startPoint y: 564, endPoint x: 733, endPoint y: 396, distance: 220.1
click at [733, 396] on quentale-workspace at bounding box center [620, 294] width 1241 height 589
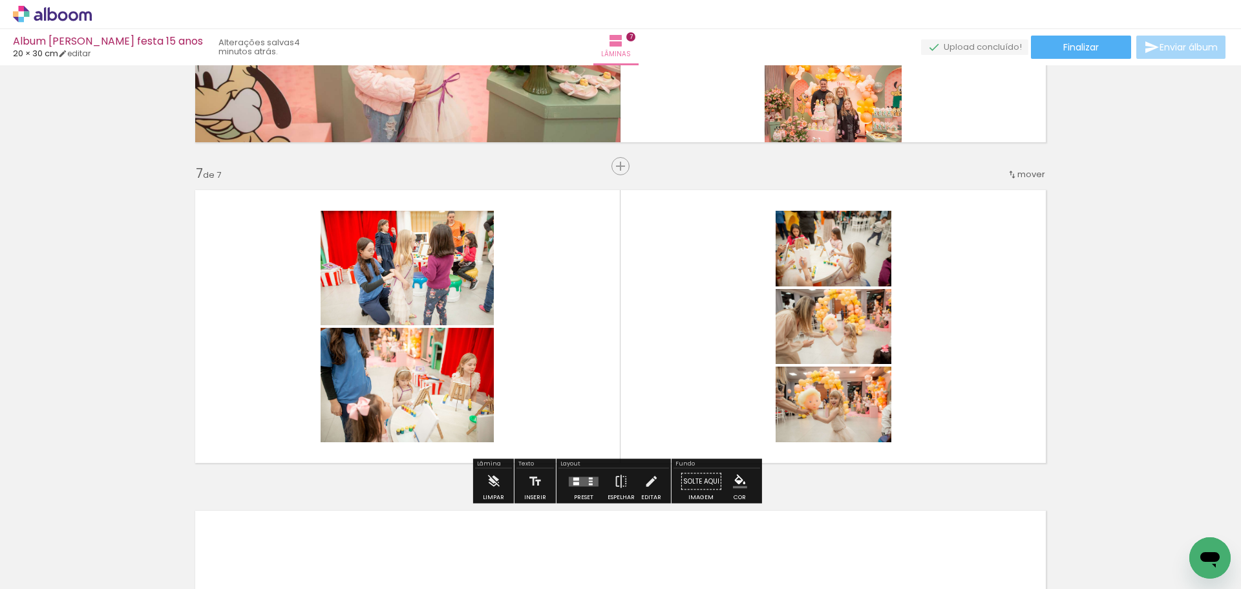
drag, startPoint x: 747, startPoint y: 546, endPoint x: 758, endPoint y: 409, distance: 136.9
click at [758, 409] on quentale-workspace at bounding box center [620, 294] width 1241 height 589
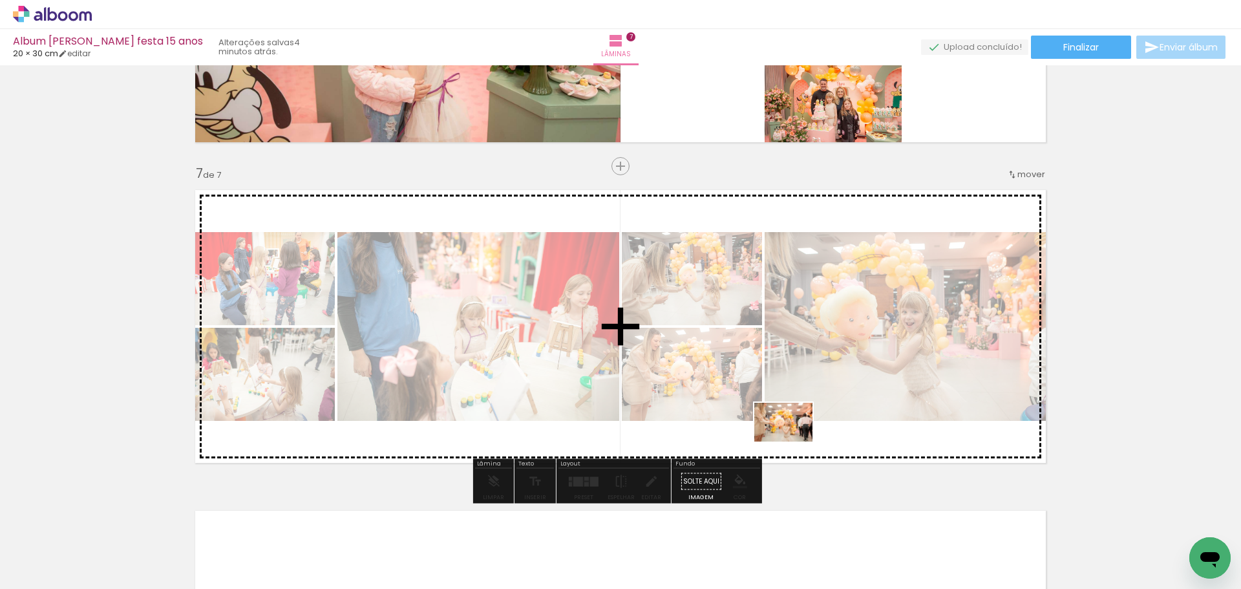
drag, startPoint x: 802, startPoint y: 550, endPoint x: 792, endPoint y: 441, distance: 109.1
click at [792, 441] on quentale-workspace at bounding box center [620, 294] width 1241 height 589
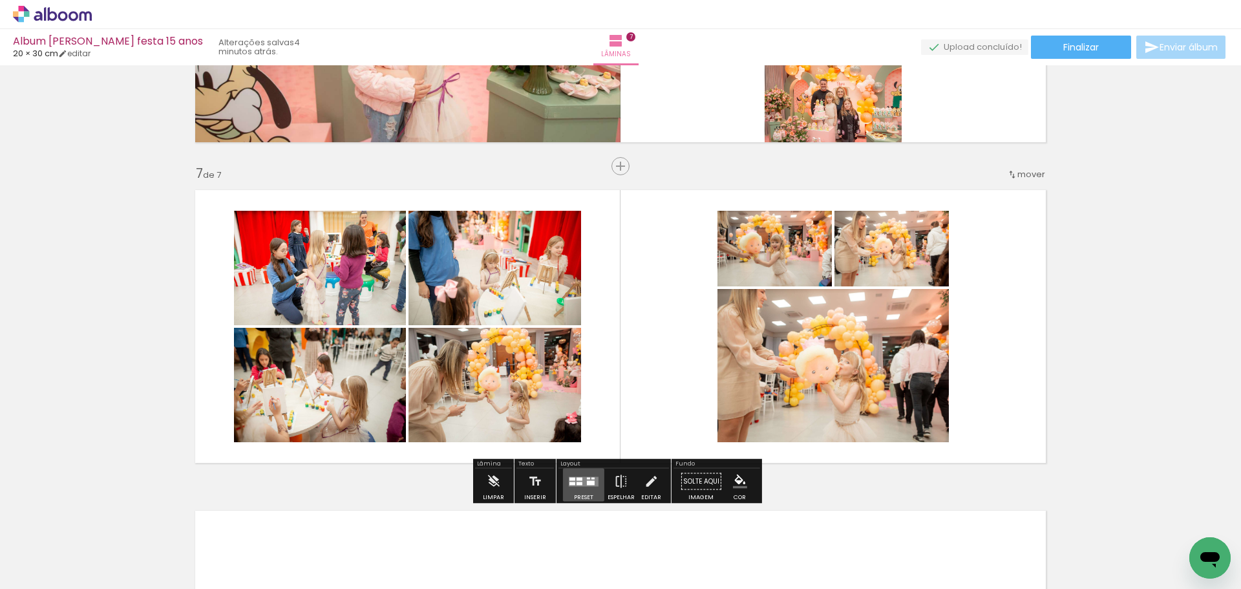
click at [575, 488] on div at bounding box center [583, 482] width 35 height 26
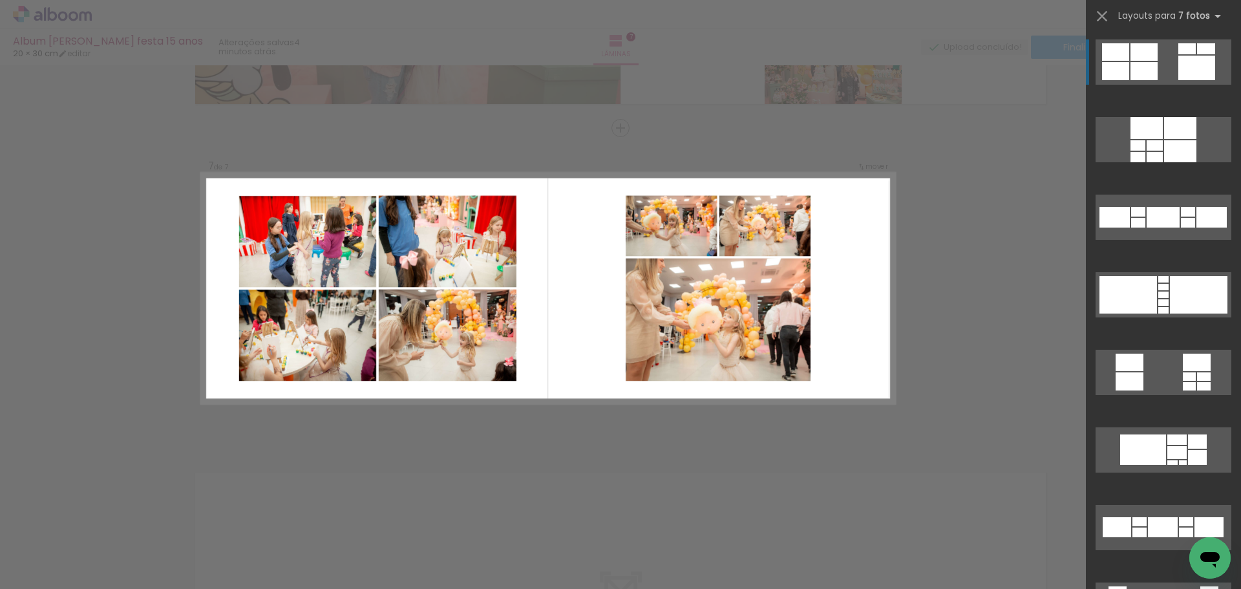
scroll to position [1885, 0]
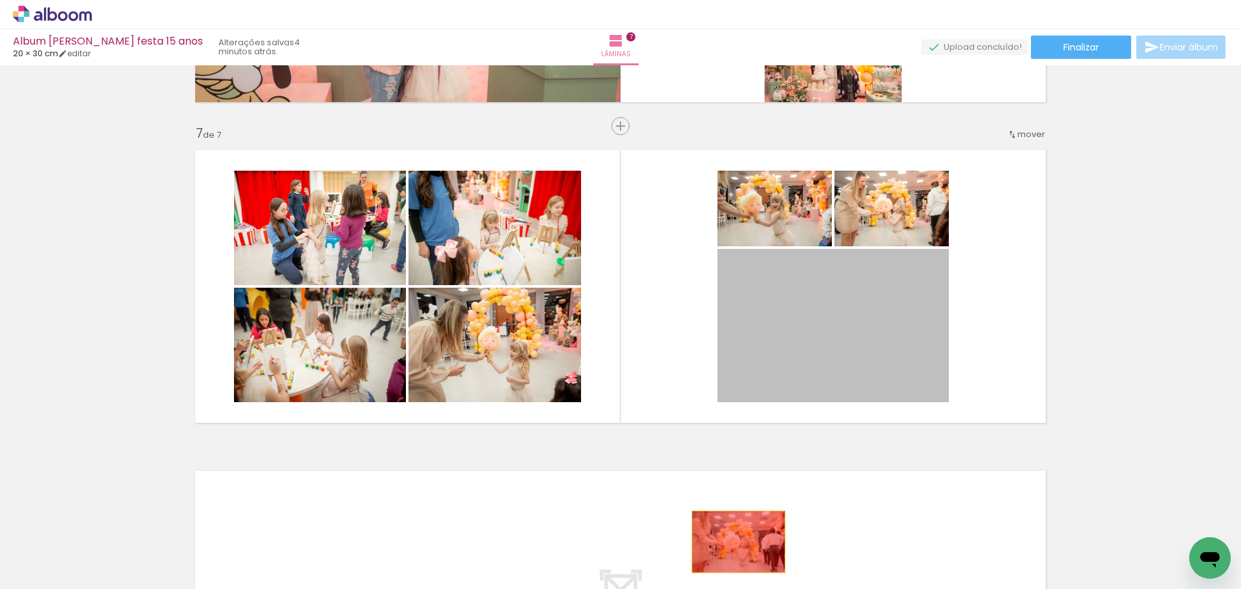
drag, startPoint x: 879, startPoint y: 322, endPoint x: 734, endPoint y: 542, distance: 263.3
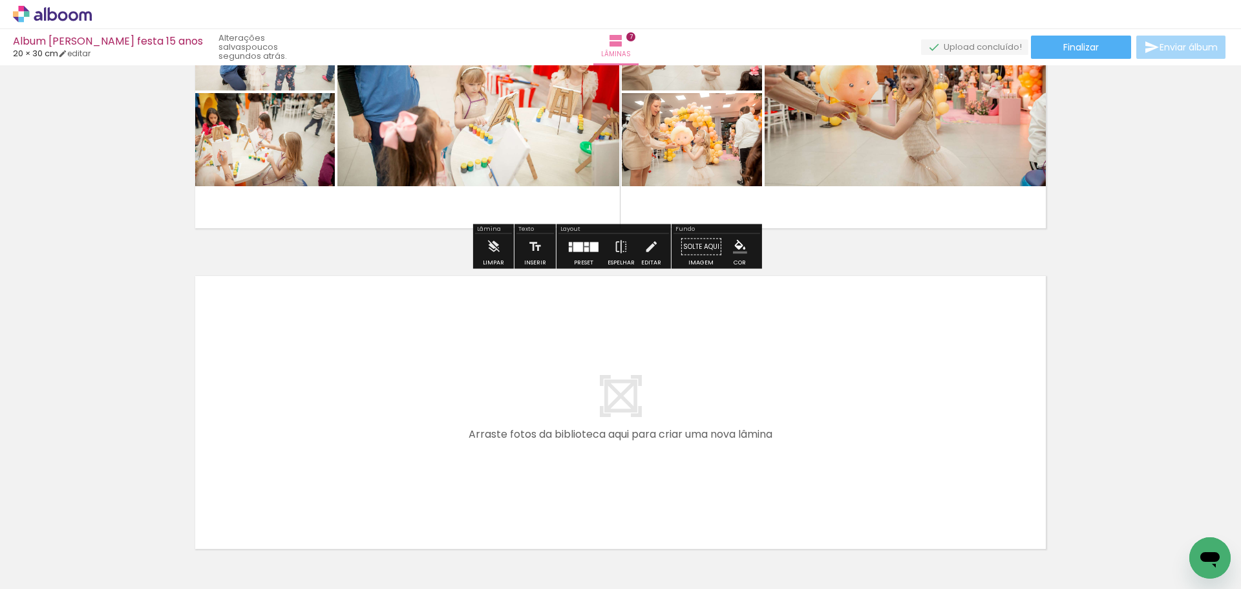
scroll to position [2173, 0]
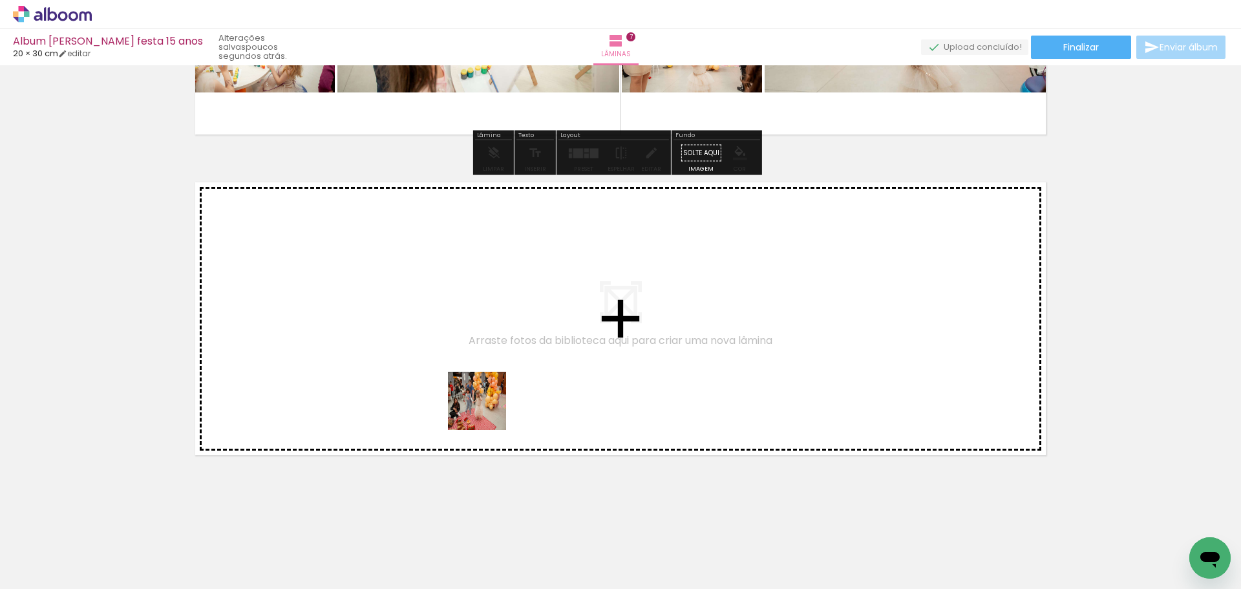
drag, startPoint x: 490, startPoint y: 564, endPoint x: 485, endPoint y: 410, distance: 154.6
click at [485, 410] on quentale-workspace at bounding box center [620, 294] width 1241 height 589
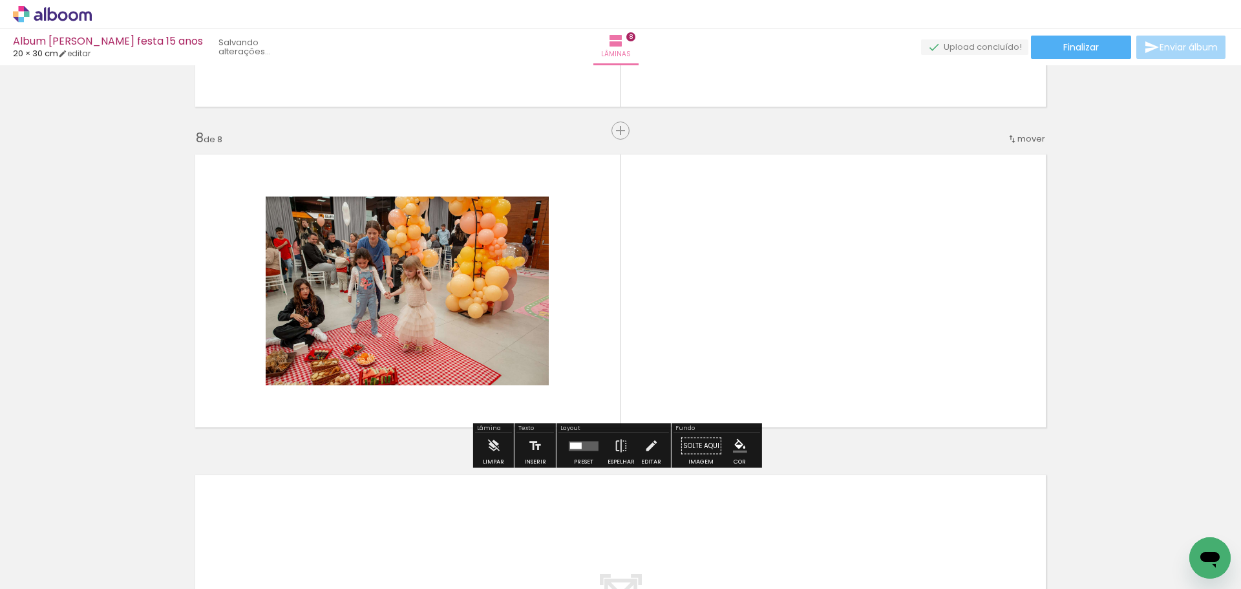
scroll to position [2205, 0]
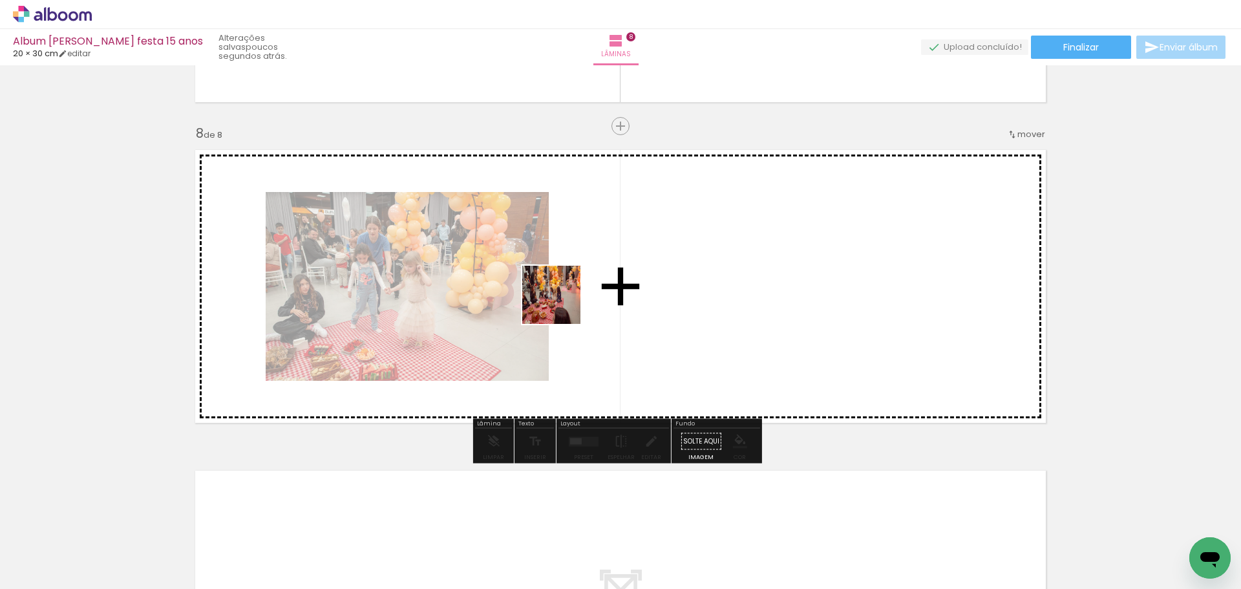
drag, startPoint x: 636, startPoint y: 546, endPoint x: 559, endPoint y: 297, distance: 261.4
click at [559, 297] on quentale-workspace at bounding box center [620, 294] width 1241 height 589
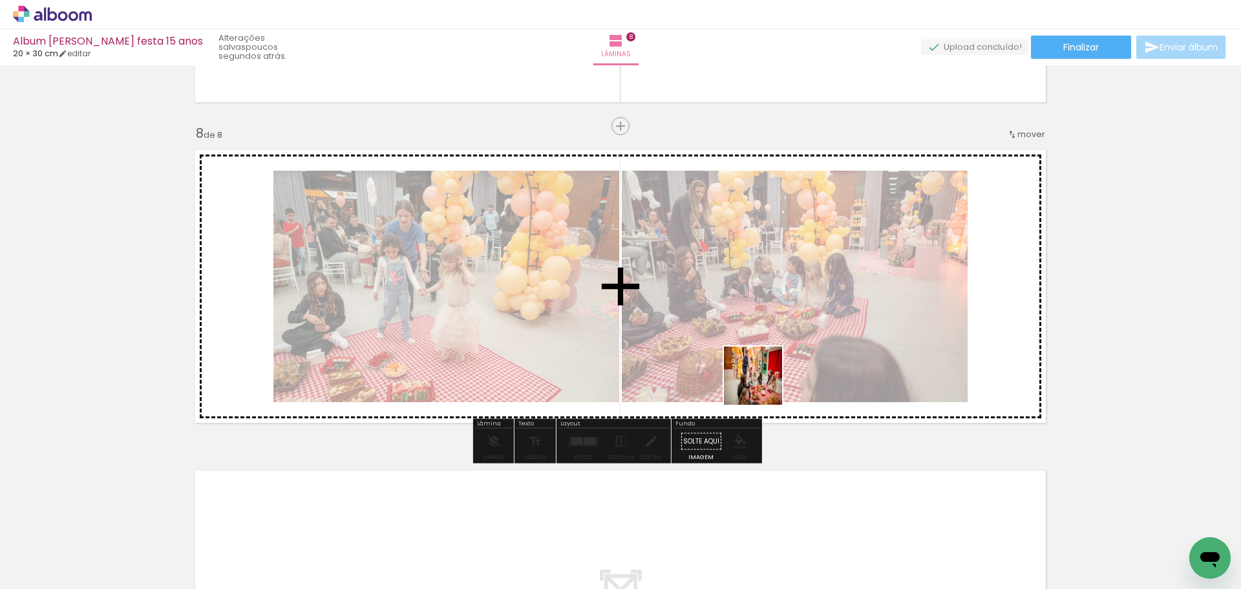
drag, startPoint x: 852, startPoint y: 546, endPoint x: 761, endPoint y: 385, distance: 184.1
click at [761, 385] on quentale-workspace at bounding box center [620, 294] width 1241 height 589
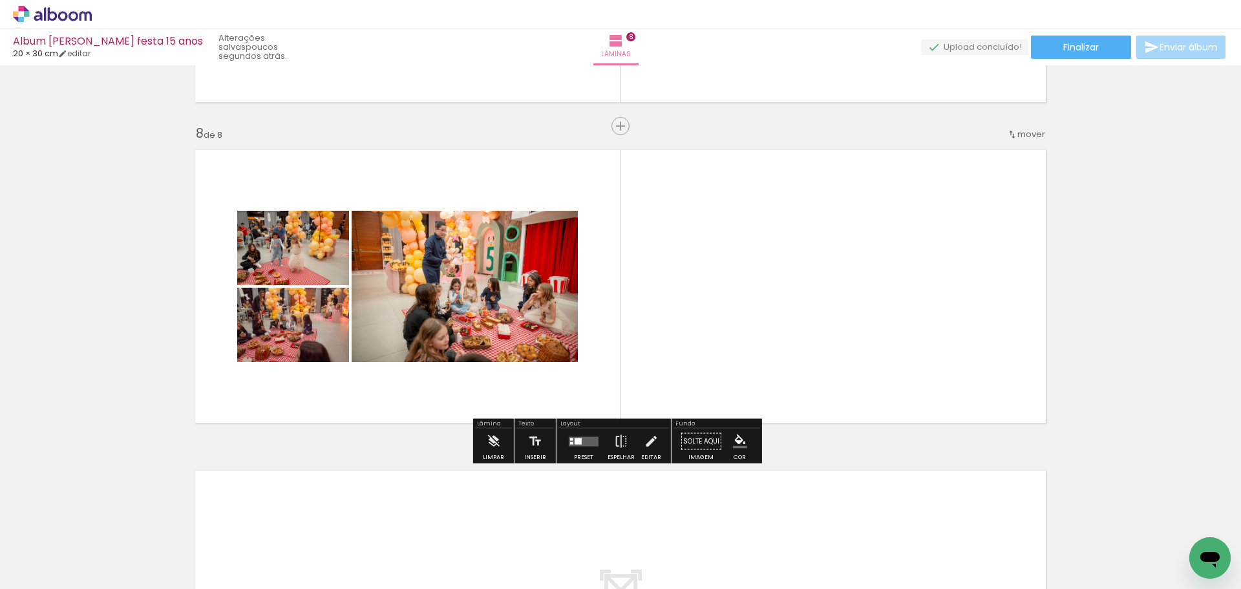
drag, startPoint x: 1002, startPoint y: 555, endPoint x: 853, endPoint y: 359, distance: 245.4
click at [853, 359] on quentale-workspace at bounding box center [620, 294] width 1241 height 589
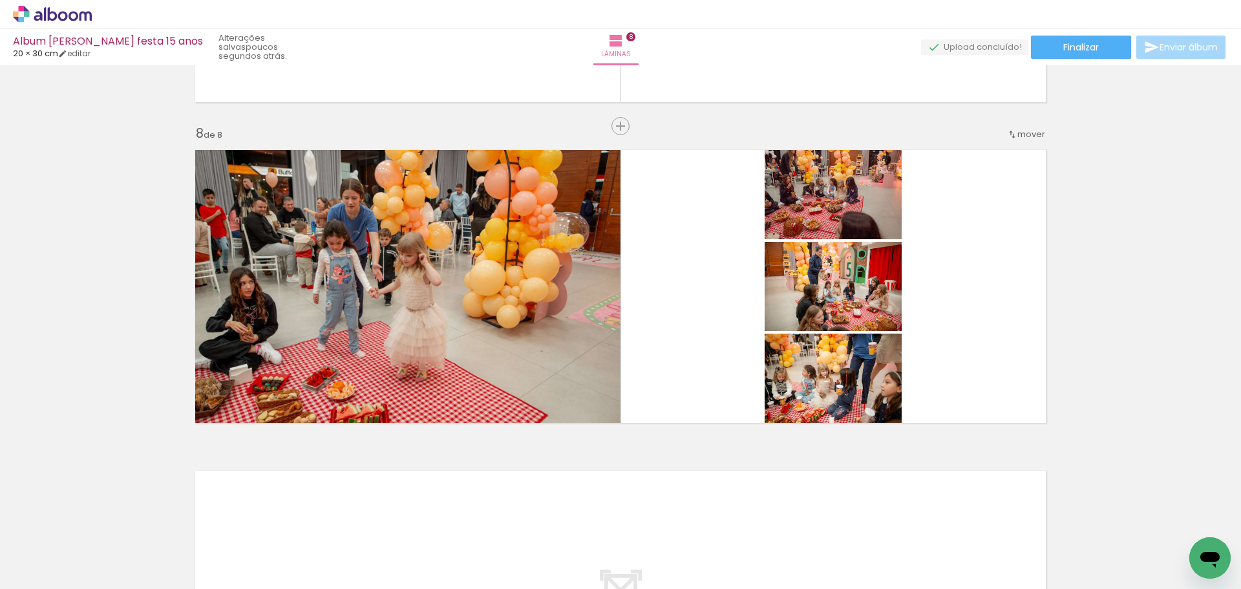
scroll to position [0, 10281]
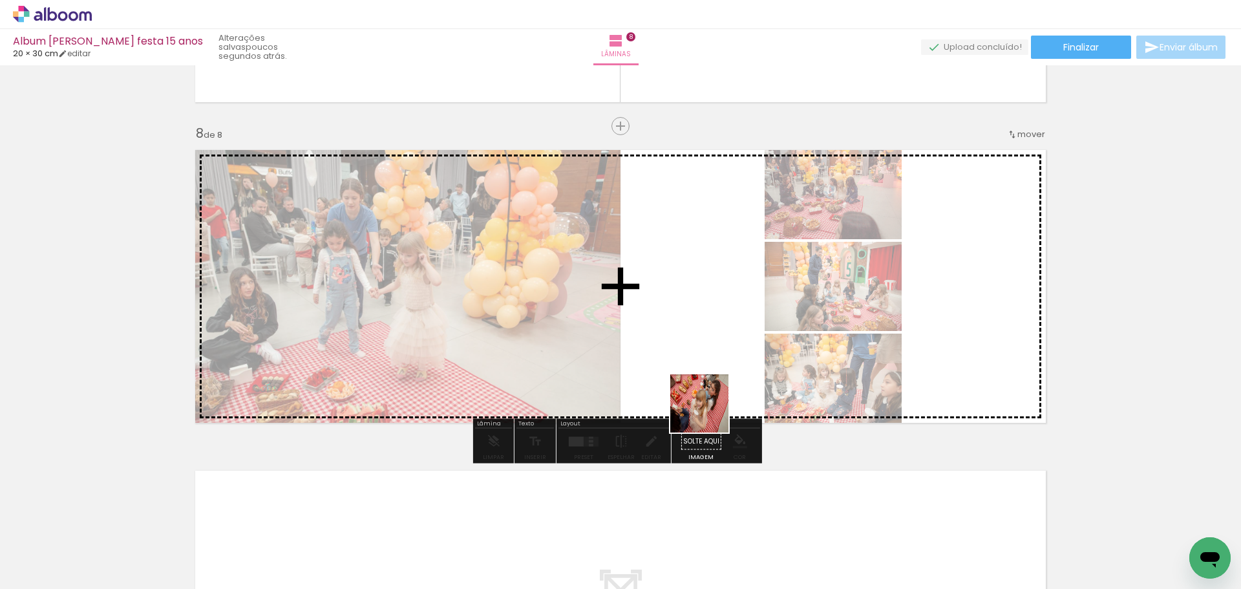
drag, startPoint x: 727, startPoint y: 546, endPoint x: 700, endPoint y: 403, distance: 144.9
click at [700, 403] on quentale-workspace at bounding box center [620, 294] width 1241 height 589
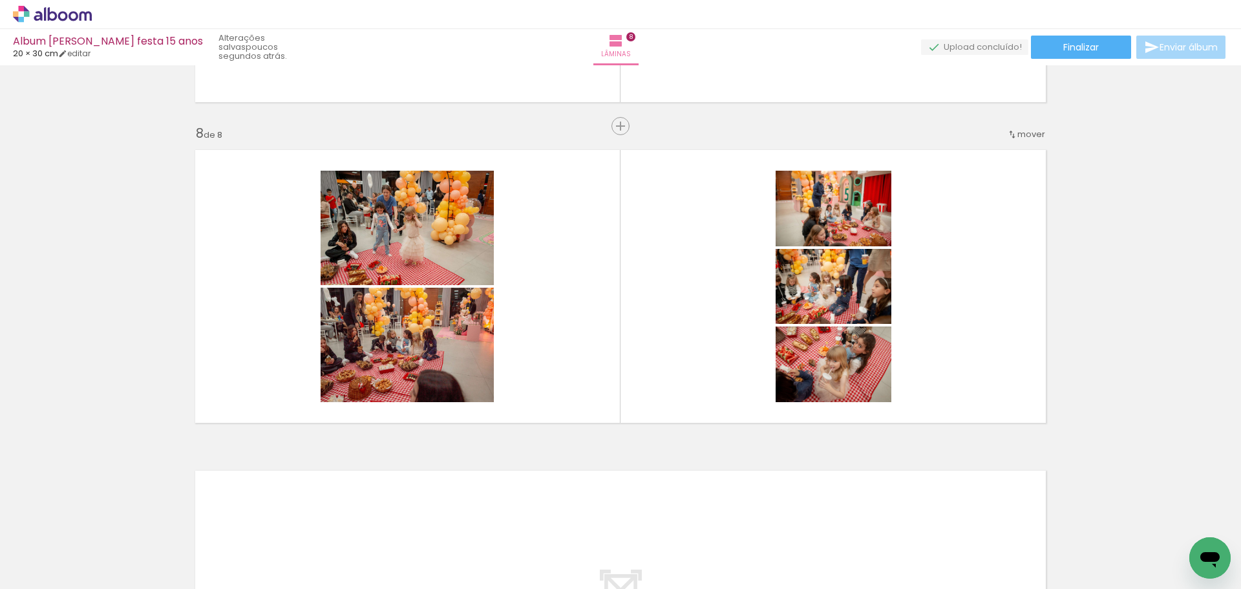
scroll to position [0, 10742]
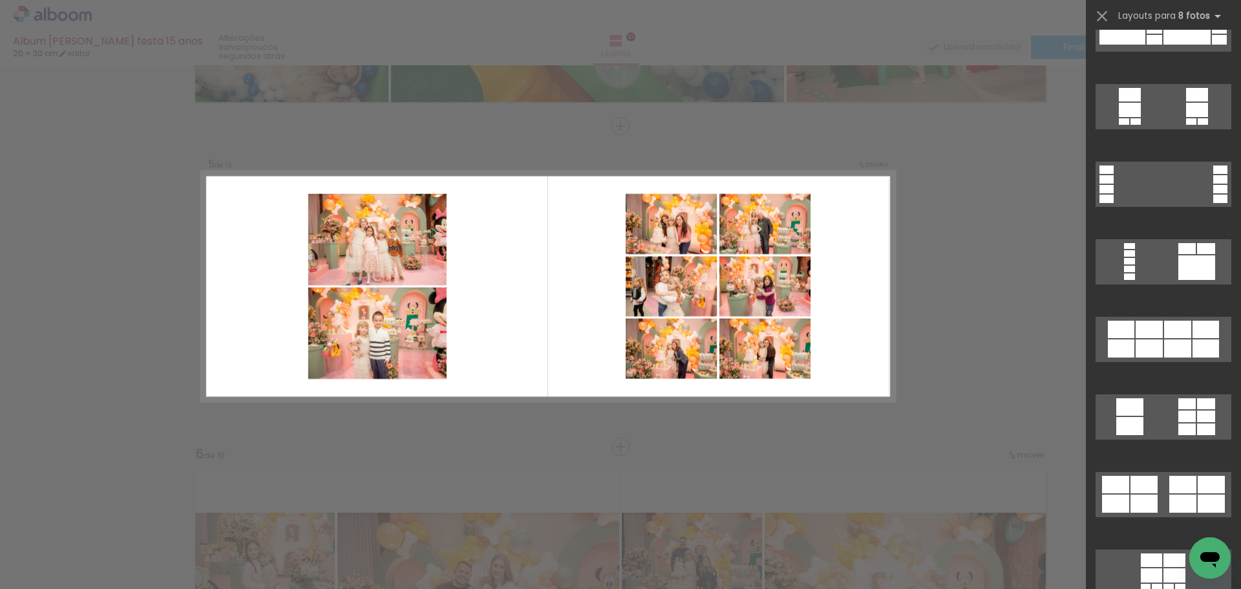
scroll to position [0, 18131]
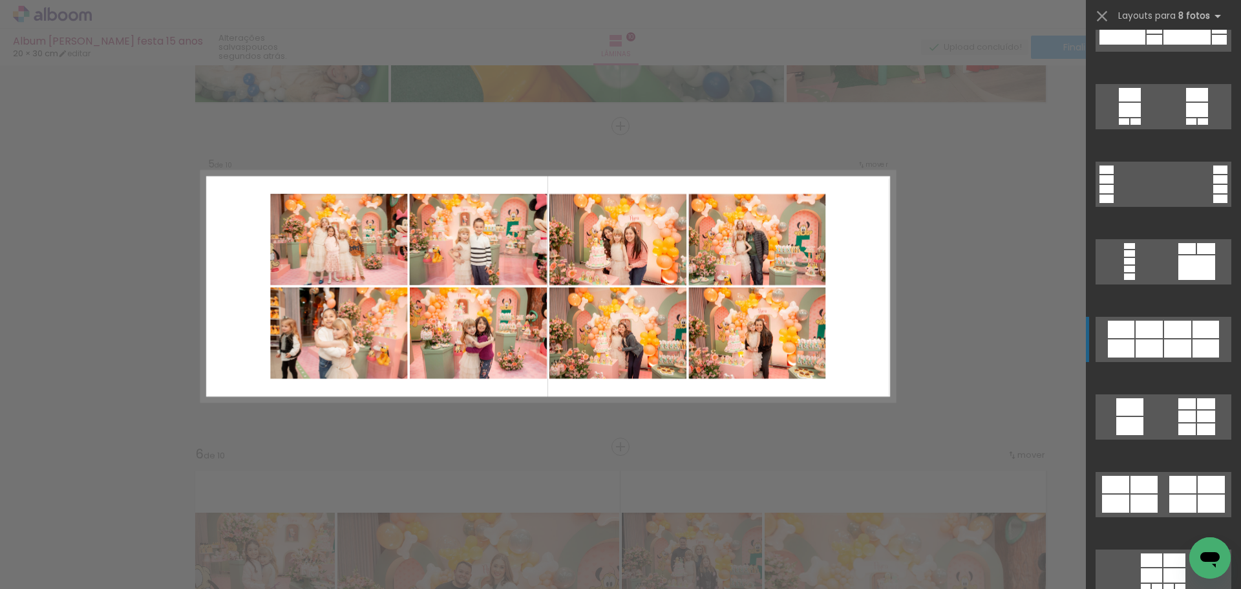
click at [1140, 341] on div at bounding box center [1149, 348] width 27 height 18
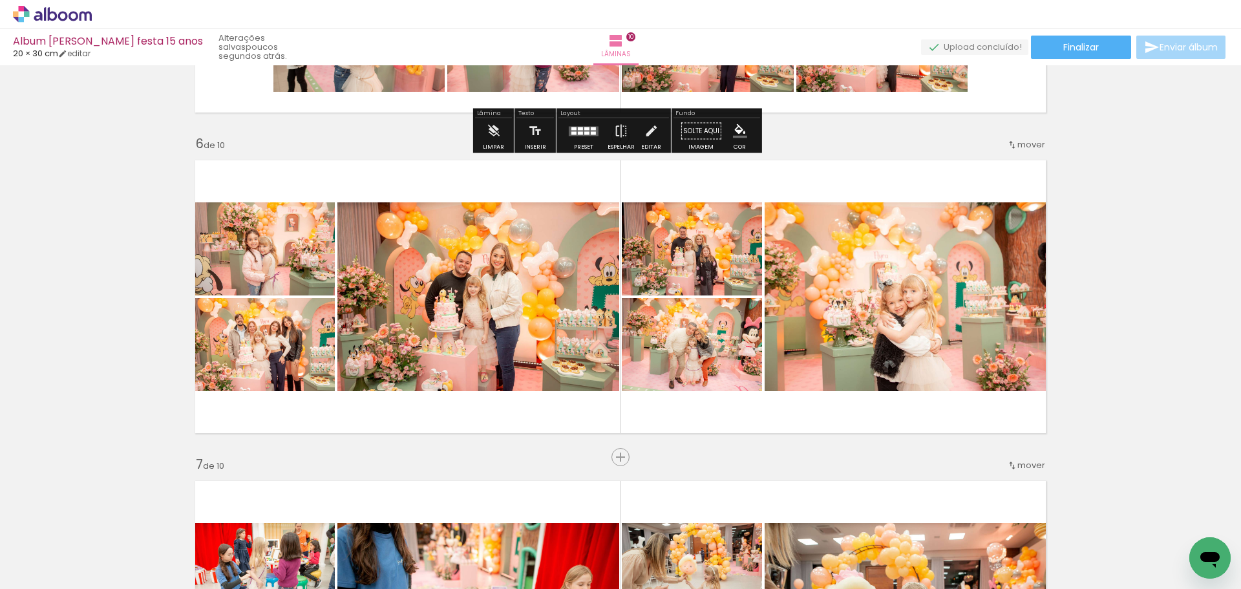
scroll to position [1554, 0]
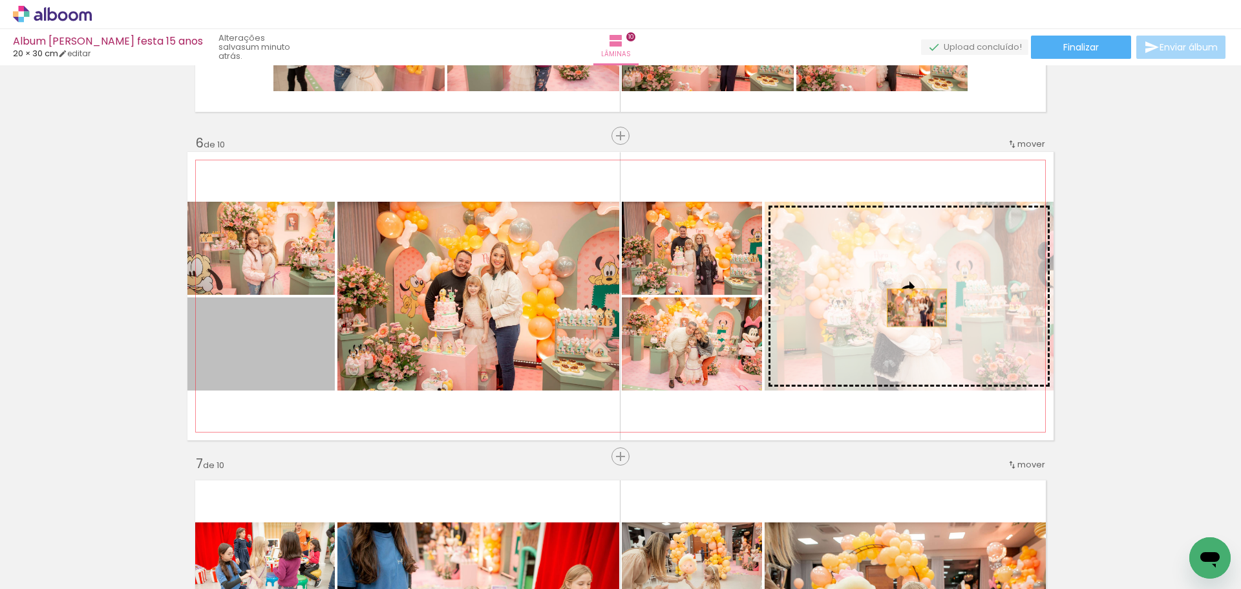
drag, startPoint x: 290, startPoint y: 356, endPoint x: 910, endPoint y: 306, distance: 622.0
click at [0, 0] on slot at bounding box center [0, 0] width 0 height 0
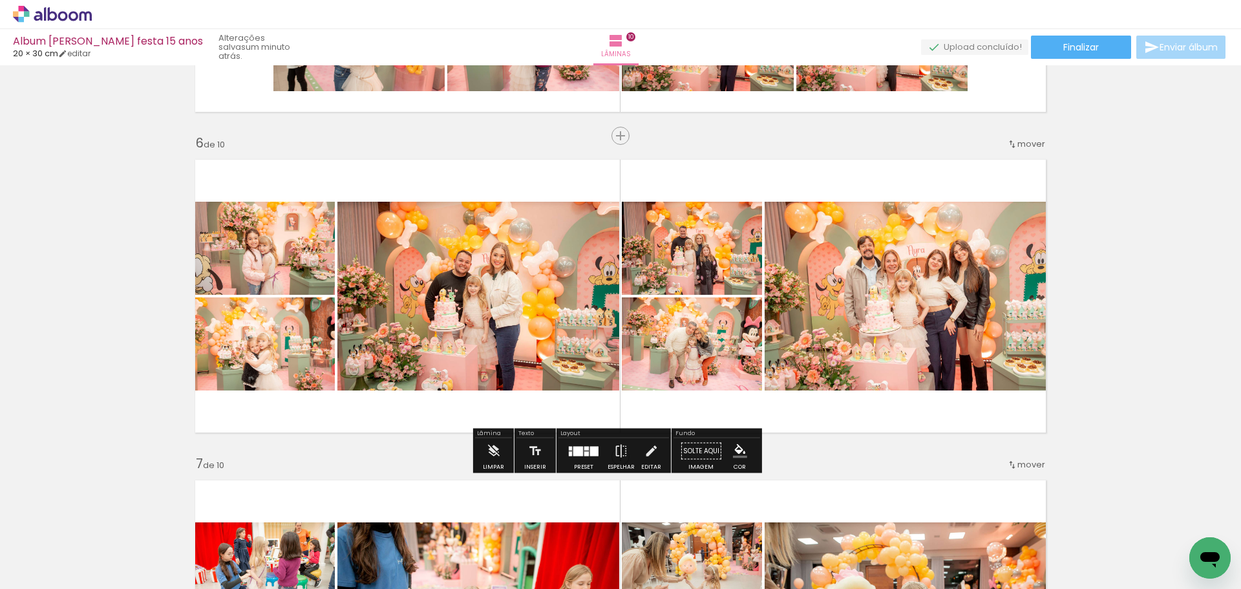
click at [1150, 299] on div "Inserir lâmina 1 de 10 Inserir lâmina 2 de 10 Inserir lâmina 3 de 10 Inserir lâ…" at bounding box center [620, 279] width 1241 height 3528
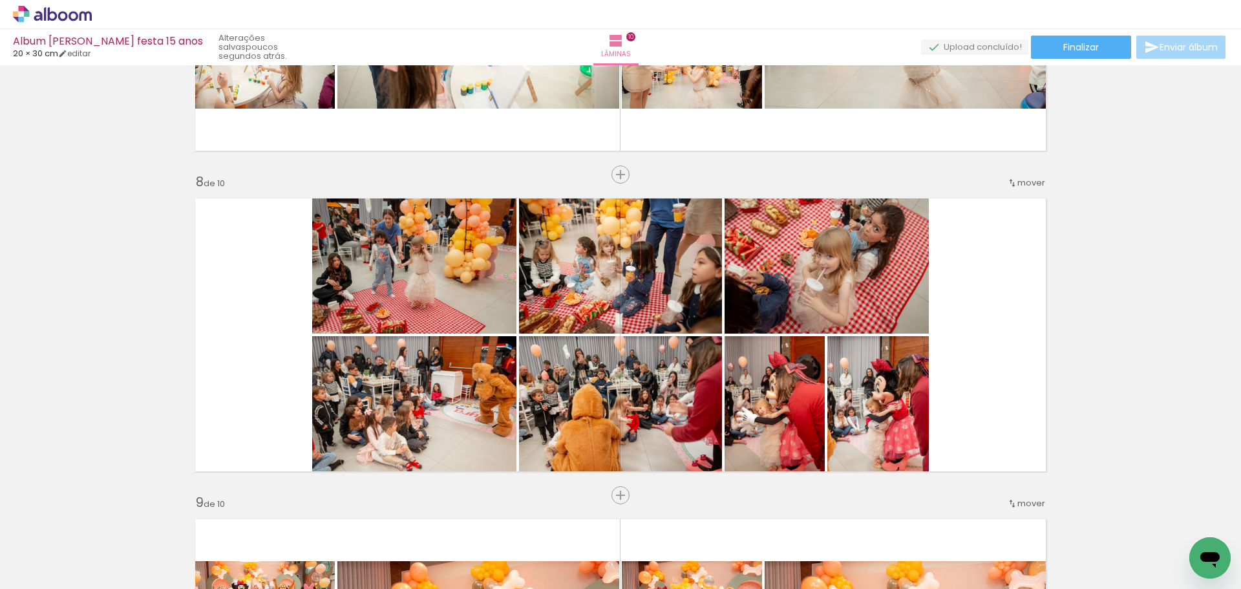
scroll to position [2157, 0]
